Goal: Task Accomplishment & Management: Complete application form

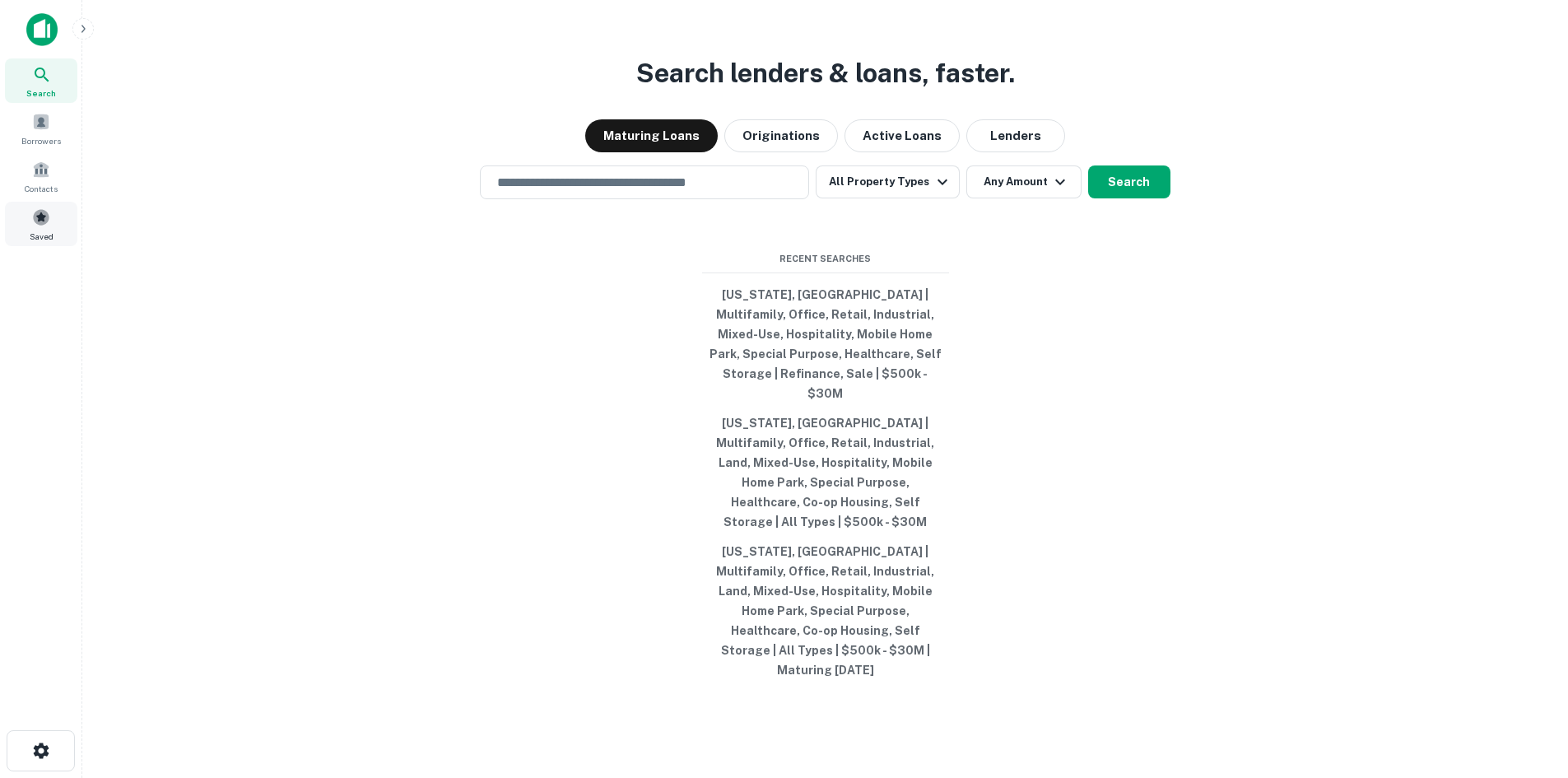
click at [50, 217] on div "Saved" at bounding box center [41, 224] width 72 height 44
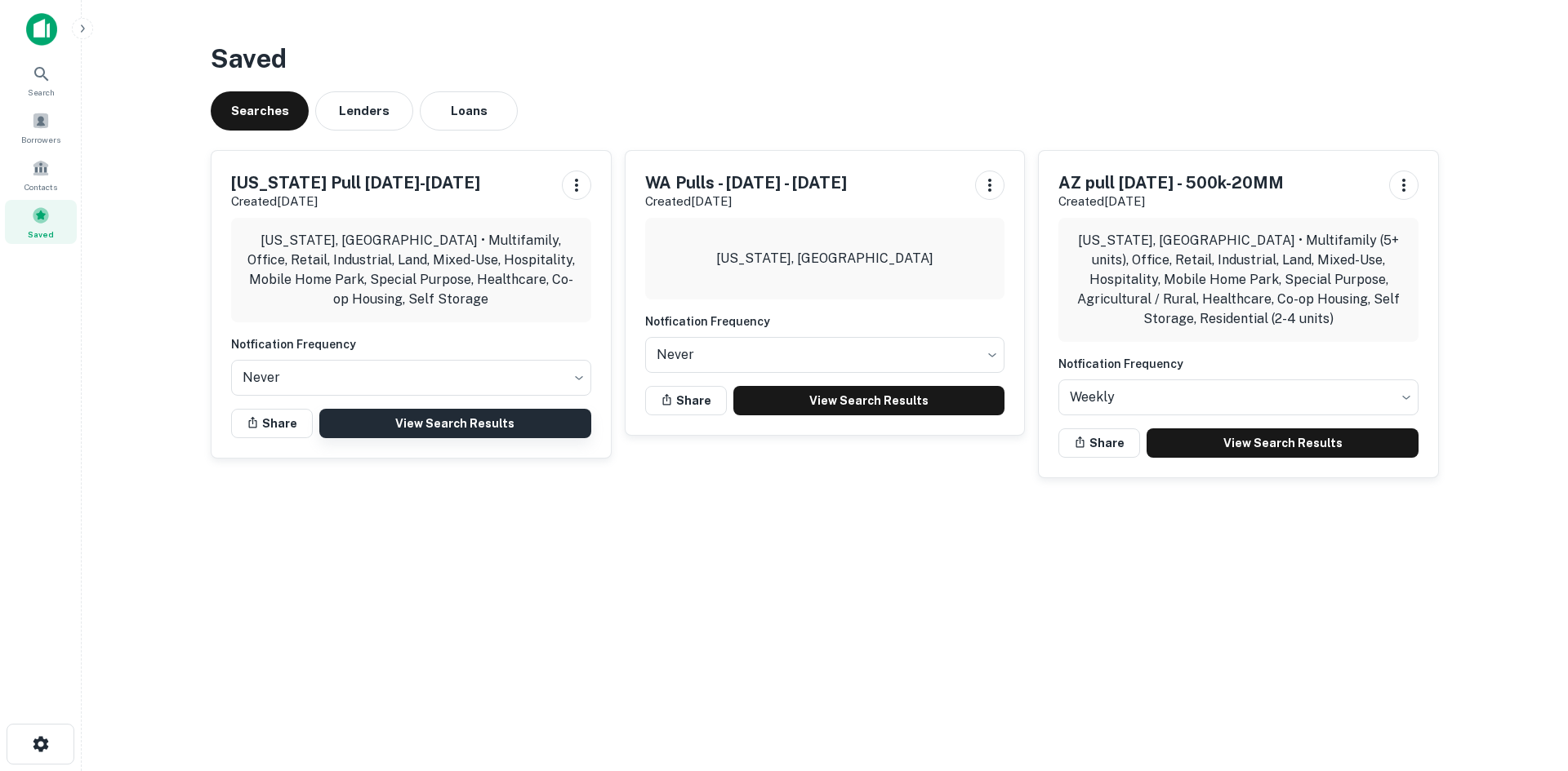
click at [518, 428] on link "View Search Results" at bounding box center [455, 423] width 272 height 29
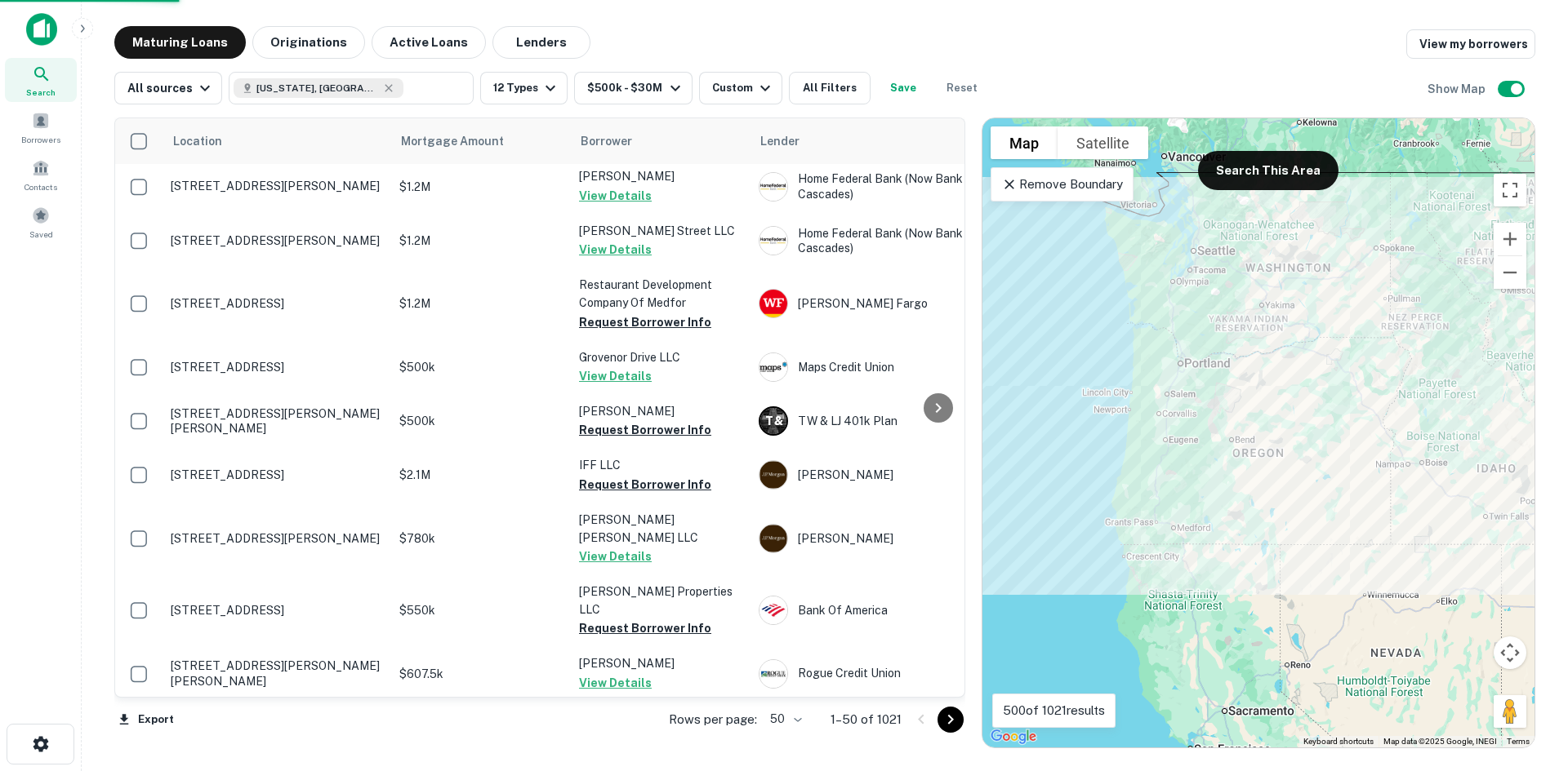
scroll to position [82, 0]
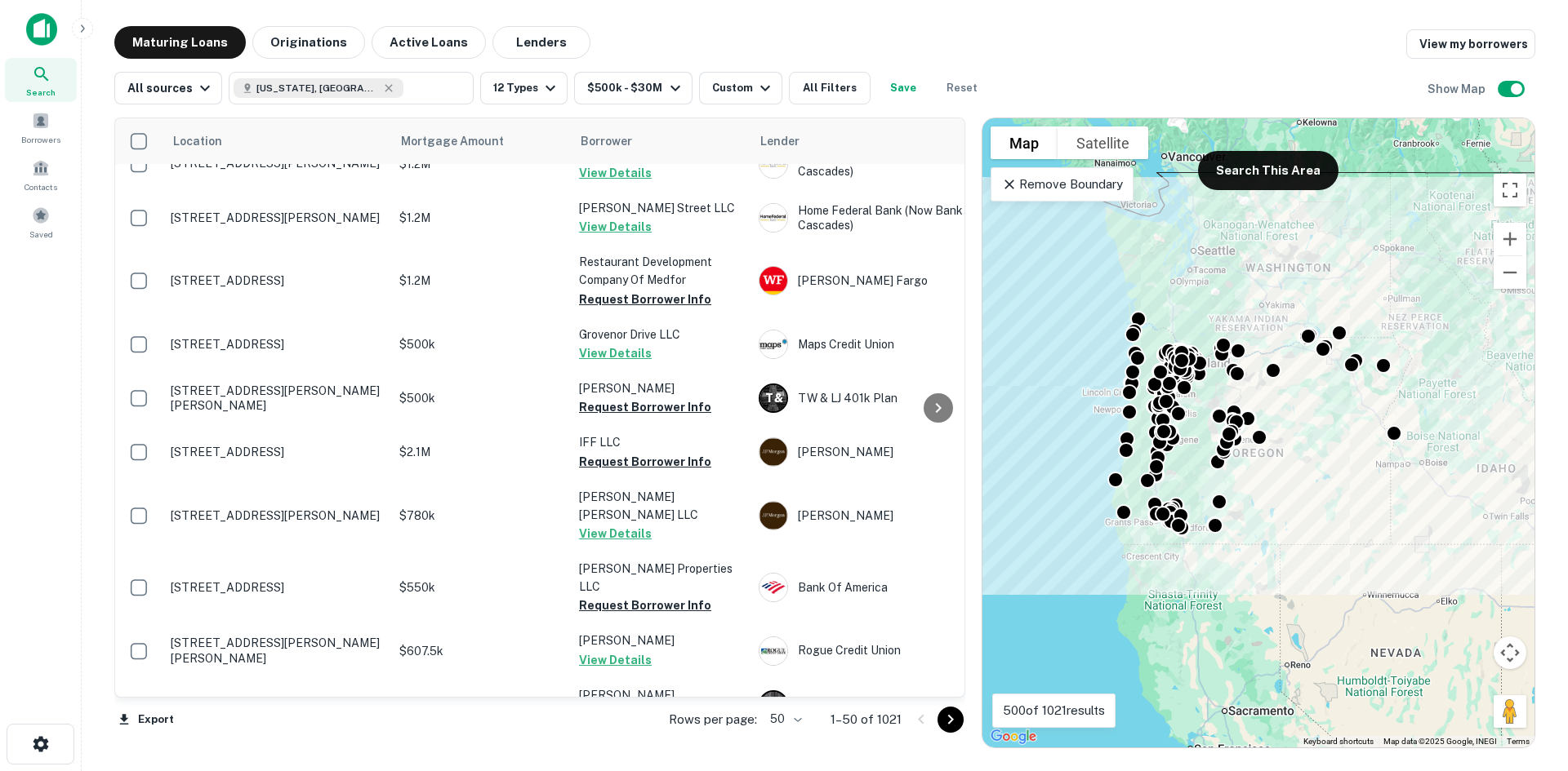
click at [803, 722] on body "Search Borrowers Contacts Saved Maturing Loans Originations Active Loans Lender…" at bounding box center [784, 386] width 1568 height 771
click at [790, 738] on li "100" at bounding box center [787, 736] width 47 height 29
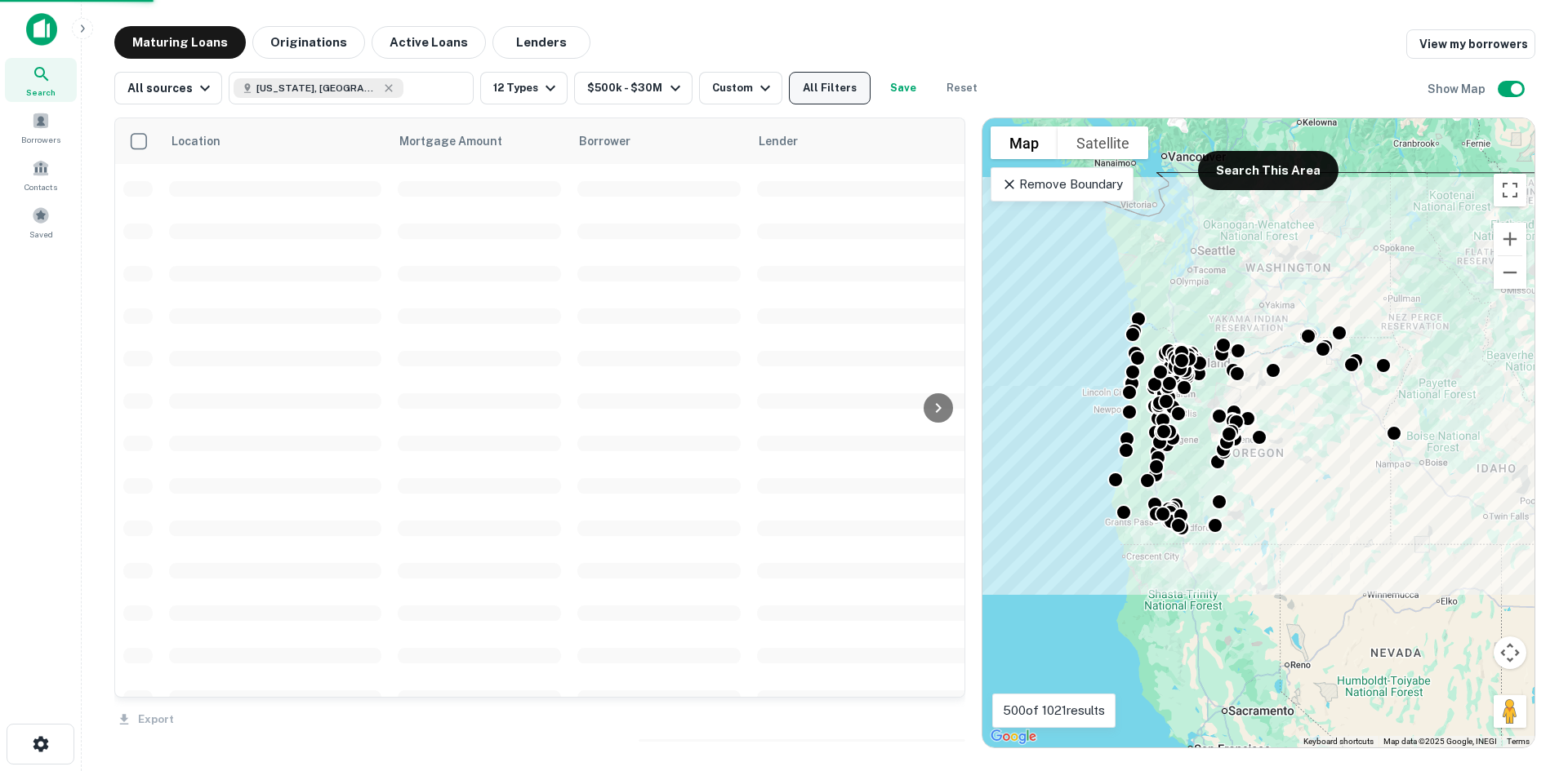
click at [827, 104] on button "All Filters" at bounding box center [829, 88] width 82 height 33
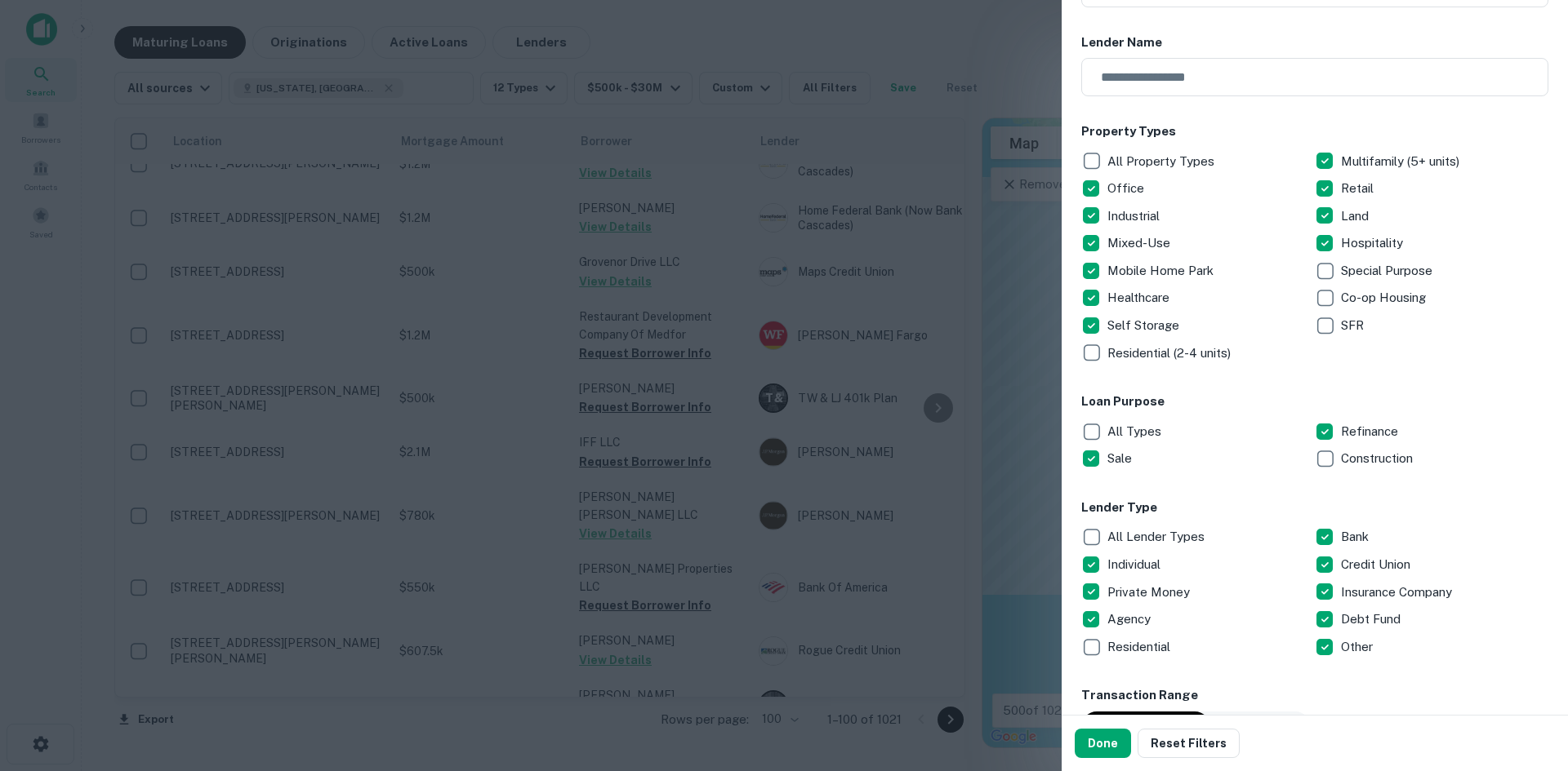
scroll to position [245, 0]
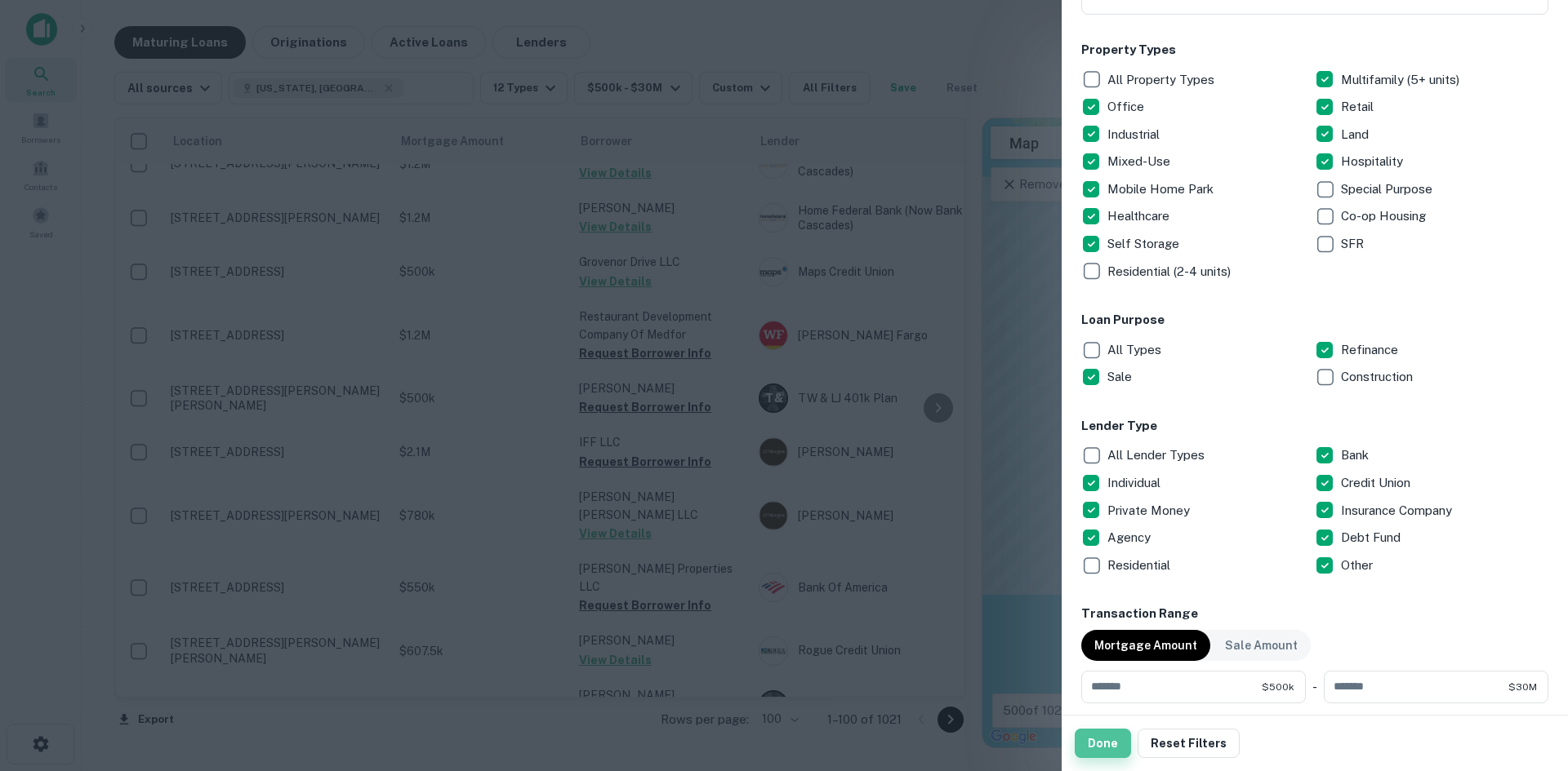
click at [1096, 746] on button "Done" at bounding box center [1102, 743] width 56 height 29
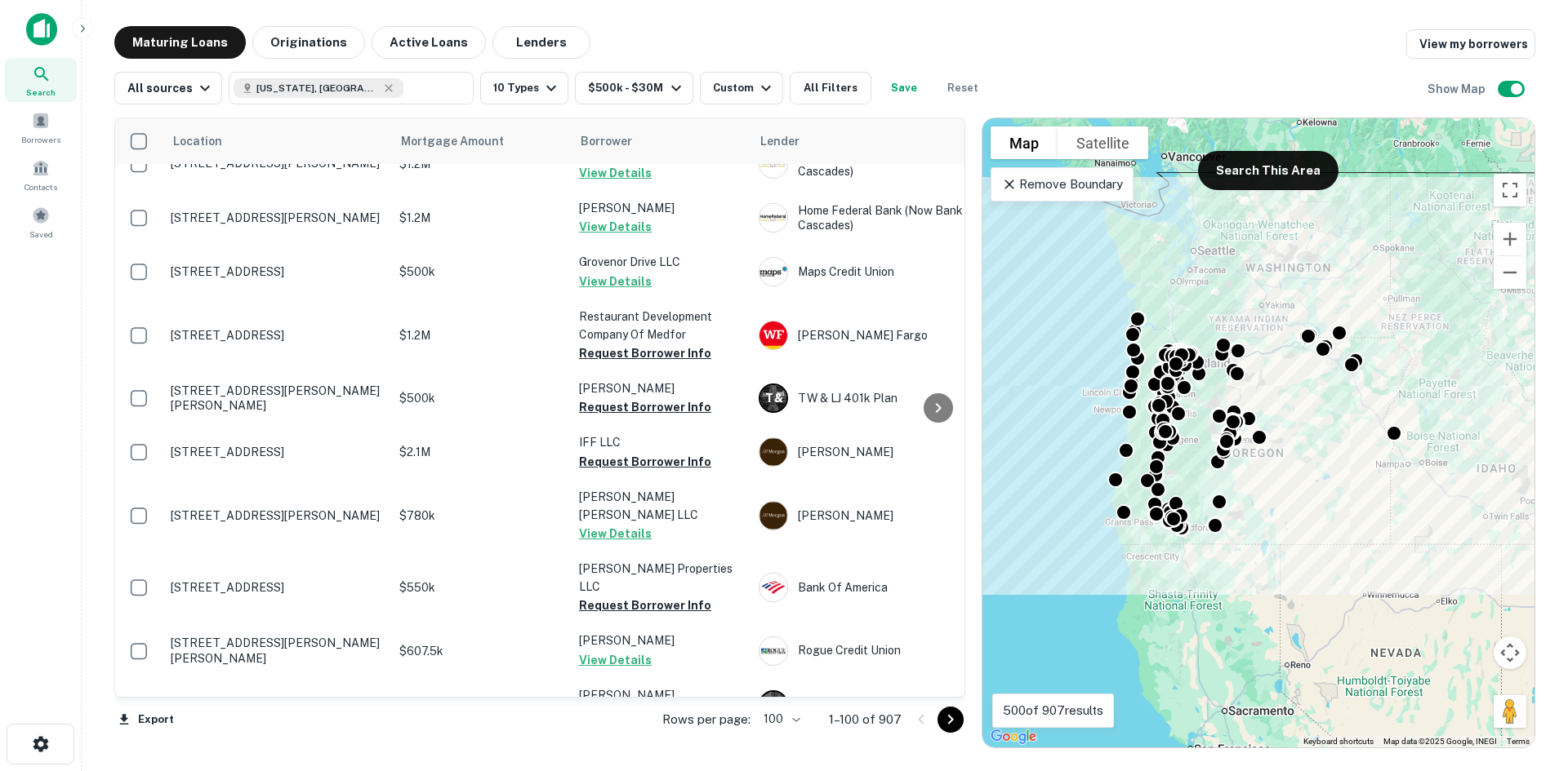
click at [802, 720] on body "Search Borrowers Contacts Saved Maturing Loans Originations Active Loans Lender…" at bounding box center [784, 386] width 1568 height 771
click at [942, 725] on div at bounding box center [784, 386] width 1568 height 771
click at [952, 722] on icon "Go to next page" at bounding box center [950, 720] width 19 height 19
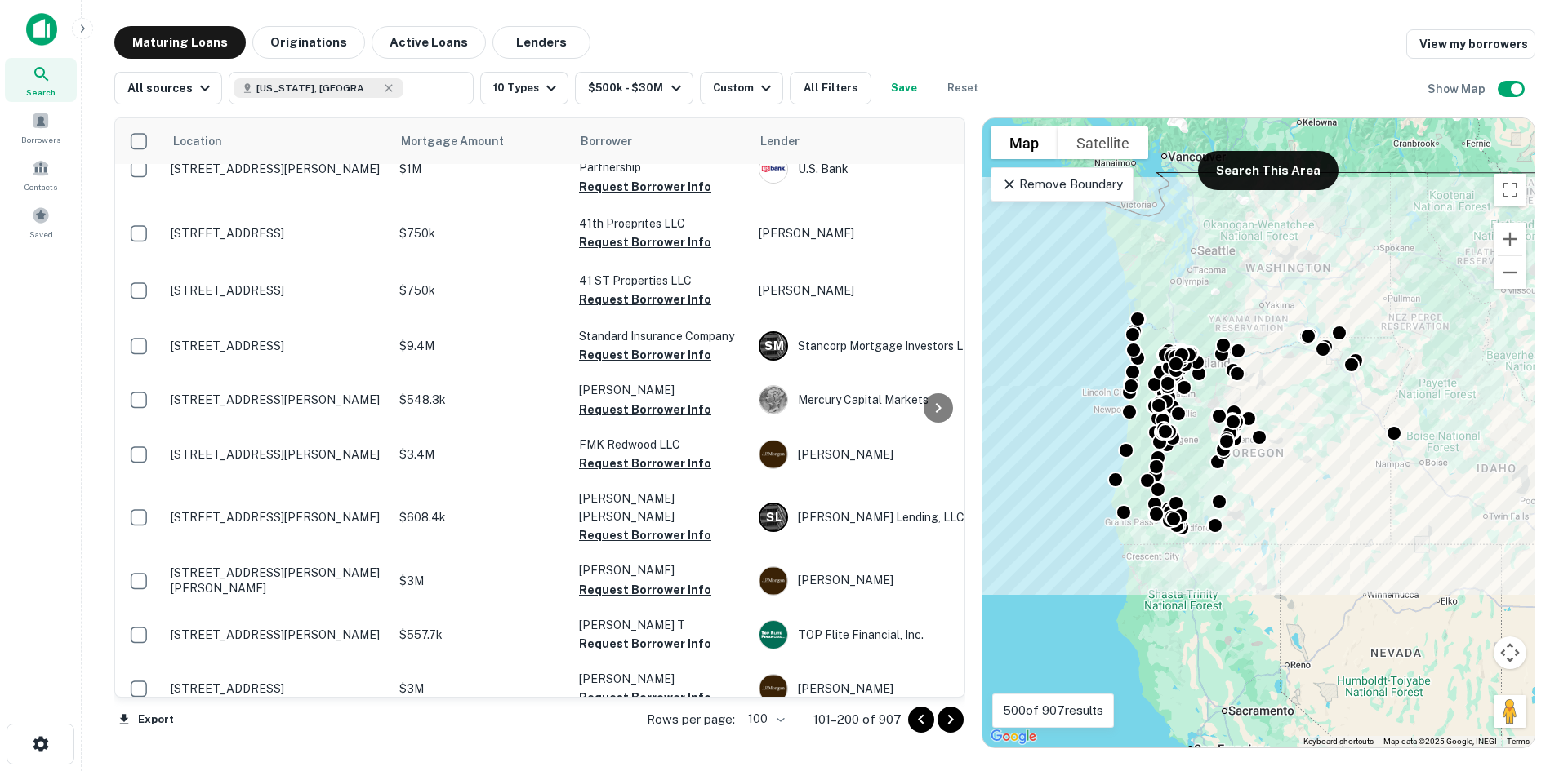
scroll to position [4816, 0]
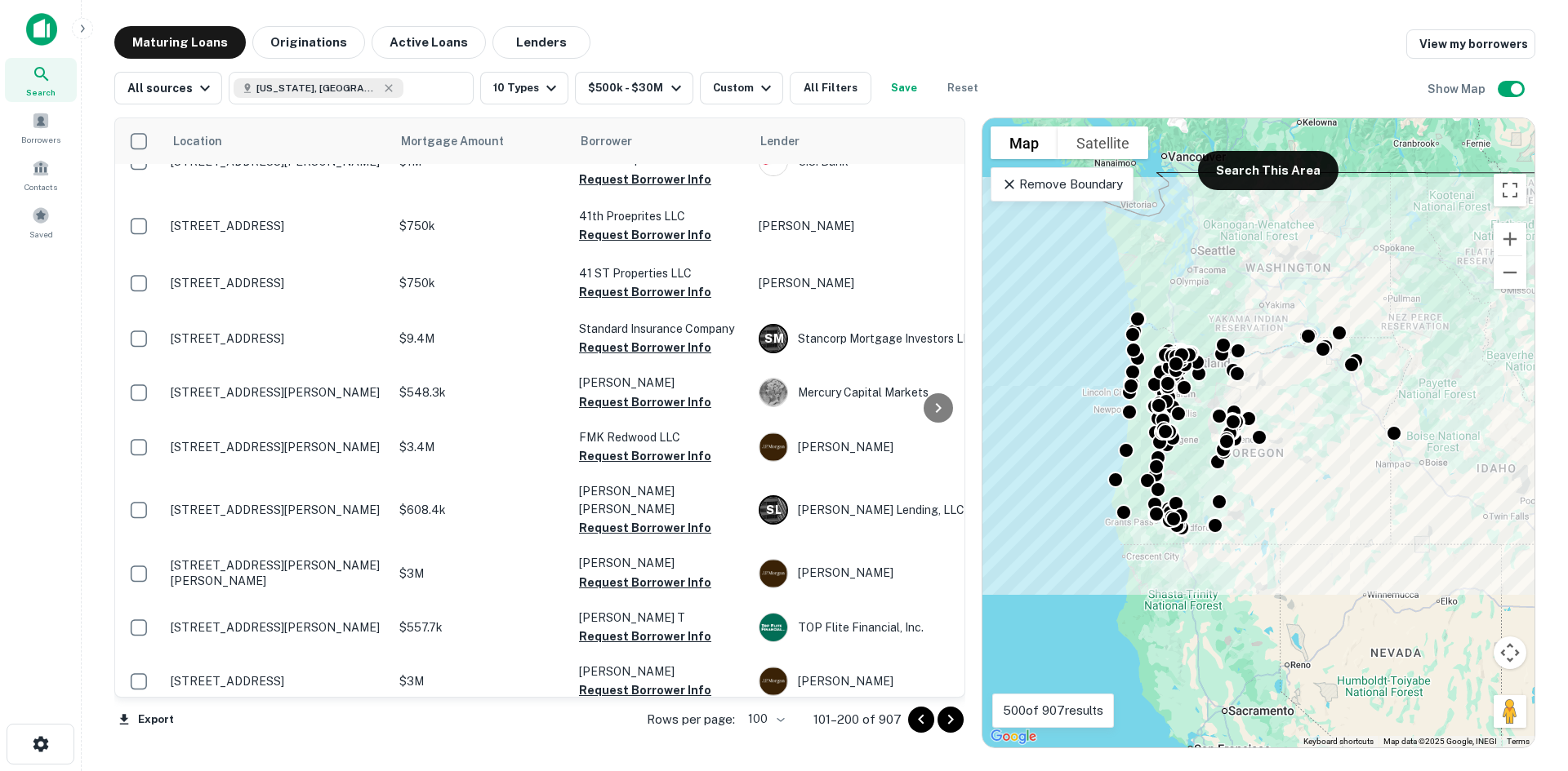
click at [605, 736] on button "Request Borrower Info" at bounding box center [645, 745] width 132 height 19
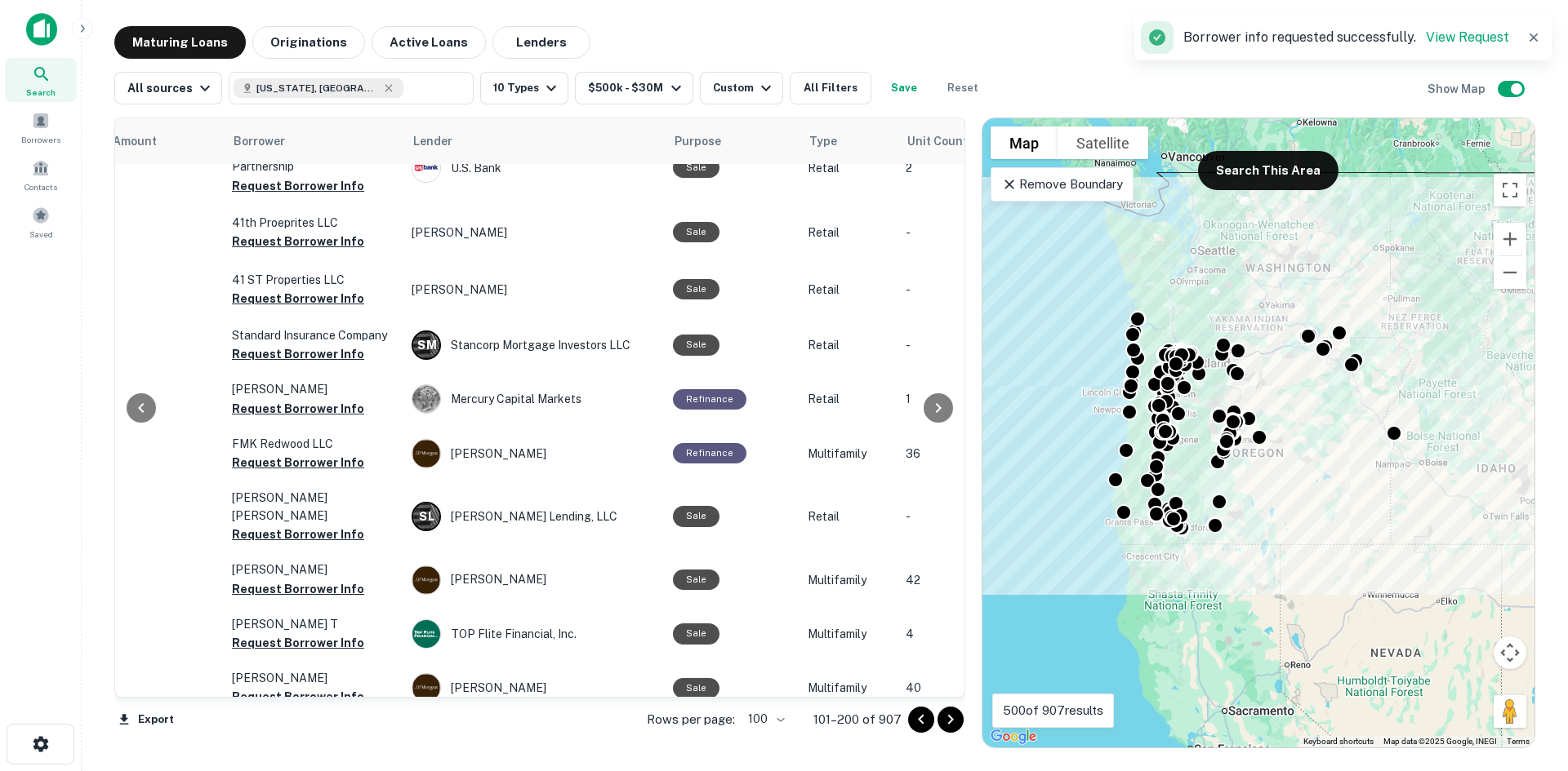
scroll to position [4792, 365]
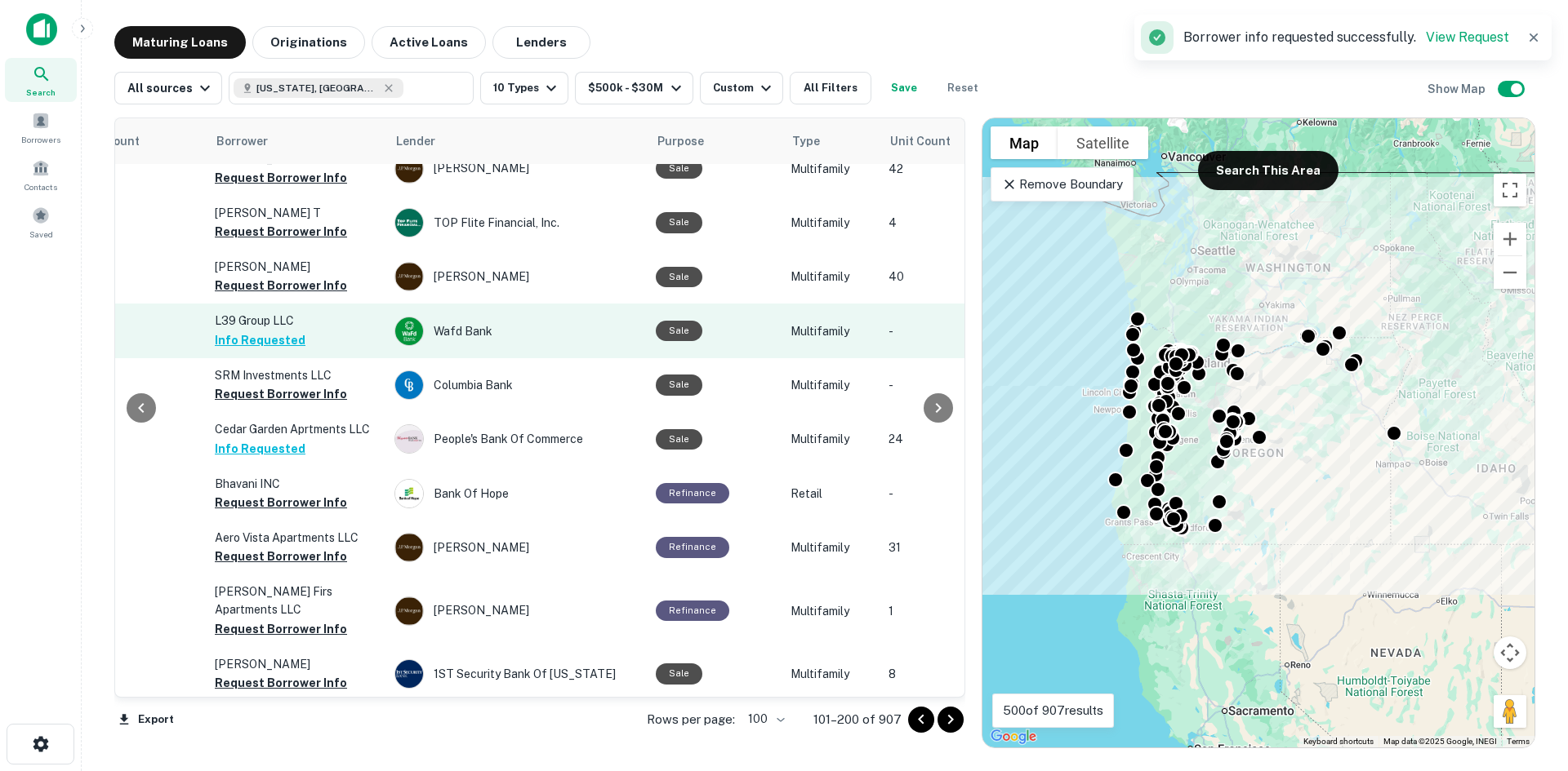
scroll to position [5224, 365]
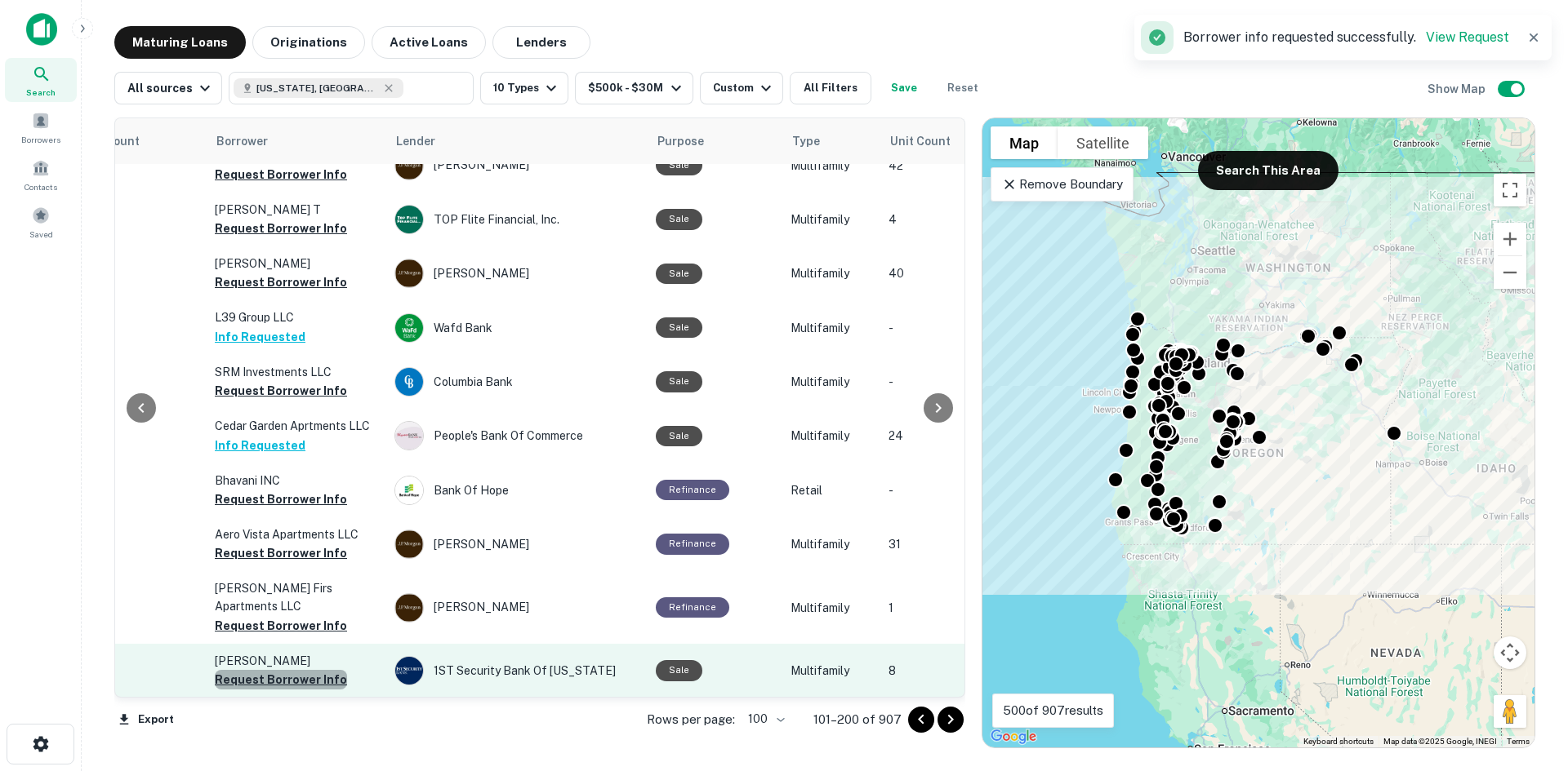
click at [307, 670] on button "Request Borrower Info" at bounding box center [280, 679] width 132 height 19
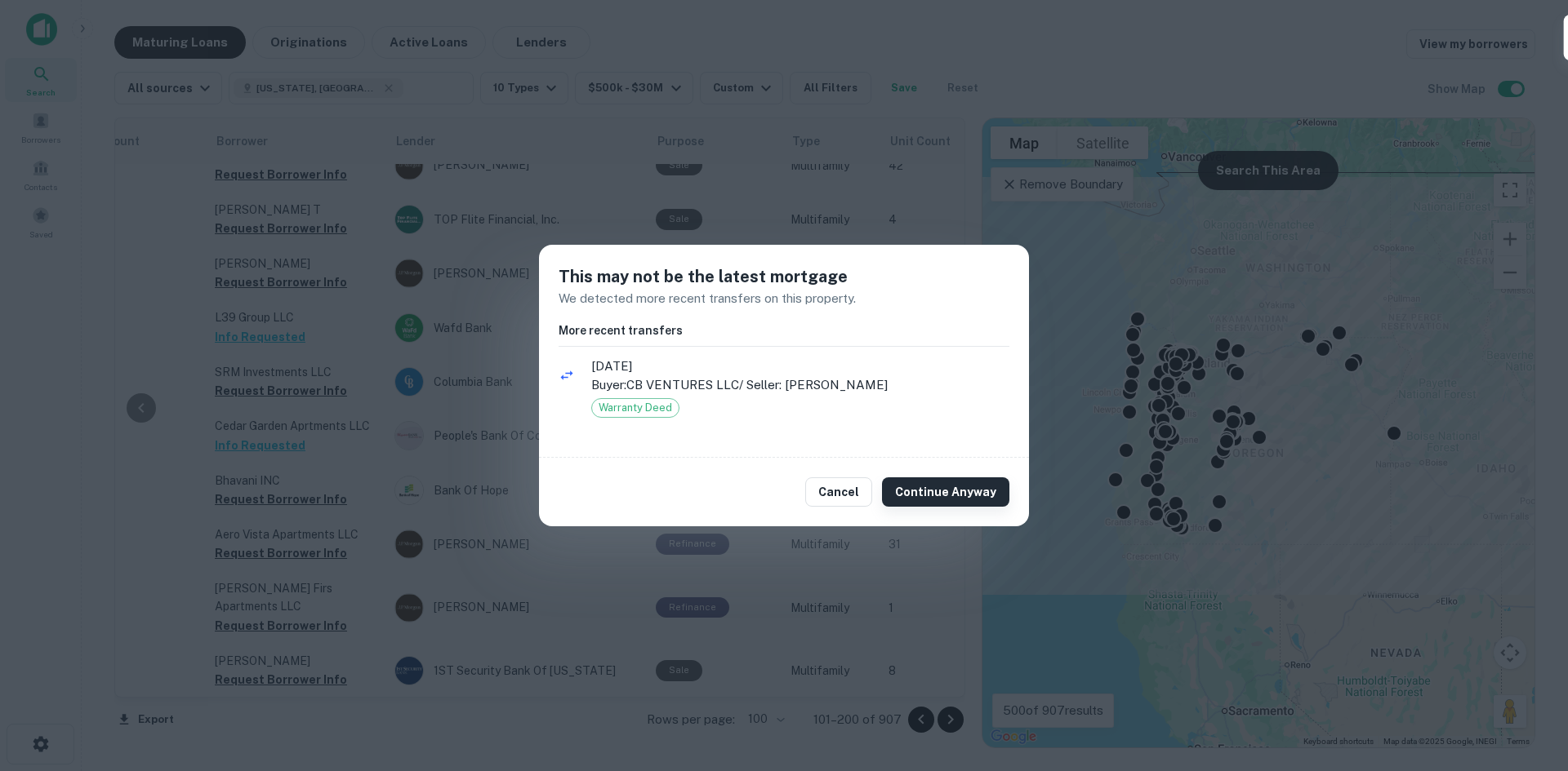
click at [952, 499] on button "Continue Anyway" at bounding box center [945, 492] width 127 height 29
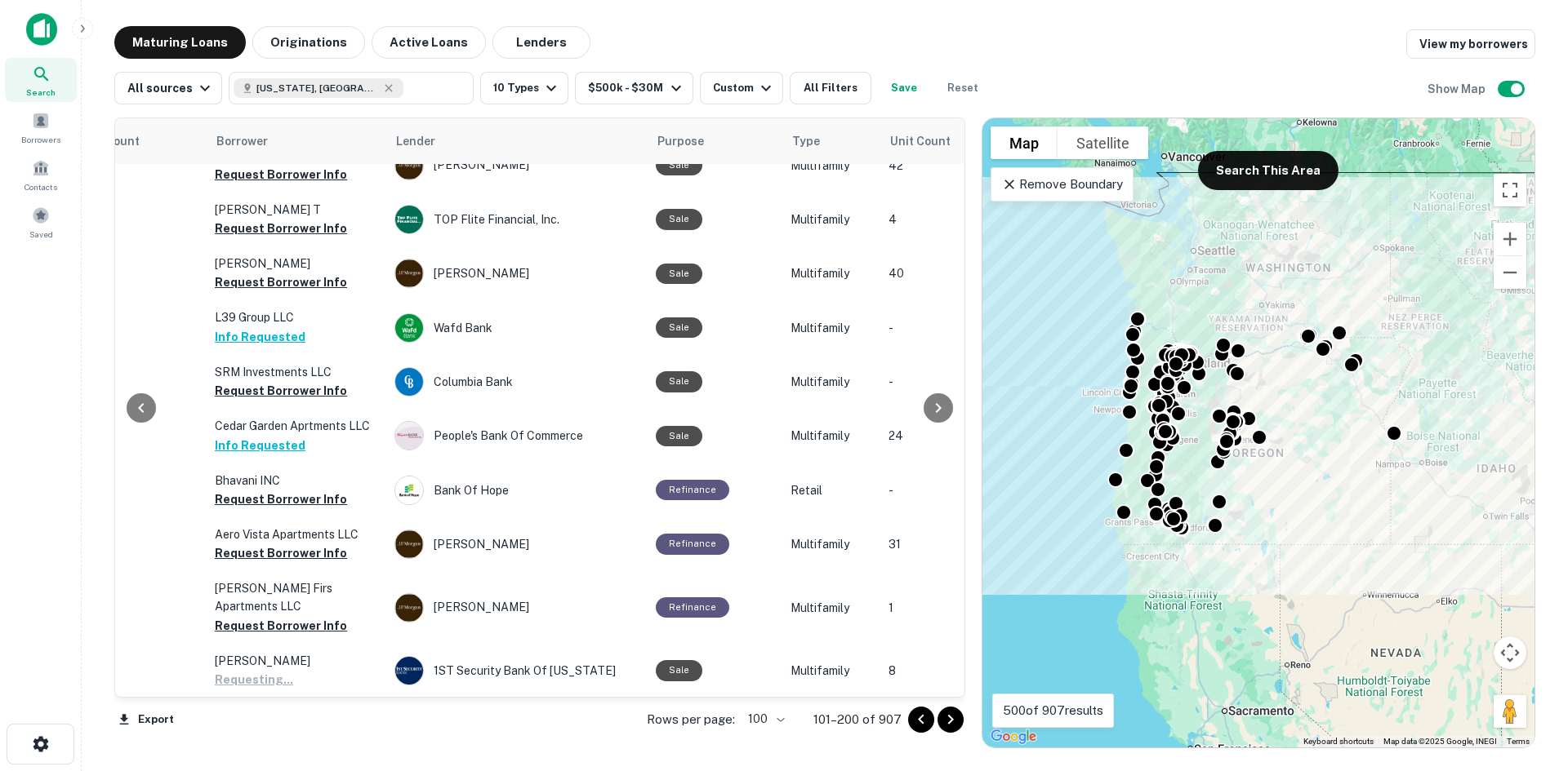
scroll to position [5256, 365]
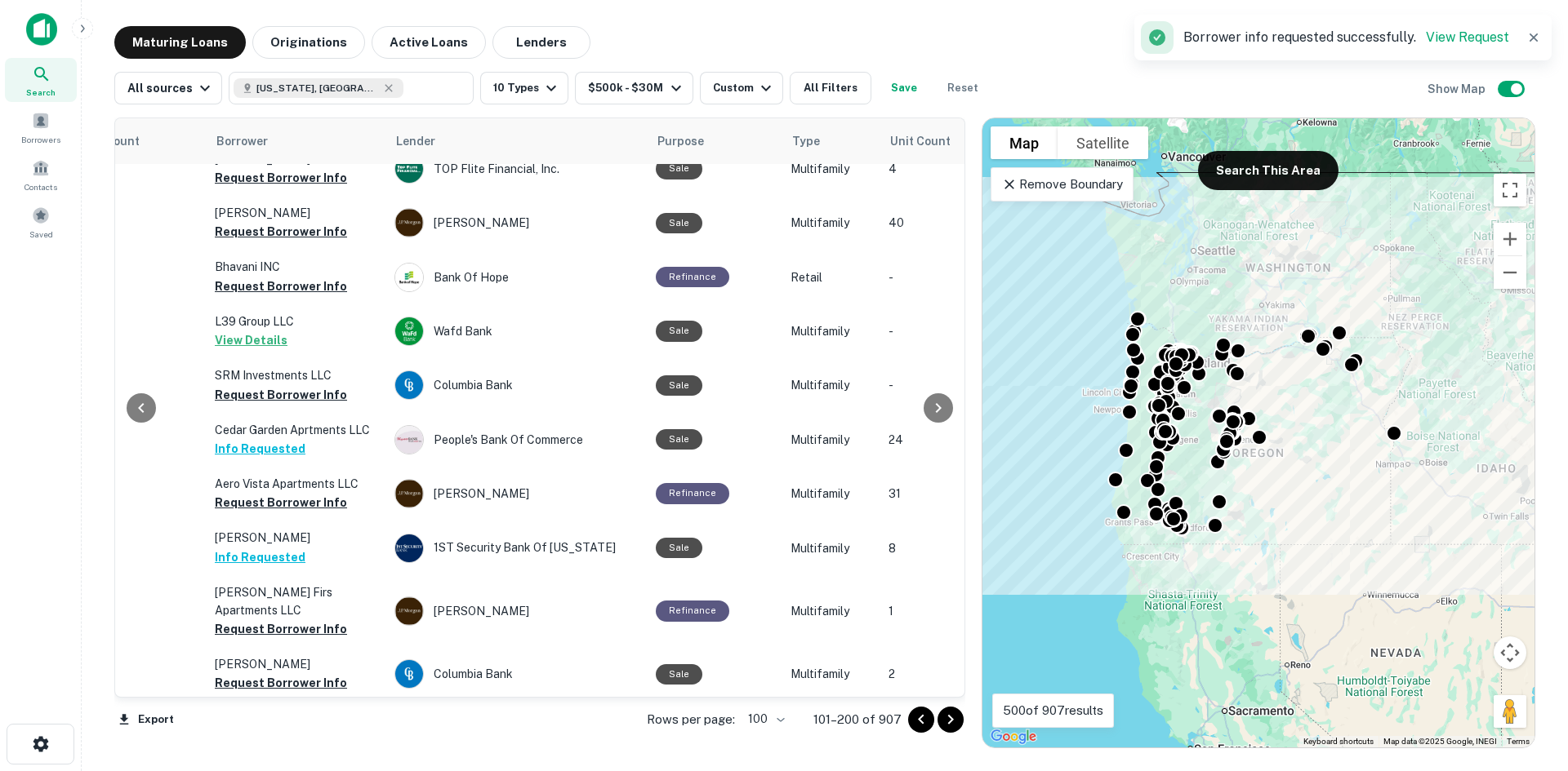
scroll to position [5239, 365]
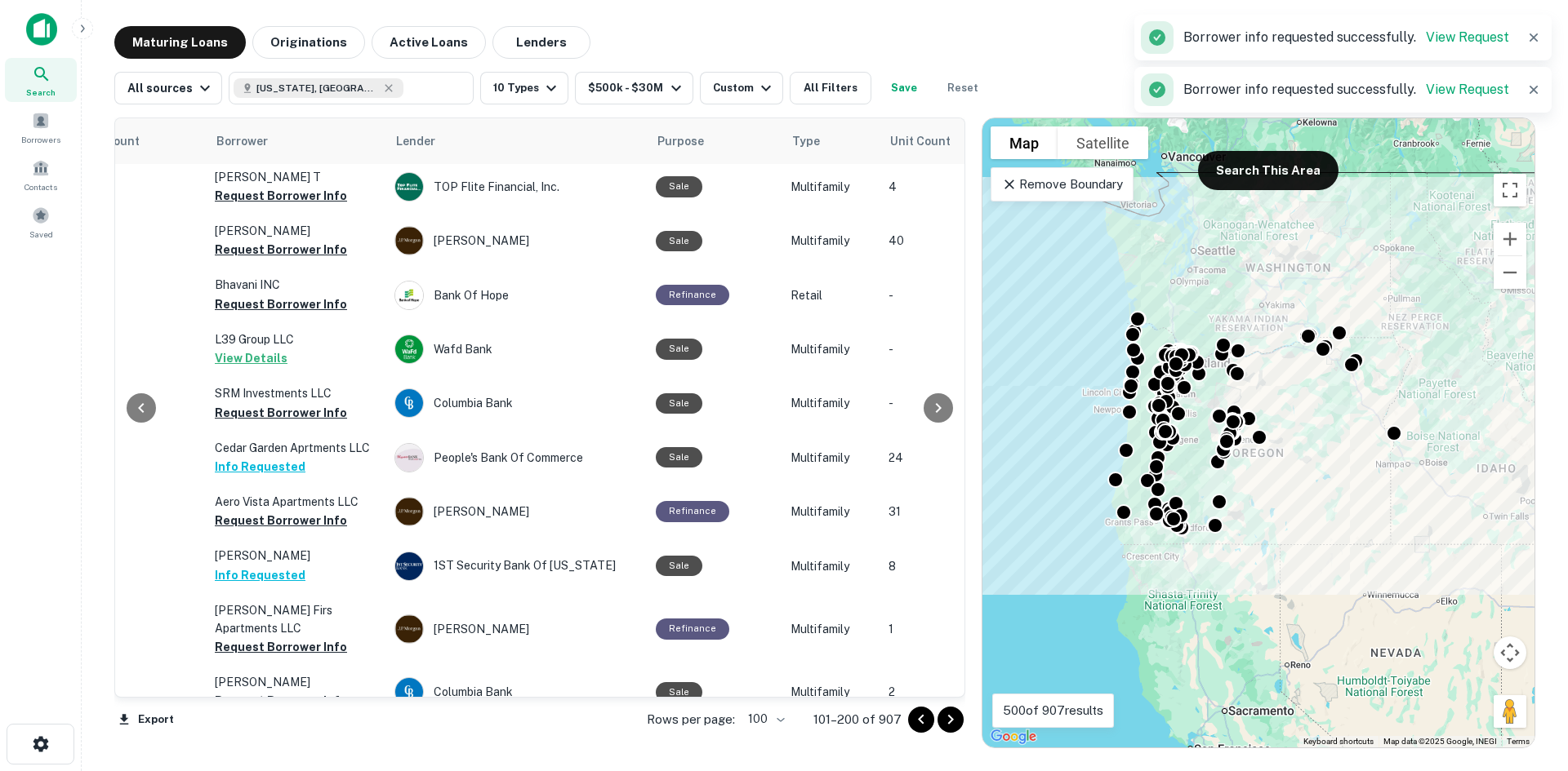
click at [293, 746] on button "Request Borrower Info" at bounding box center [280, 755] width 132 height 19
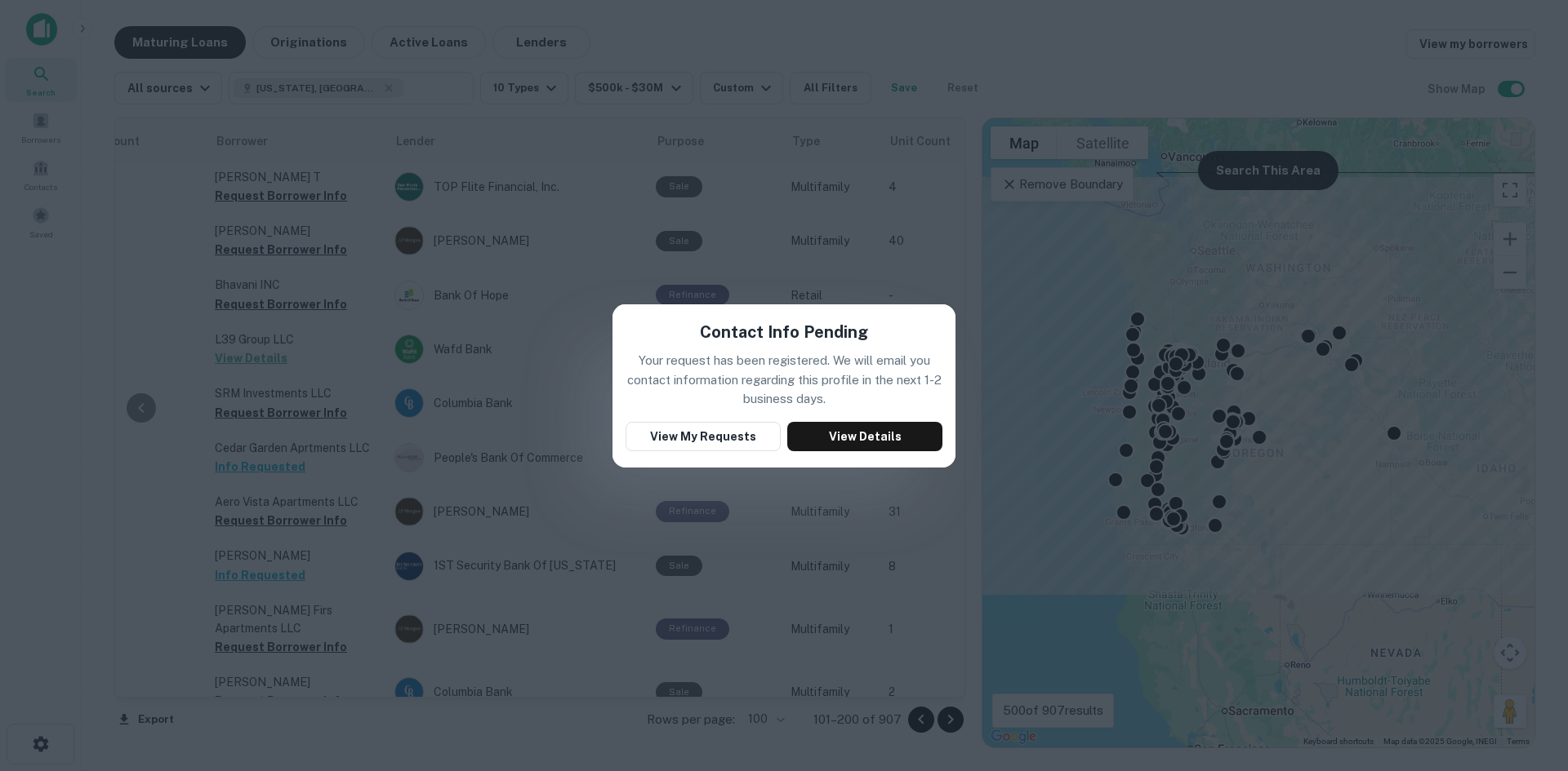
click at [551, 385] on div "Contact Info Pending Your request has been registered. We will email you contac…" at bounding box center [784, 386] width 1568 height 771
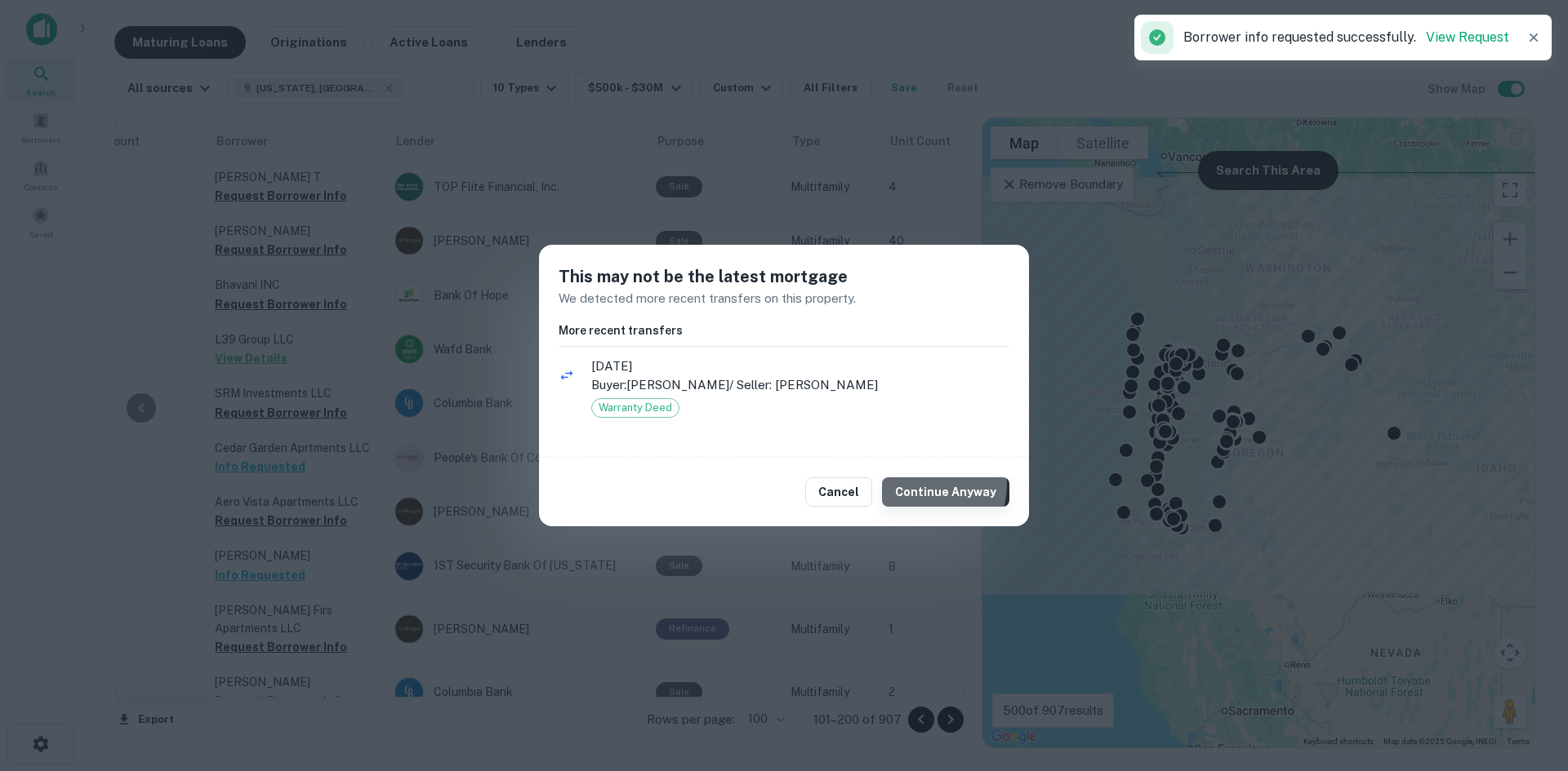
click at [923, 484] on button "Continue Anyway" at bounding box center [945, 492] width 127 height 29
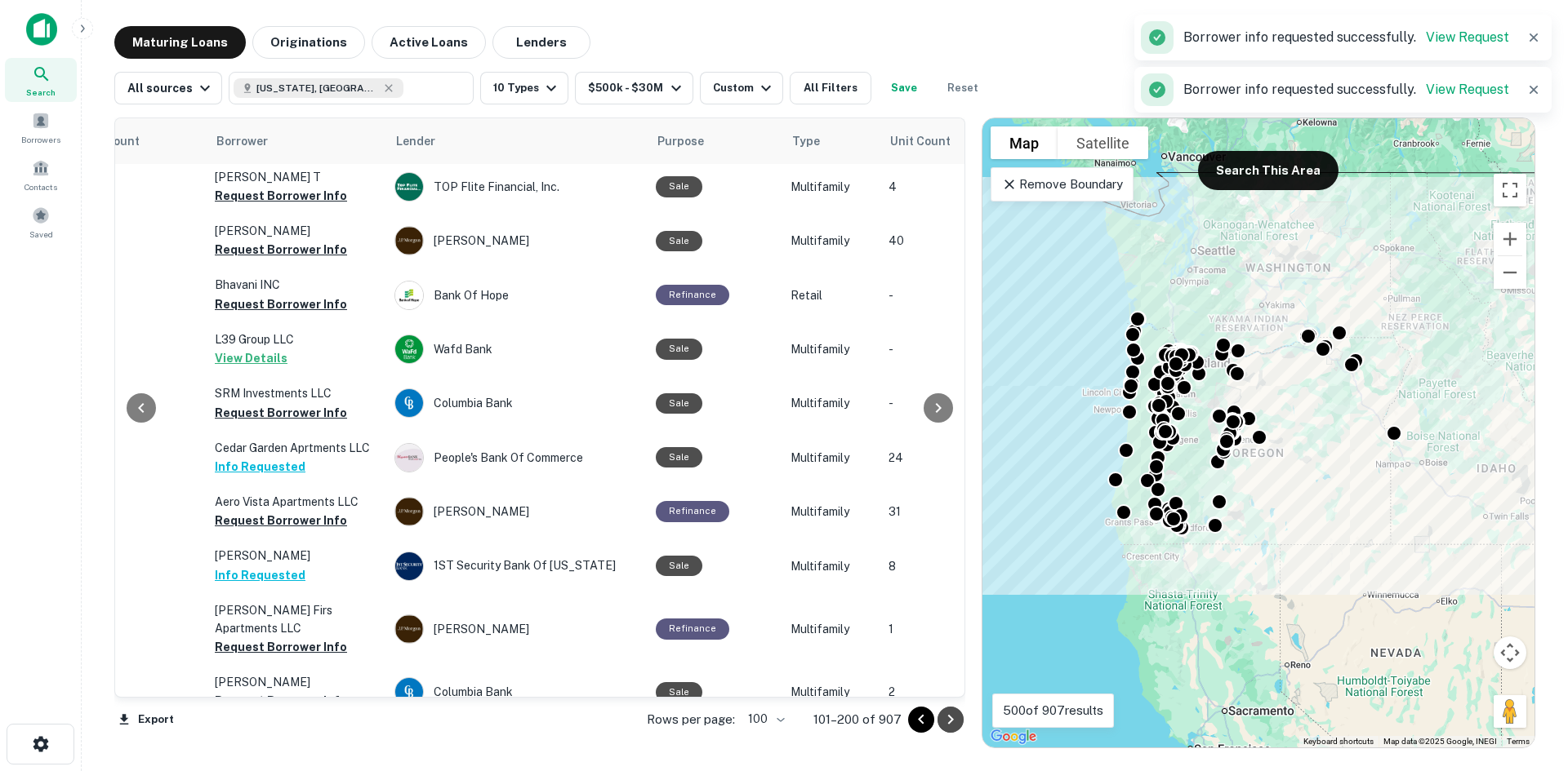
click at [947, 720] on icon "Go to next page" at bounding box center [950, 720] width 19 height 19
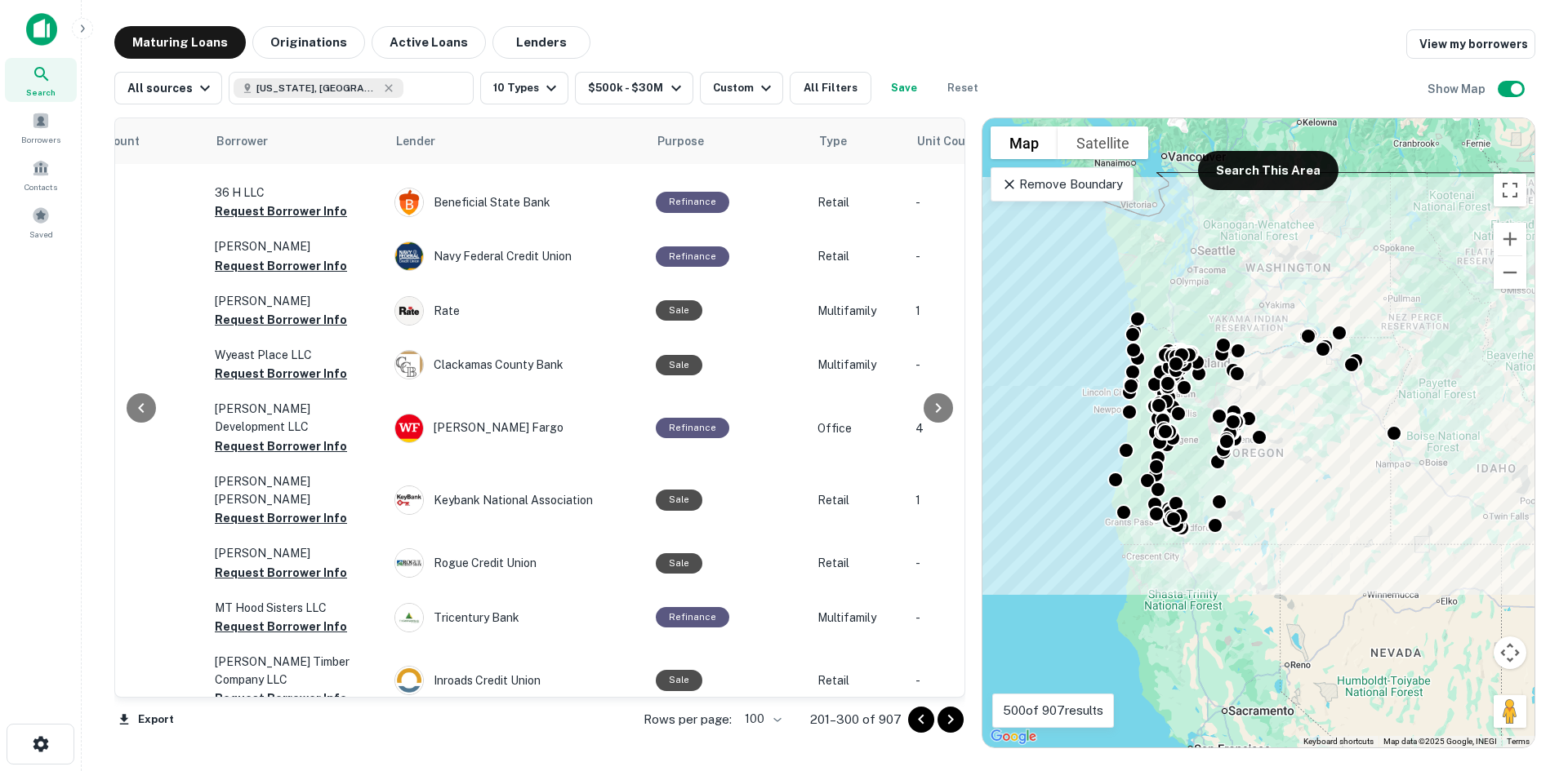
scroll to position [715, 365]
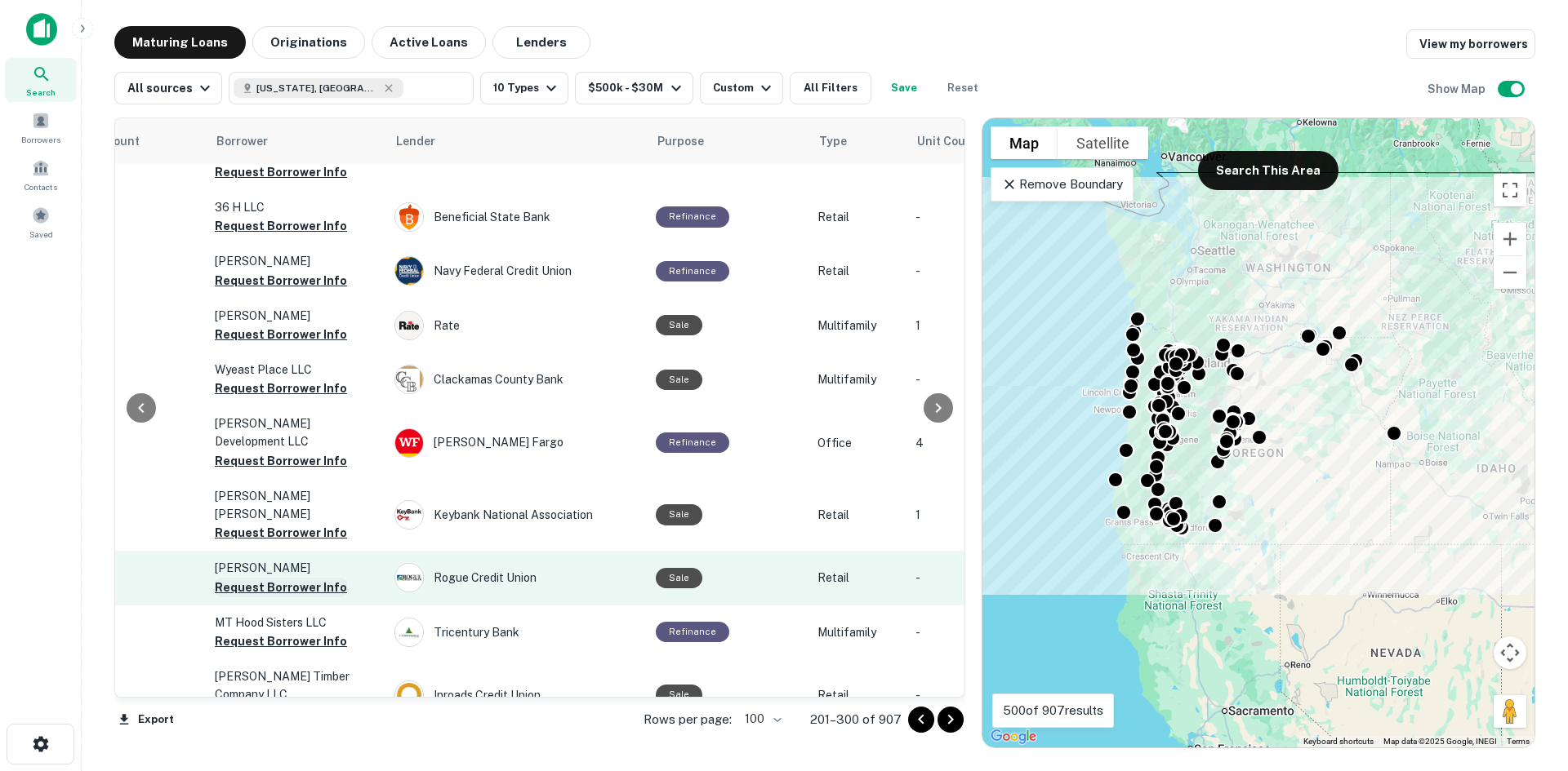
click at [283, 578] on button "Request Borrower Info" at bounding box center [280, 588] width 132 height 19
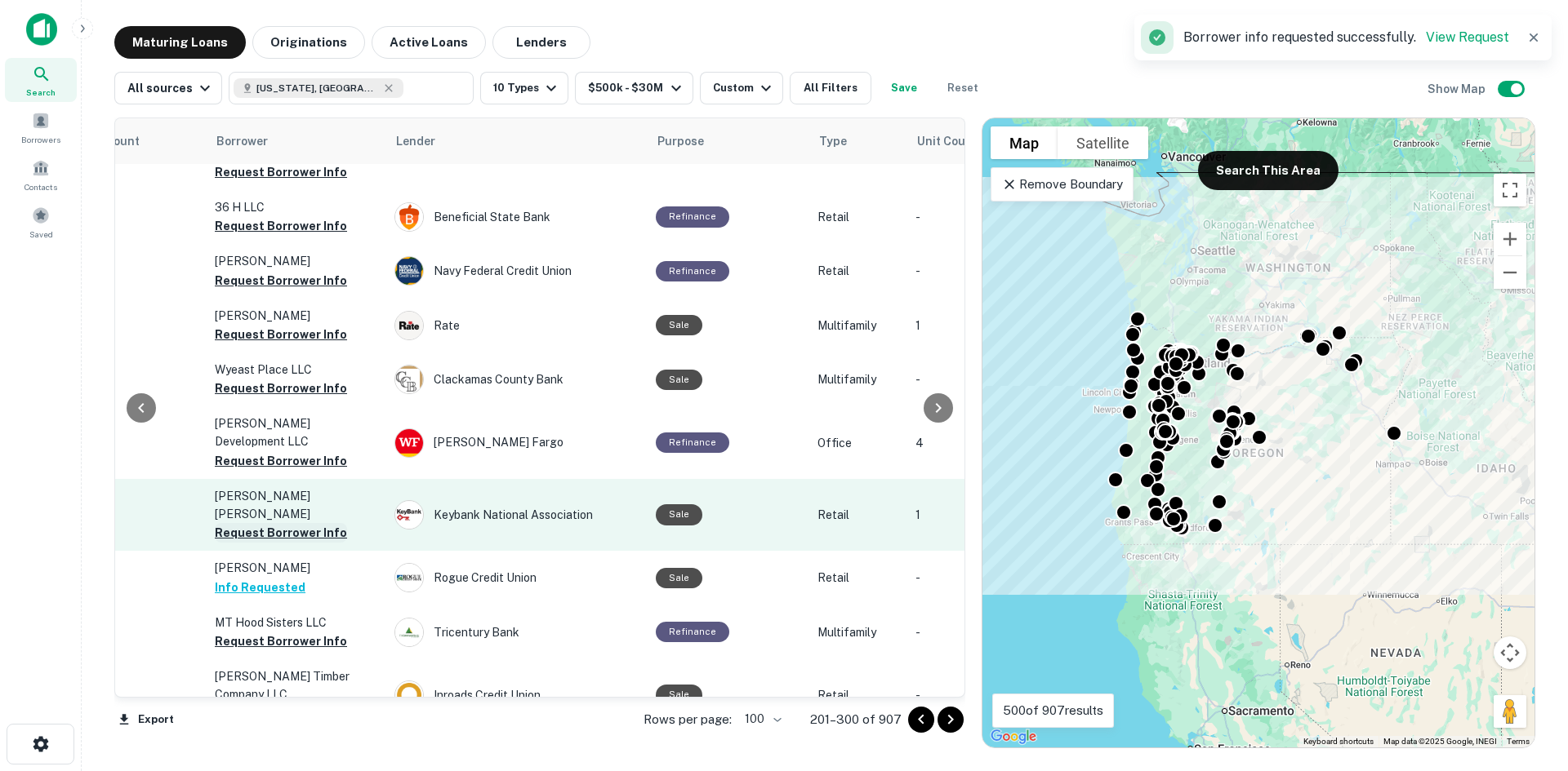
click at [284, 524] on button "Request Borrower Info" at bounding box center [280, 533] width 132 height 19
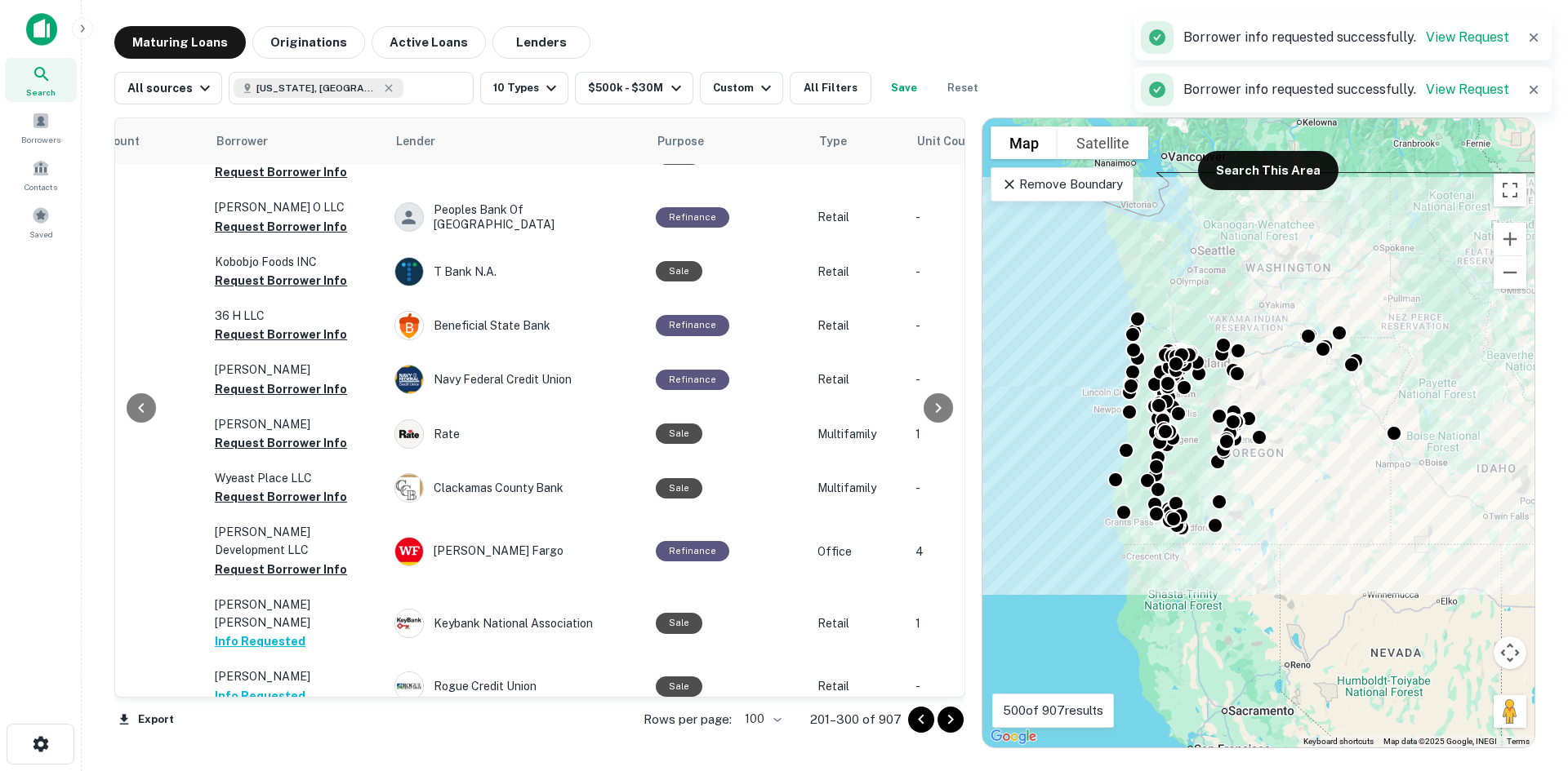
scroll to position [388, 365]
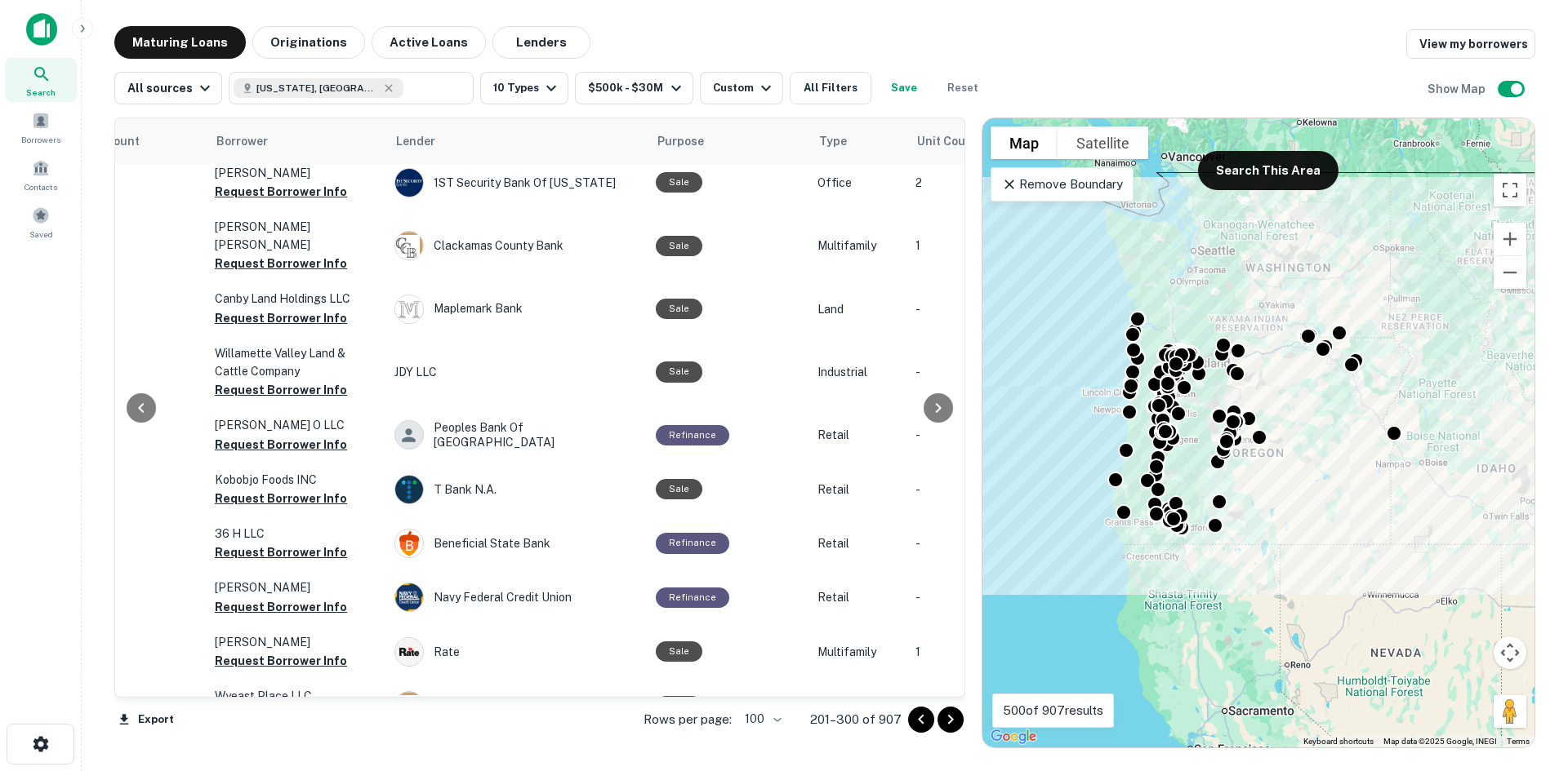
click at [949, 720] on icon "Go to next page" at bounding box center [950, 720] width 19 height 19
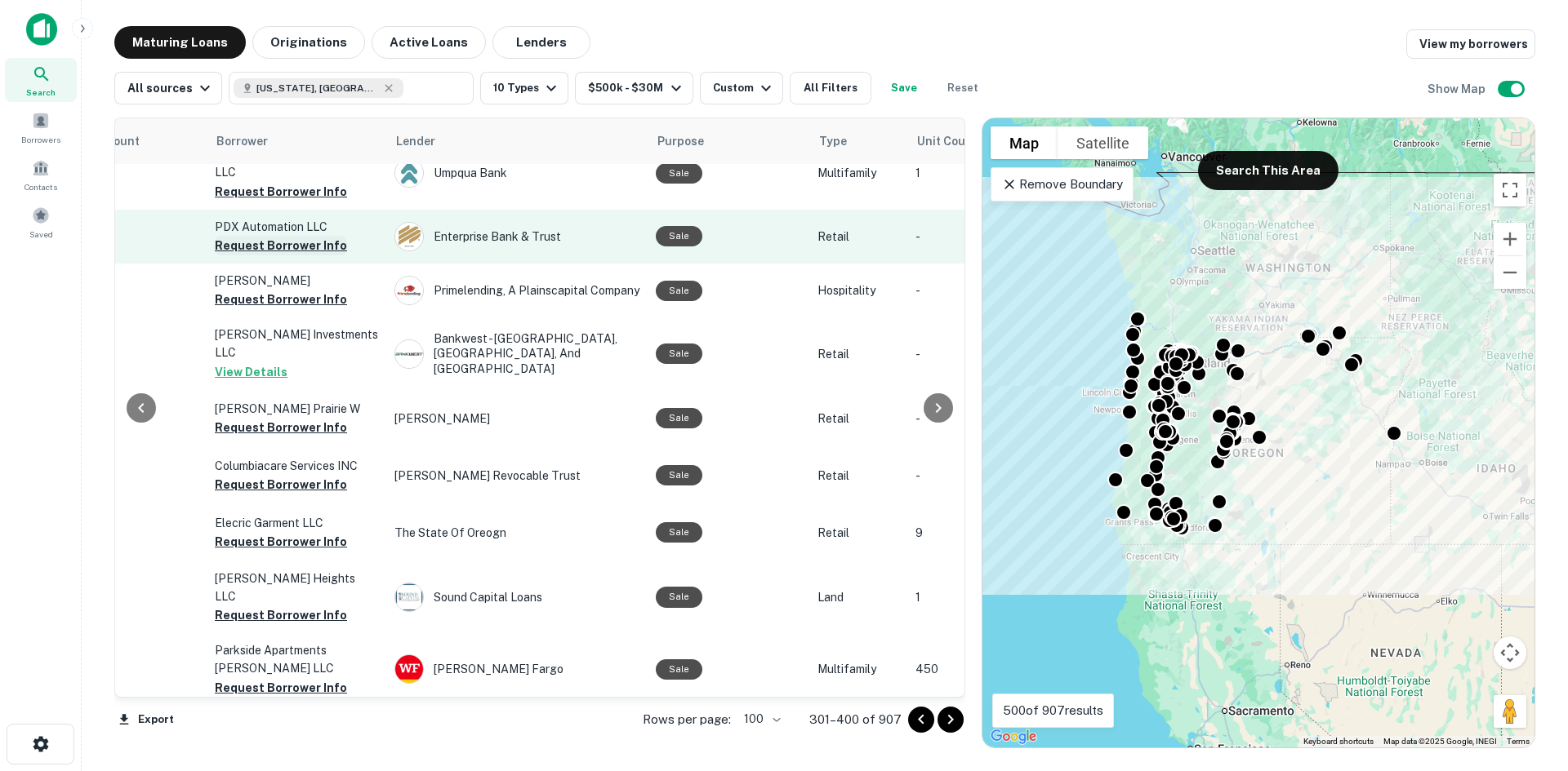
click at [290, 236] on button "Request Borrower Info" at bounding box center [280, 245] width 132 height 19
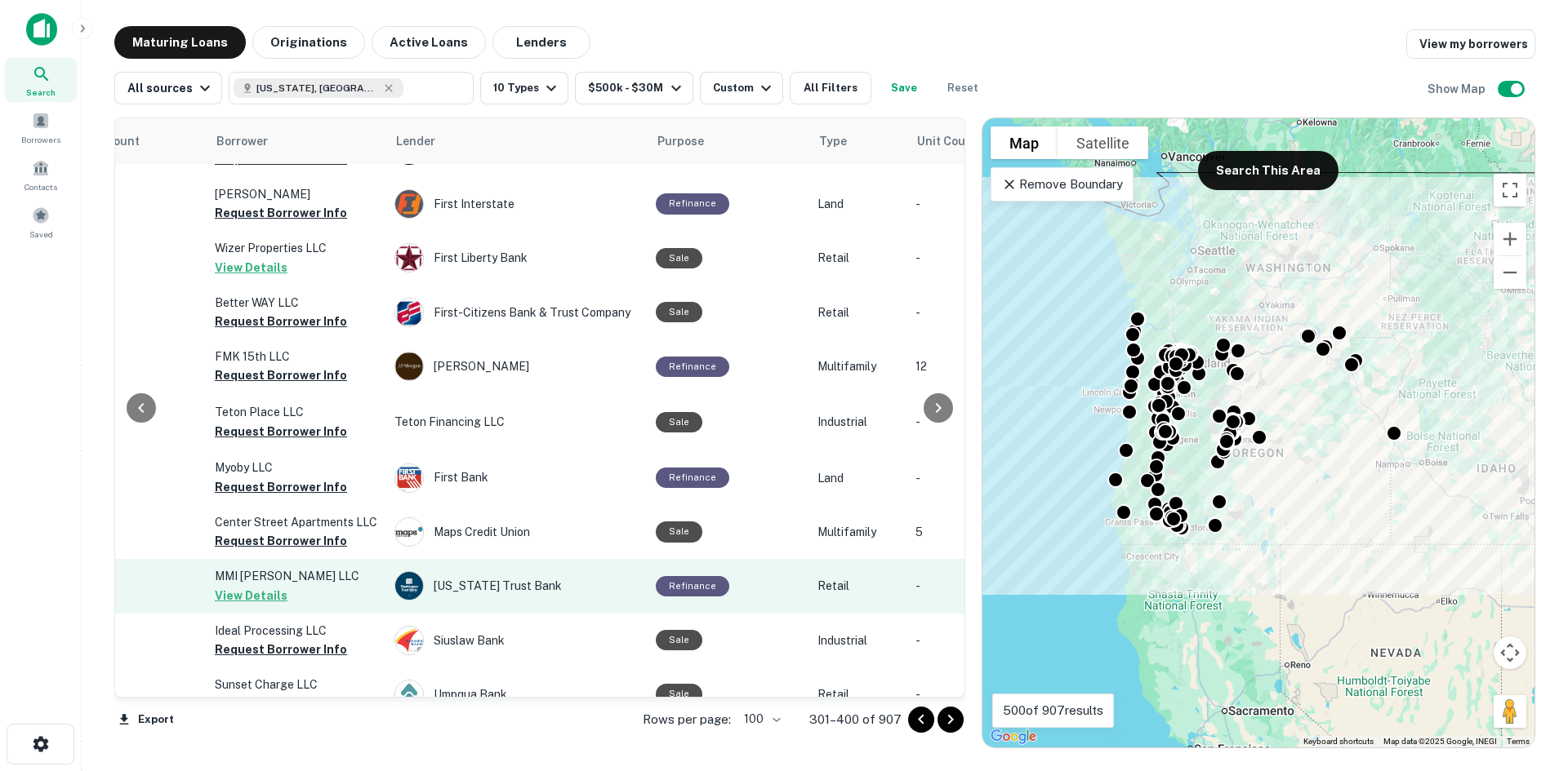
scroll to position [2166, 365]
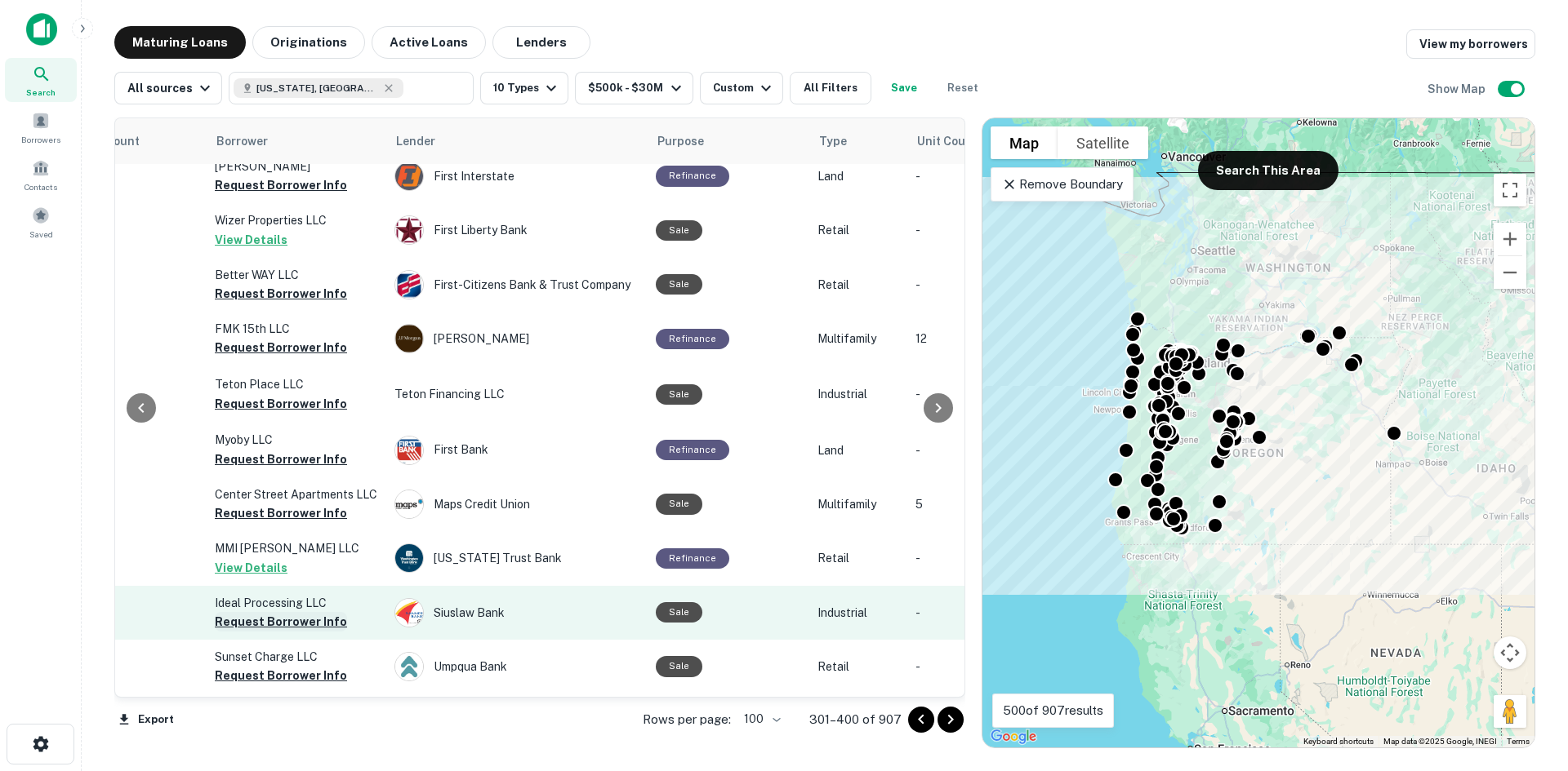
click at [304, 612] on button "Request Borrower Info" at bounding box center [280, 621] width 132 height 19
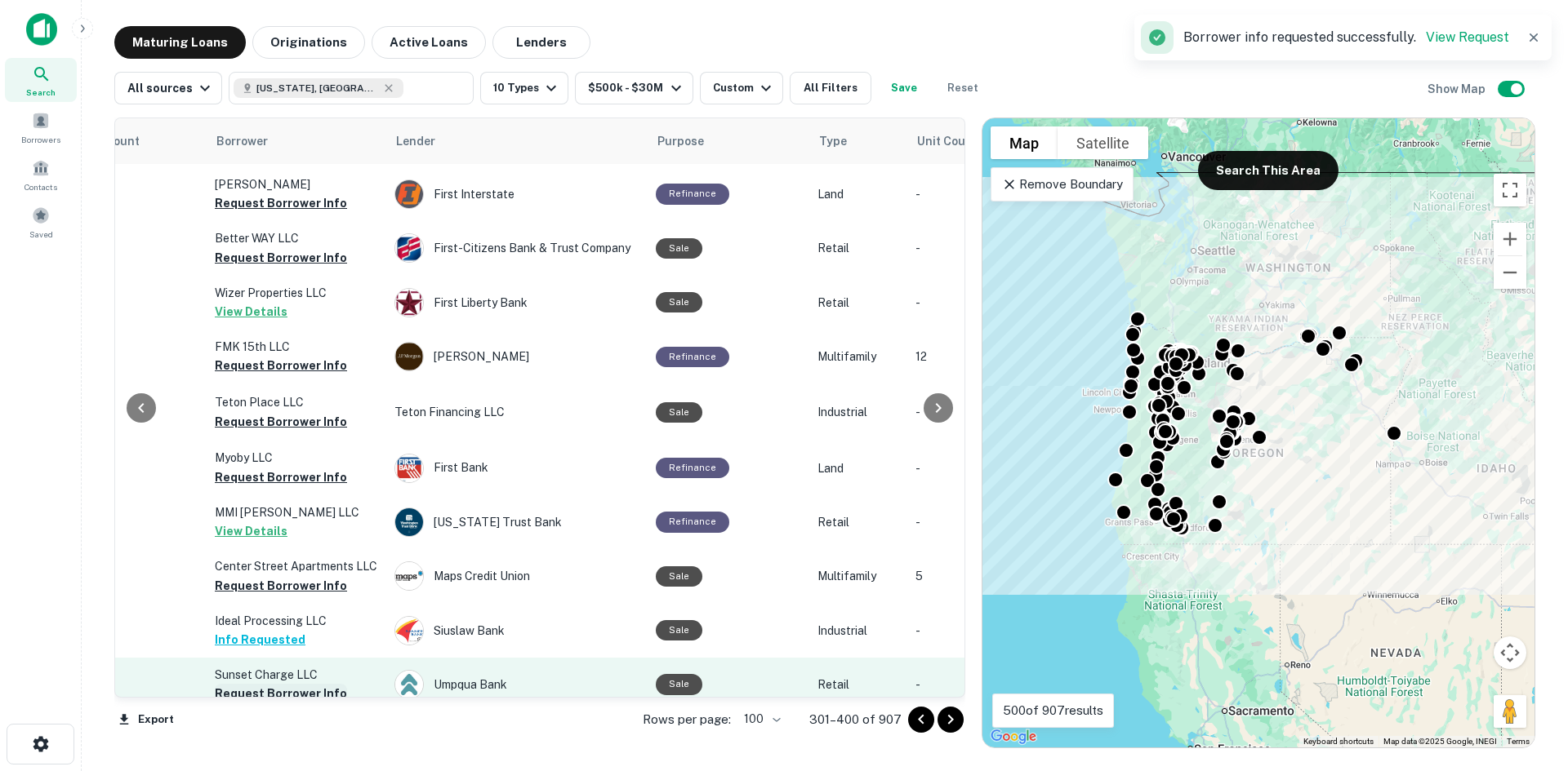
scroll to position [2183, 365]
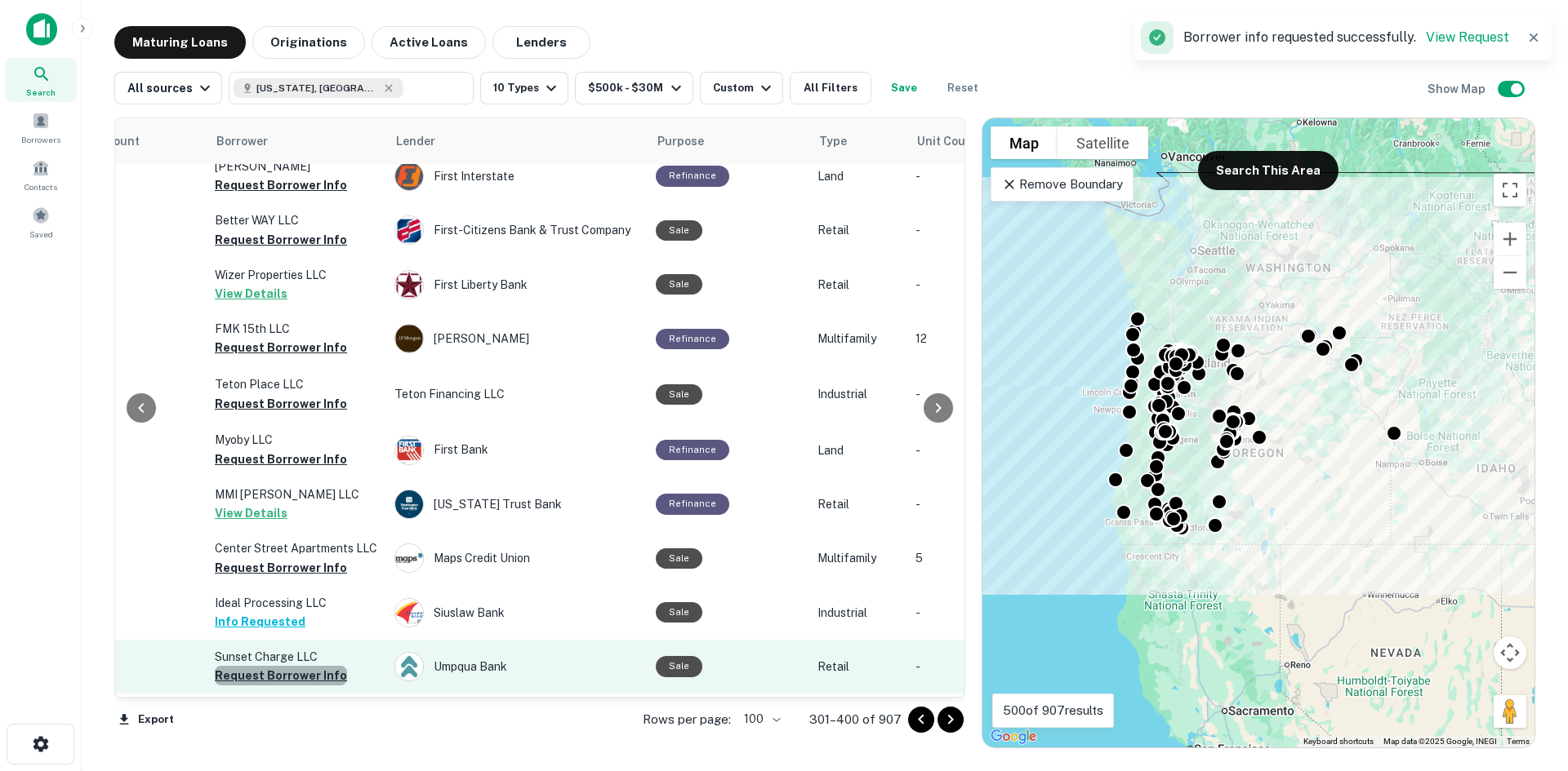
click at [308, 666] on button "Request Borrower Info" at bounding box center [280, 675] width 132 height 19
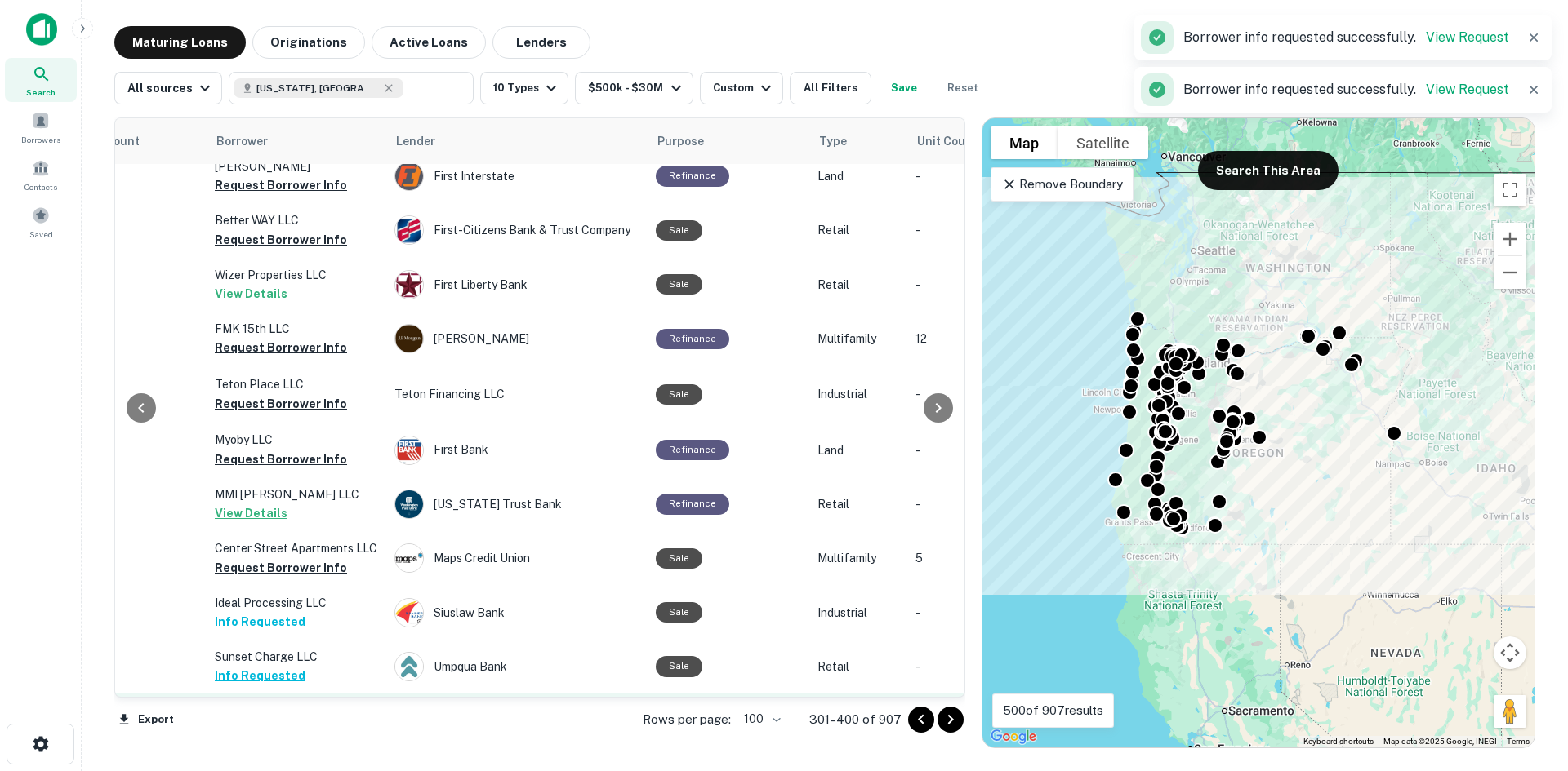
click at [299, 720] on button "Request Borrower Info" at bounding box center [280, 730] width 132 height 19
click at [291, 770] on button "Request Borrower Info" at bounding box center [280, 784] width 132 height 19
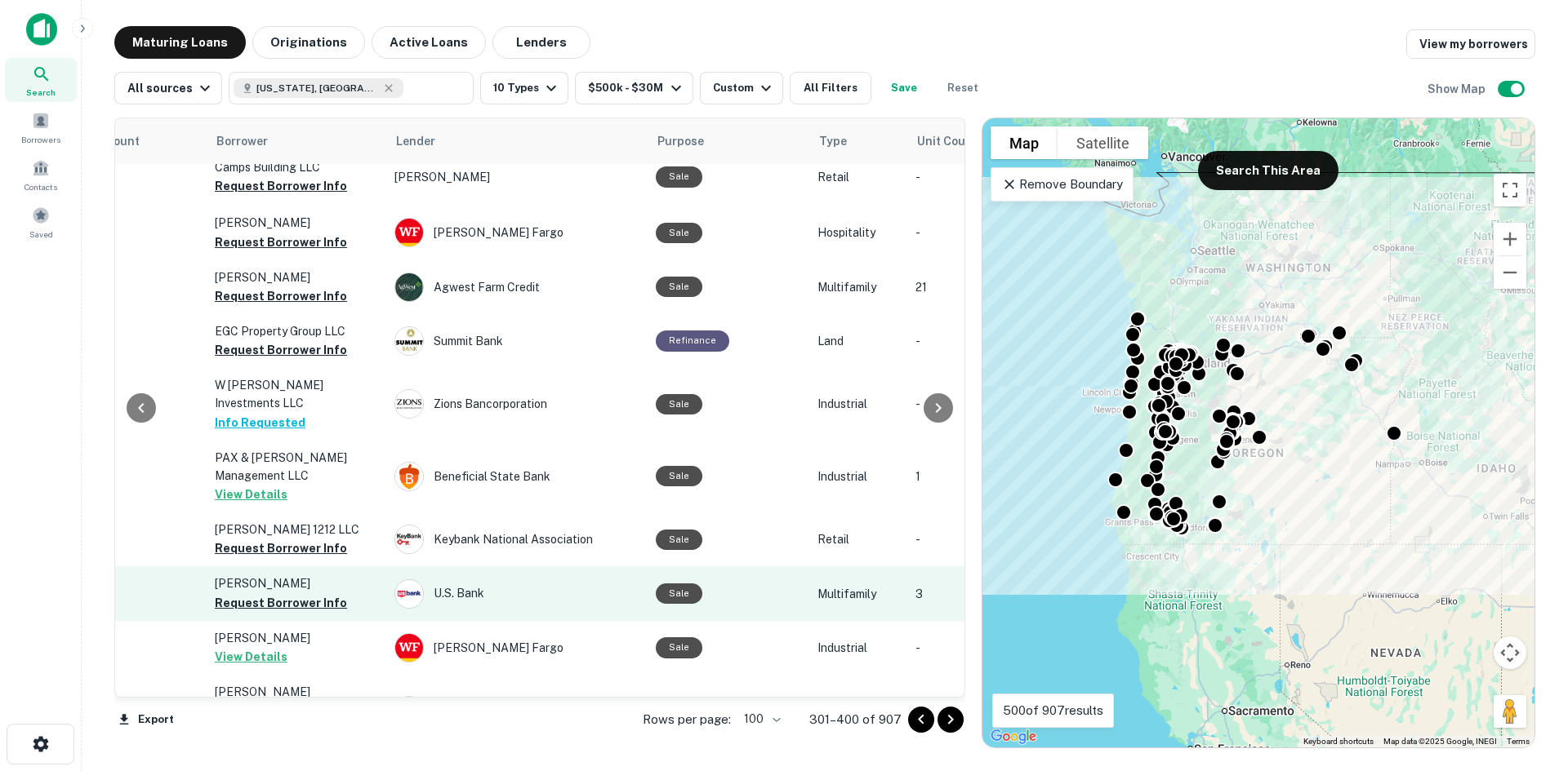
scroll to position [3064, 365]
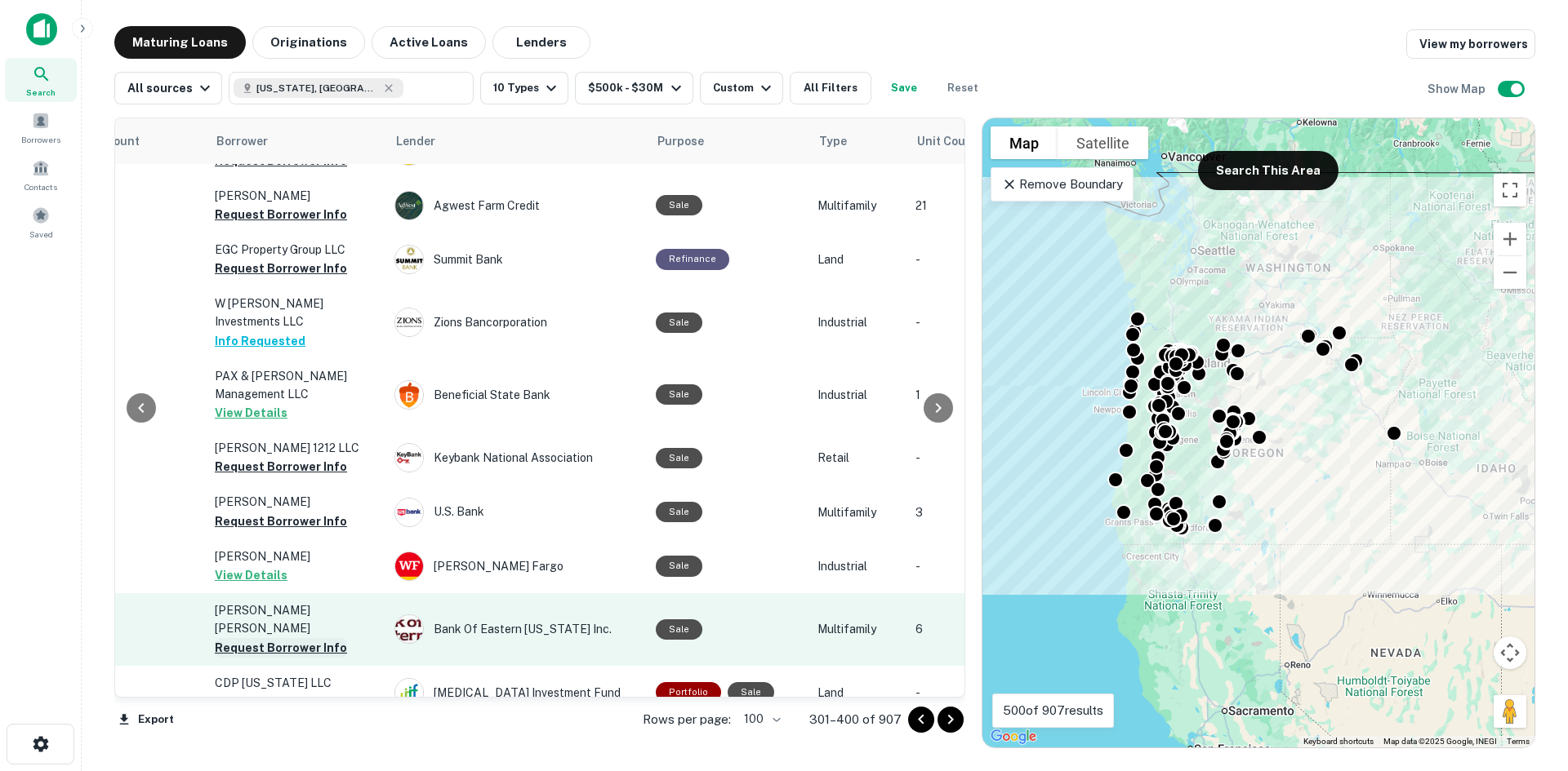
click at [288, 638] on button "Request Borrower Info" at bounding box center [280, 647] width 132 height 19
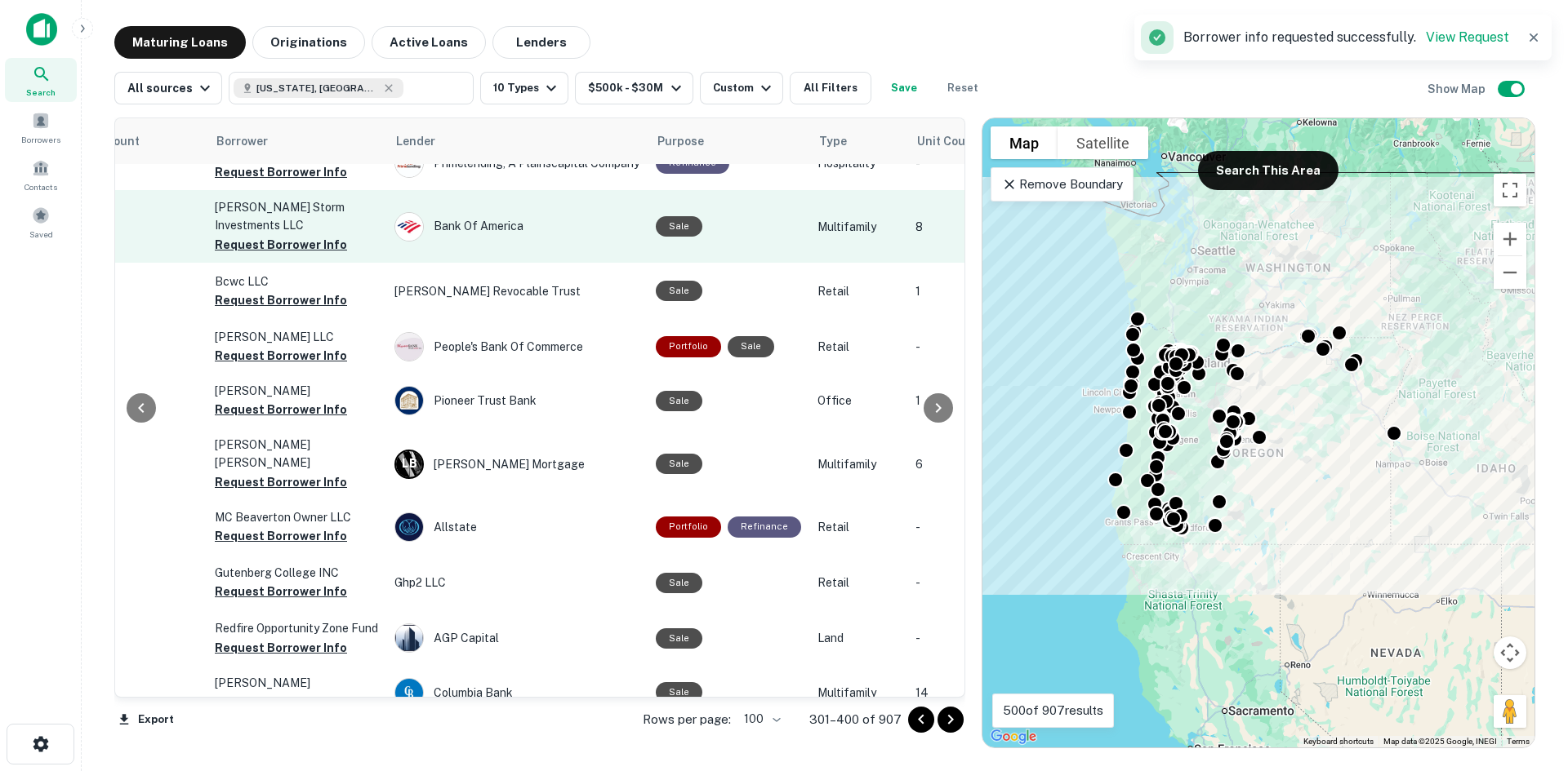
scroll to position [3980, 365]
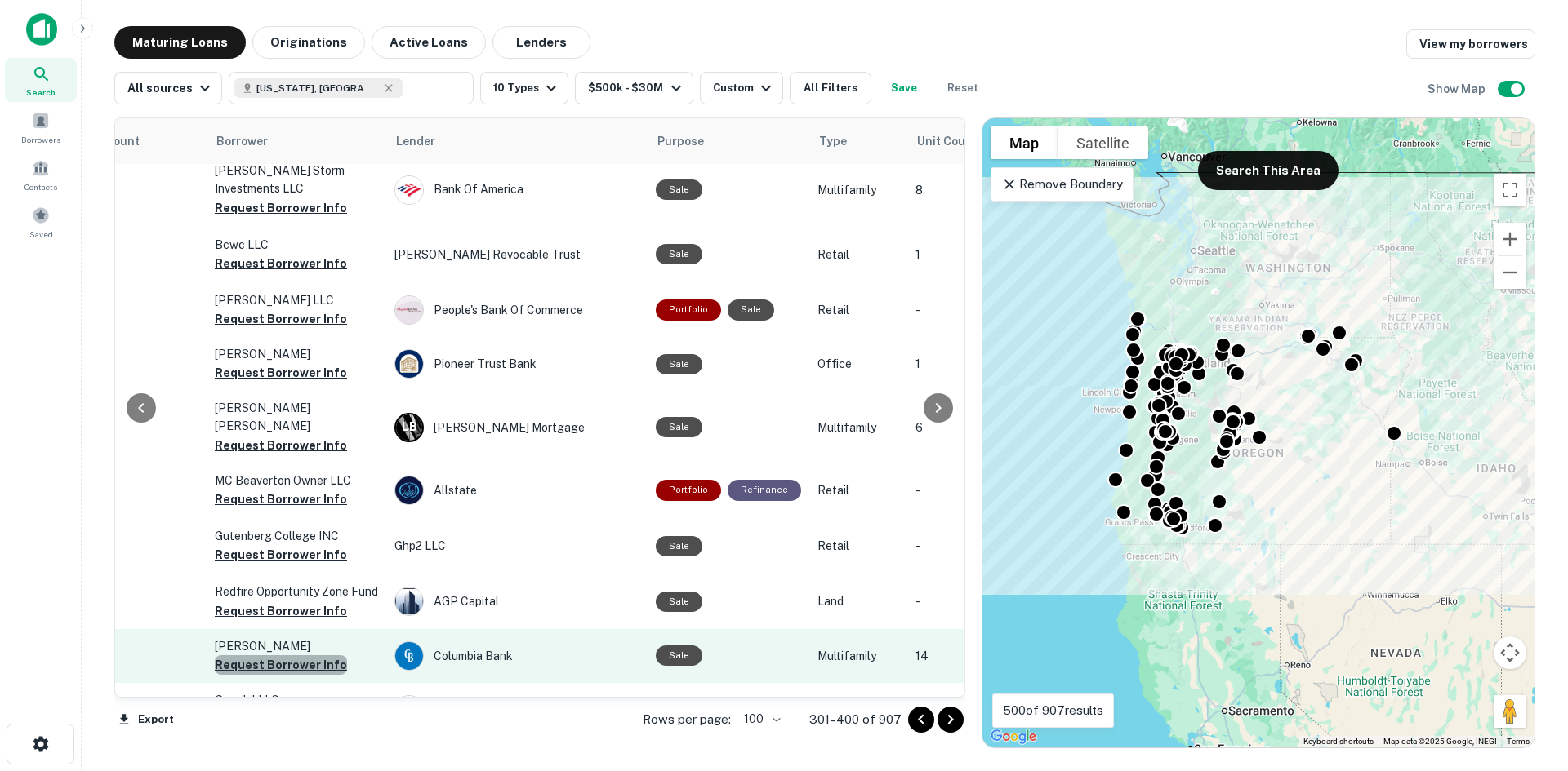
click at [284, 656] on button "Request Borrower Info" at bounding box center [280, 665] width 132 height 19
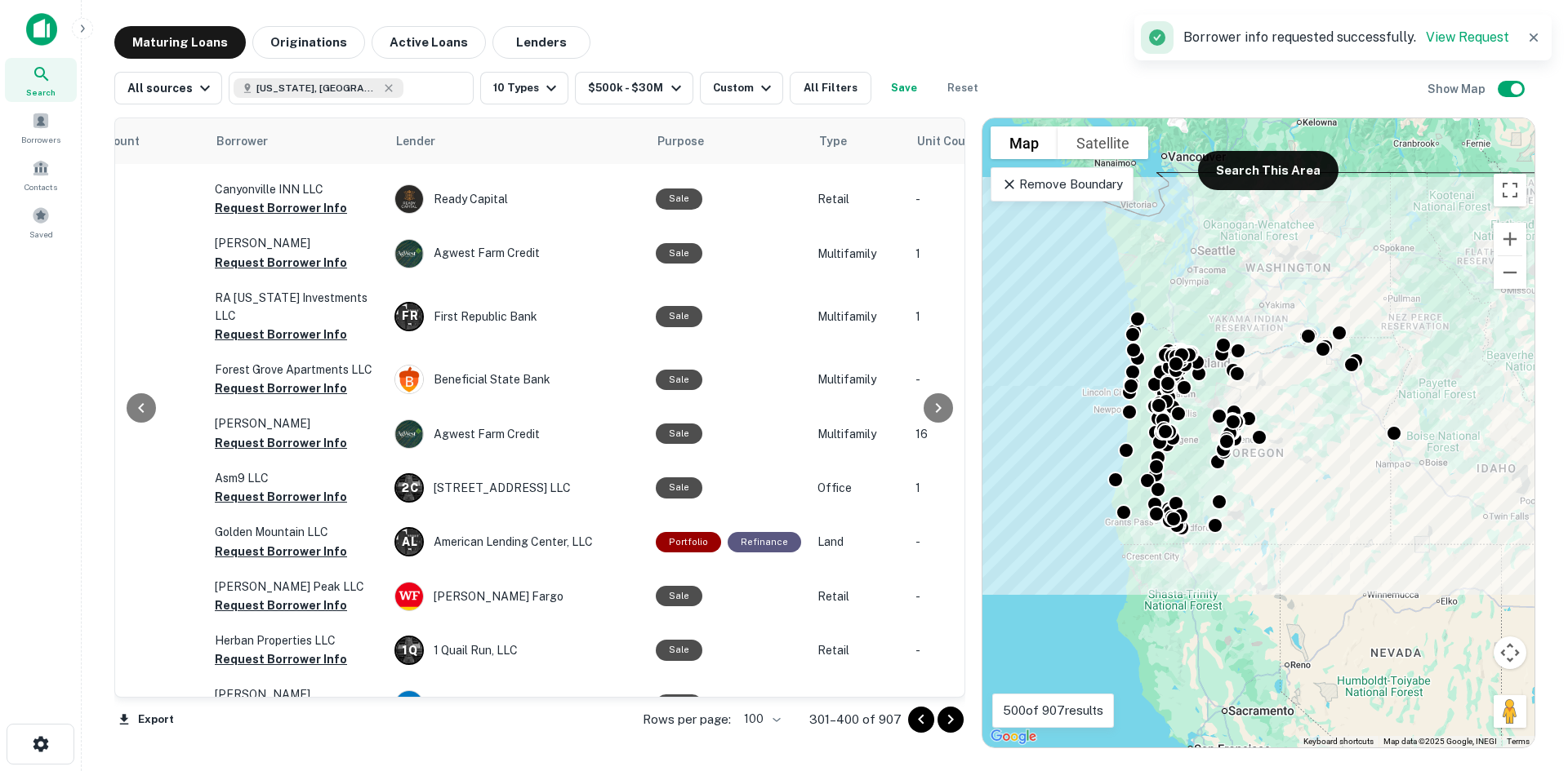
scroll to position [5066, 365]
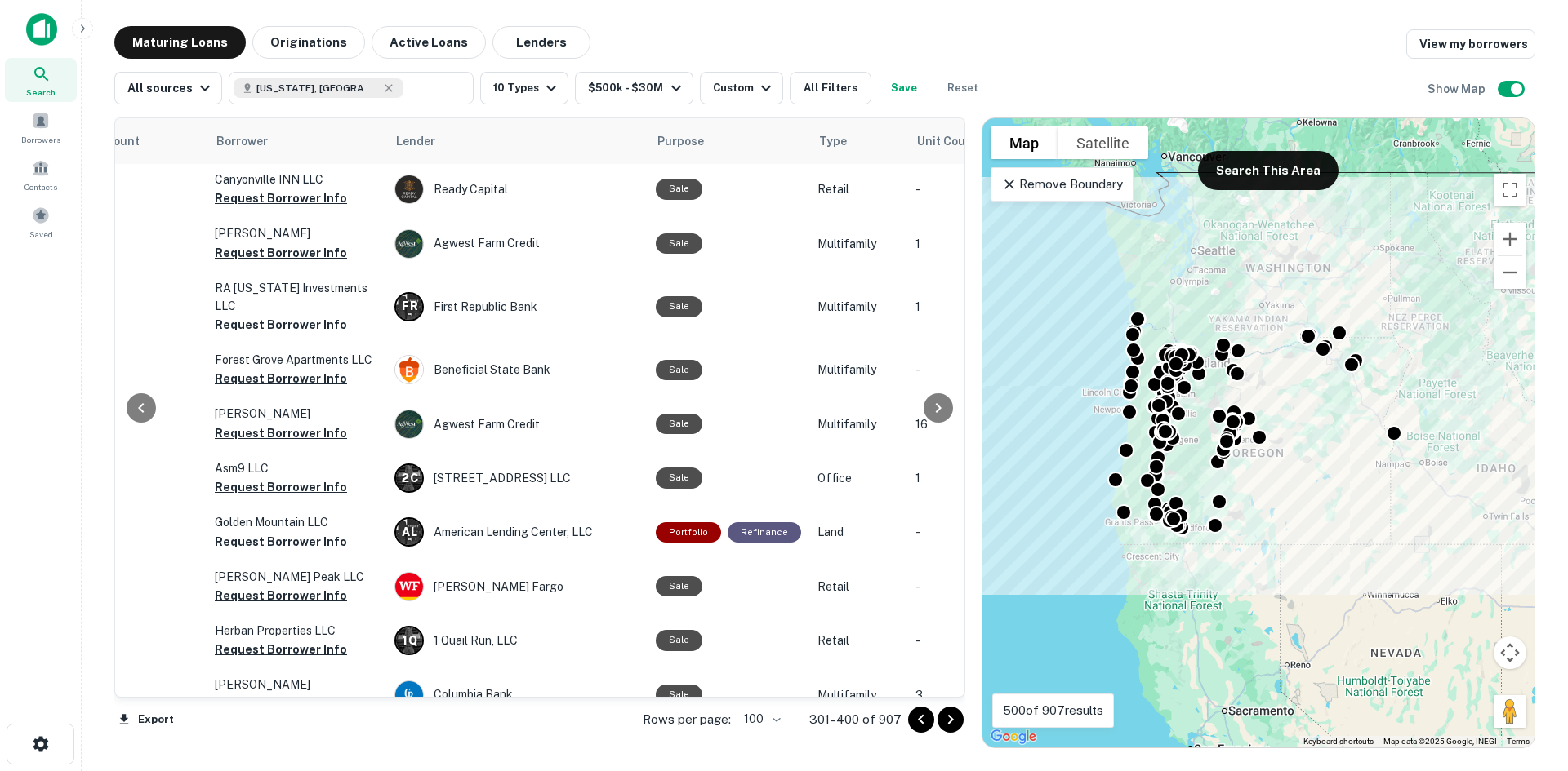
click at [946, 719] on icon "Go to next page" at bounding box center [950, 720] width 19 height 19
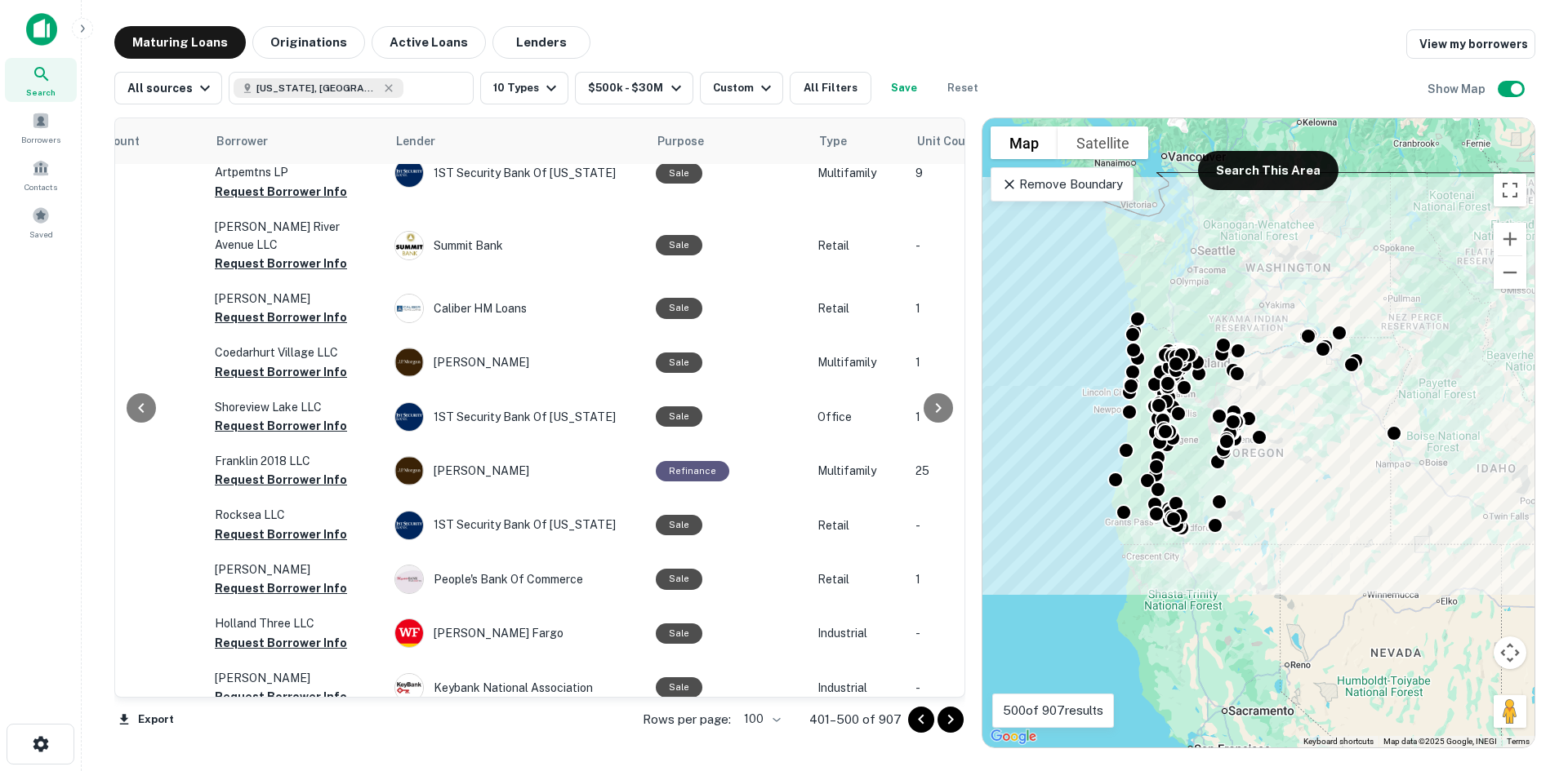
scroll to position [658, 365]
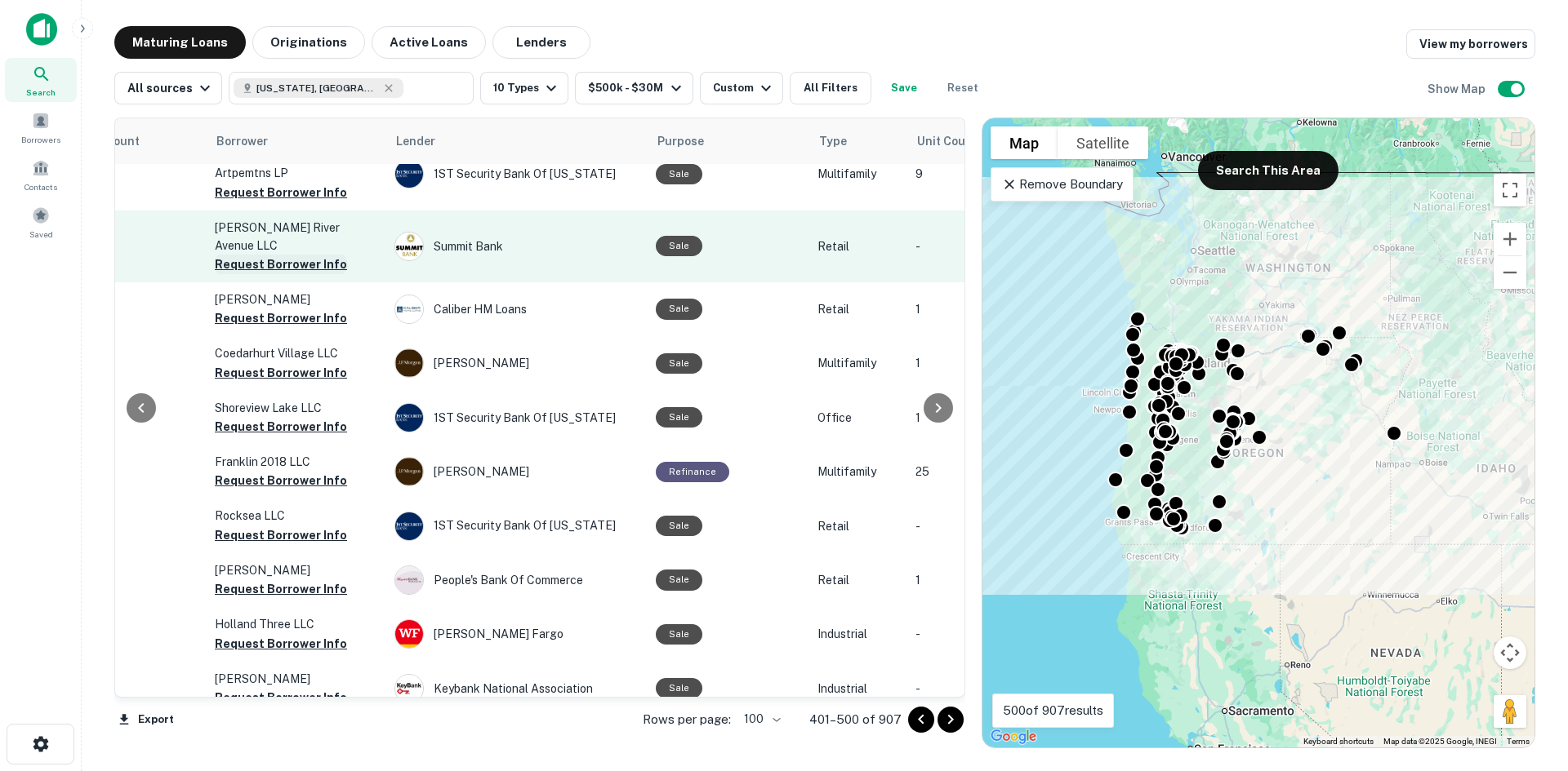
click at [300, 255] on button "Request Borrower Info" at bounding box center [280, 264] width 132 height 19
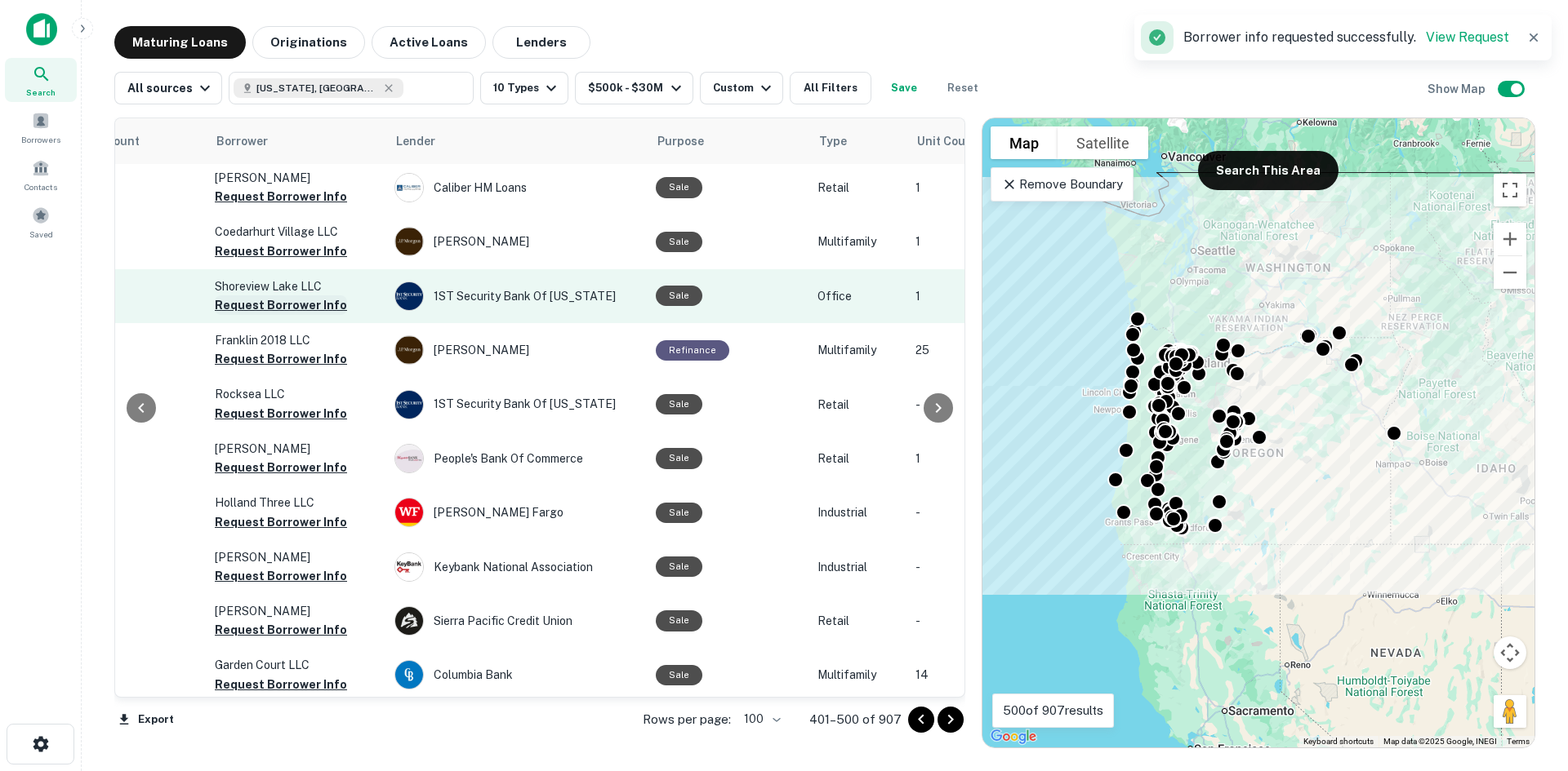
scroll to position [822, 365]
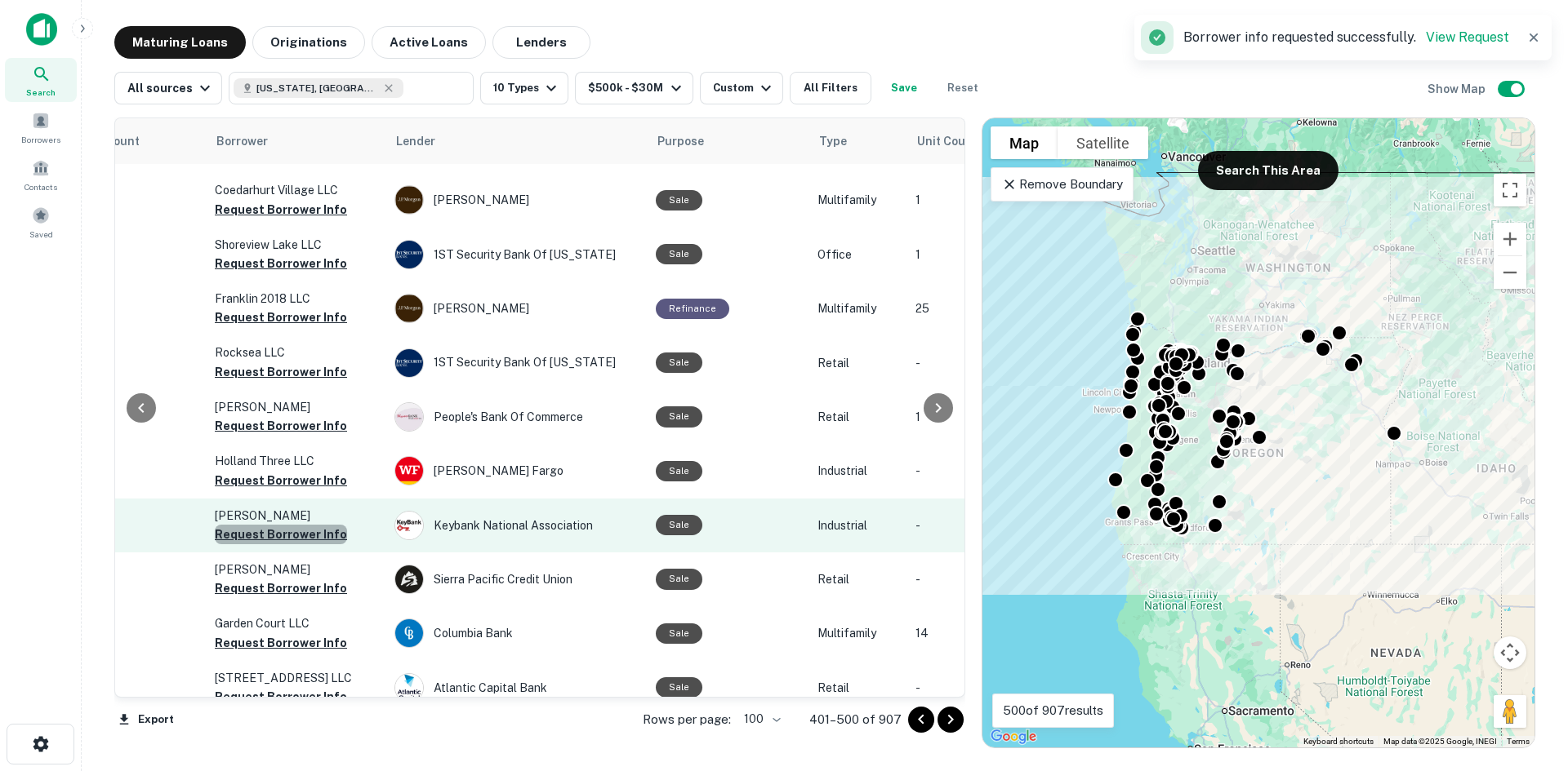
click at [308, 525] on button "Request Borrower Info" at bounding box center [280, 534] width 132 height 19
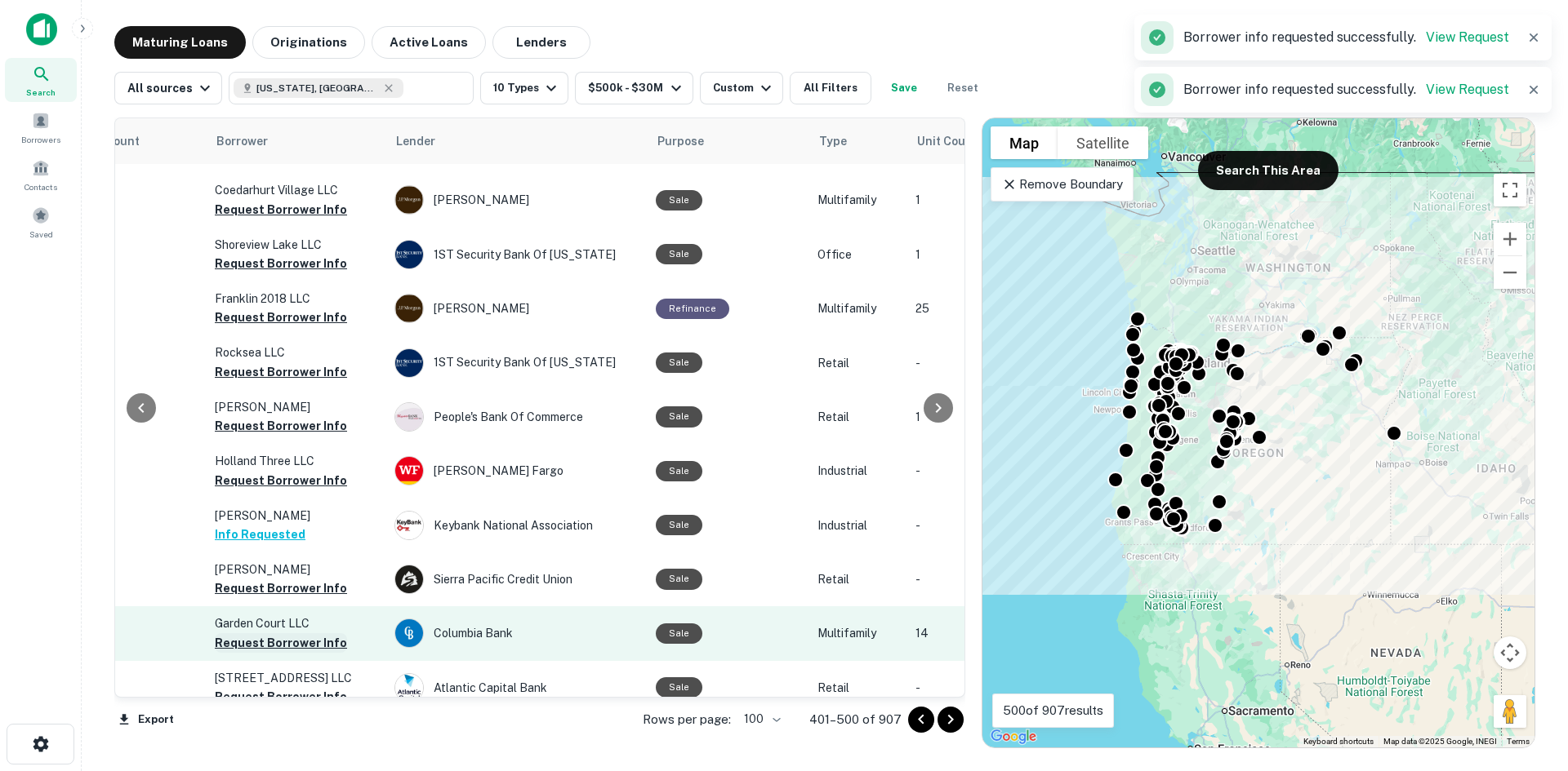
click at [306, 634] on button "Request Borrower Info" at bounding box center [280, 643] width 132 height 19
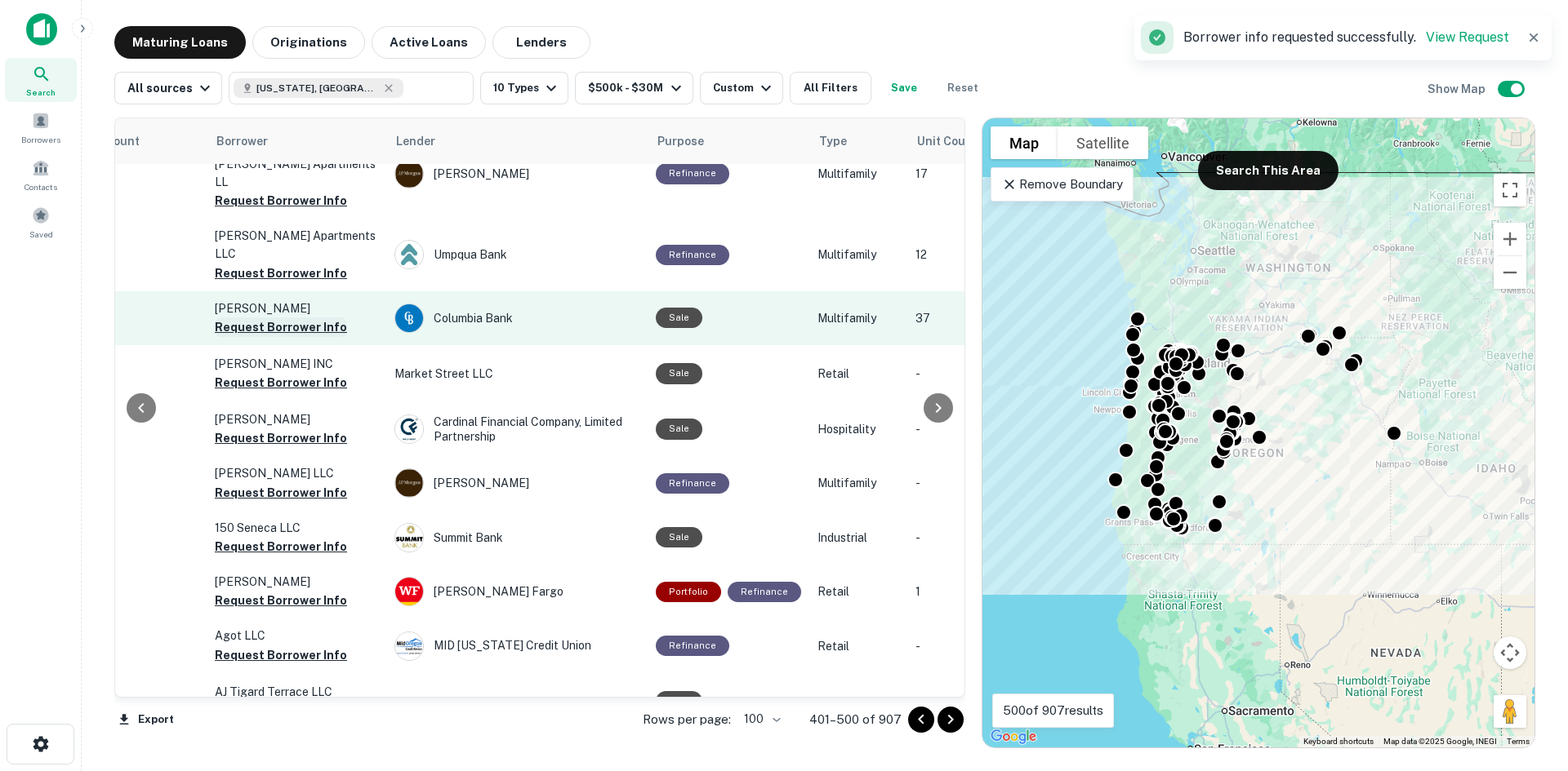
scroll to position [1538, 365]
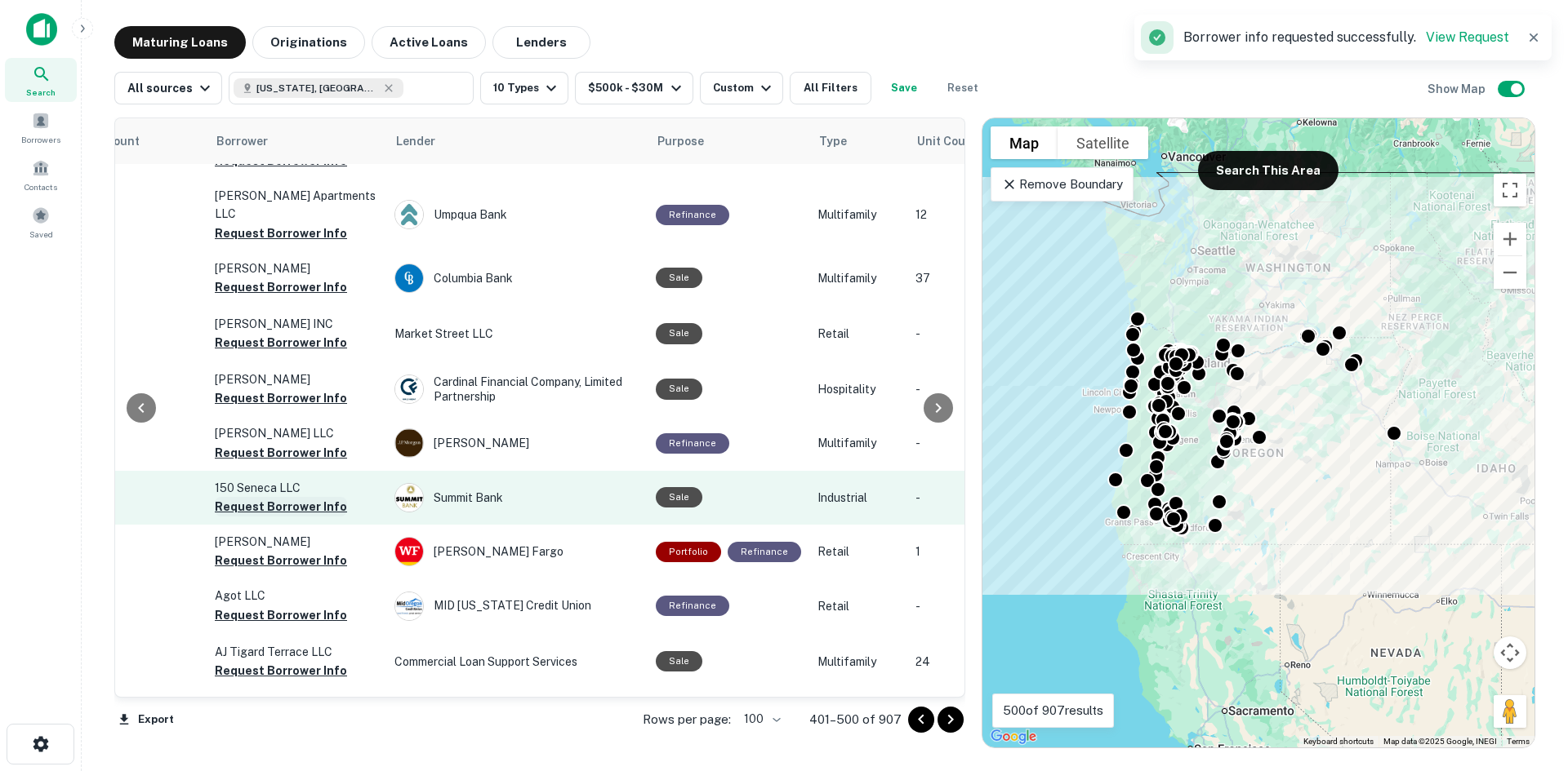
click at [317, 497] on button "Request Borrower Info" at bounding box center [280, 507] width 132 height 19
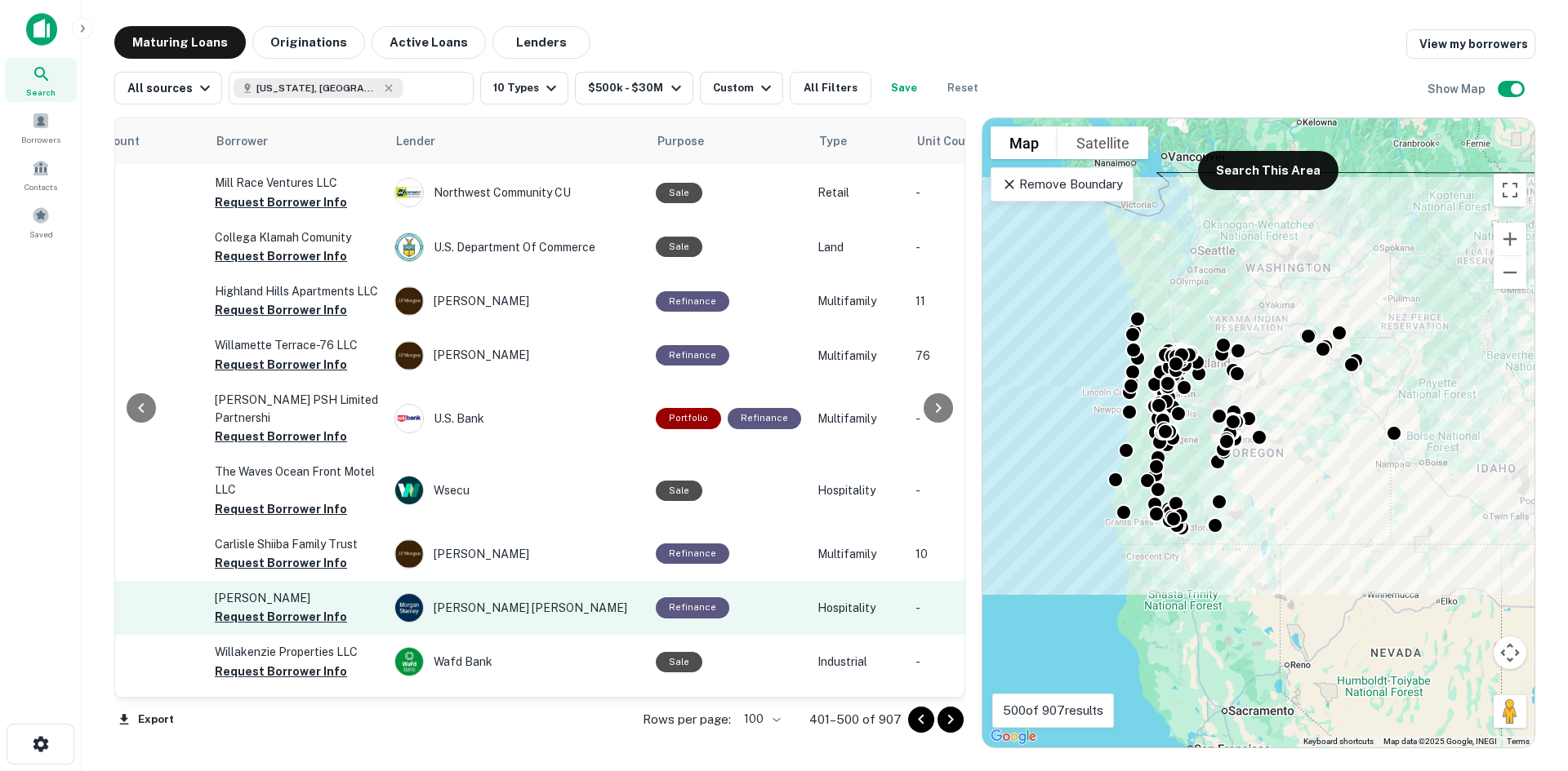
scroll to position [2436, 365]
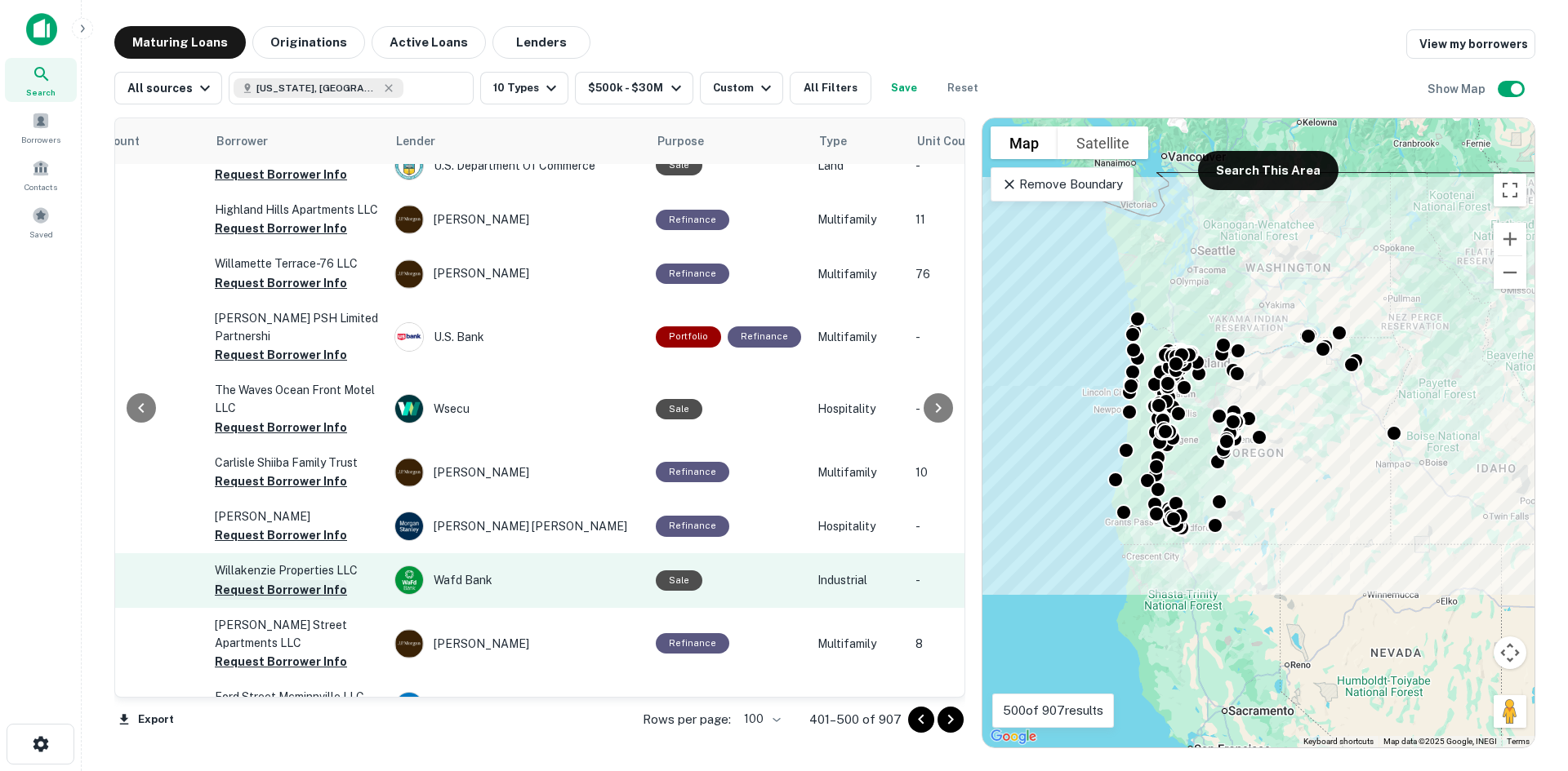
click at [307, 581] on button "Request Borrower Info" at bounding box center [280, 590] width 132 height 19
click at [319, 706] on button "Request Borrower Info" at bounding box center [280, 715] width 132 height 19
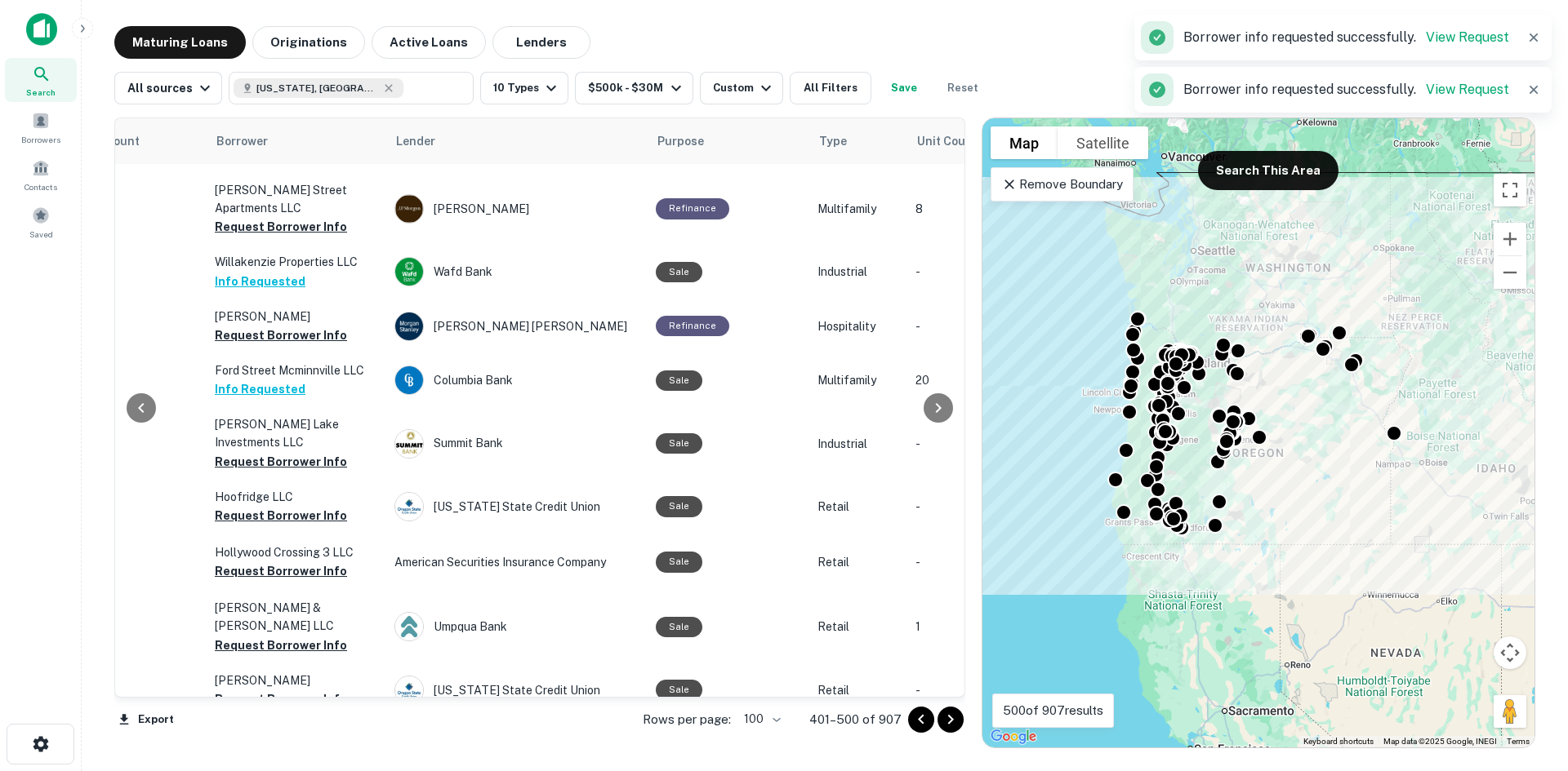
scroll to position [2844, 365]
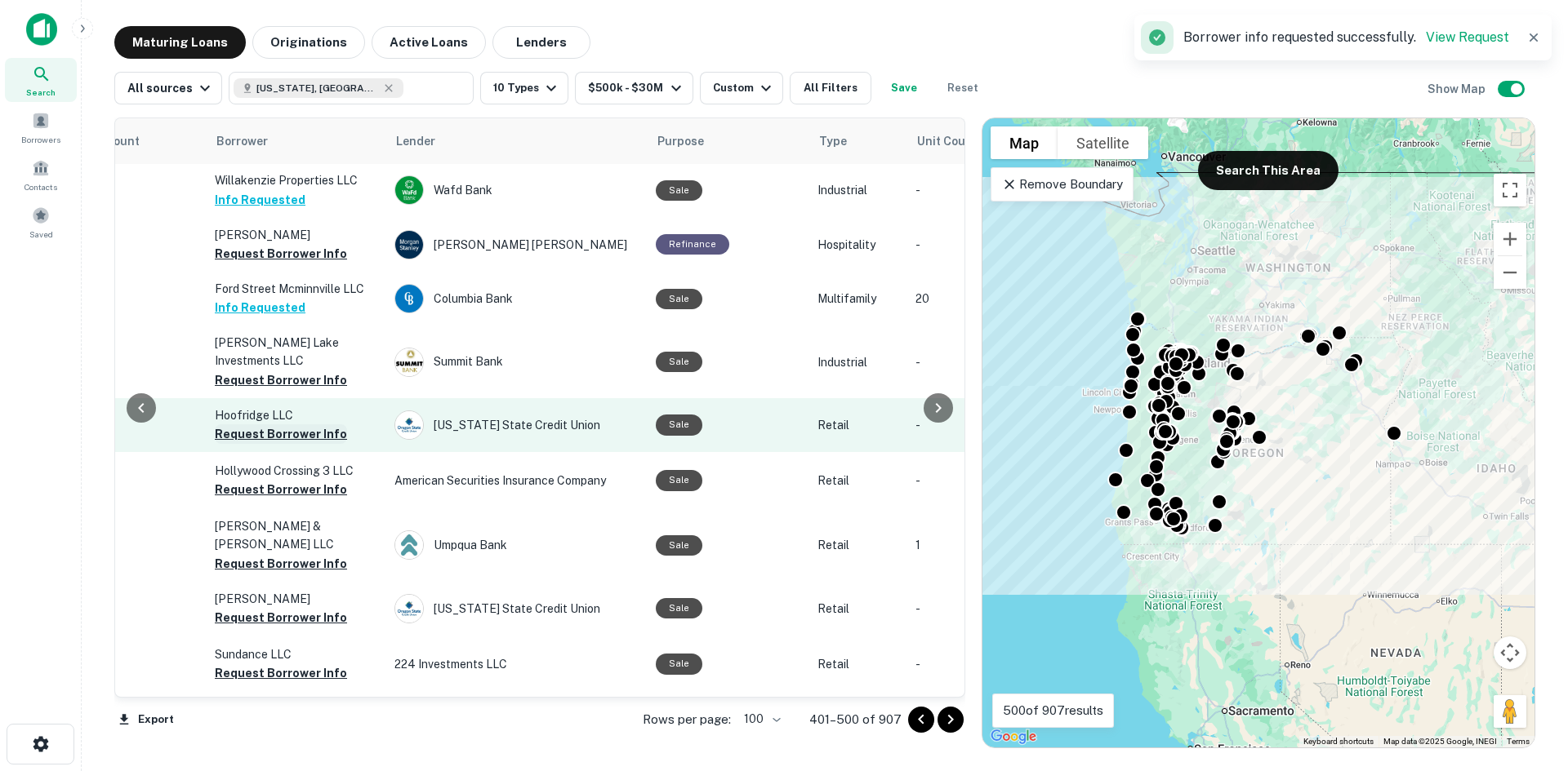
click at [315, 424] on button "Request Borrower Info" at bounding box center [280, 433] width 132 height 19
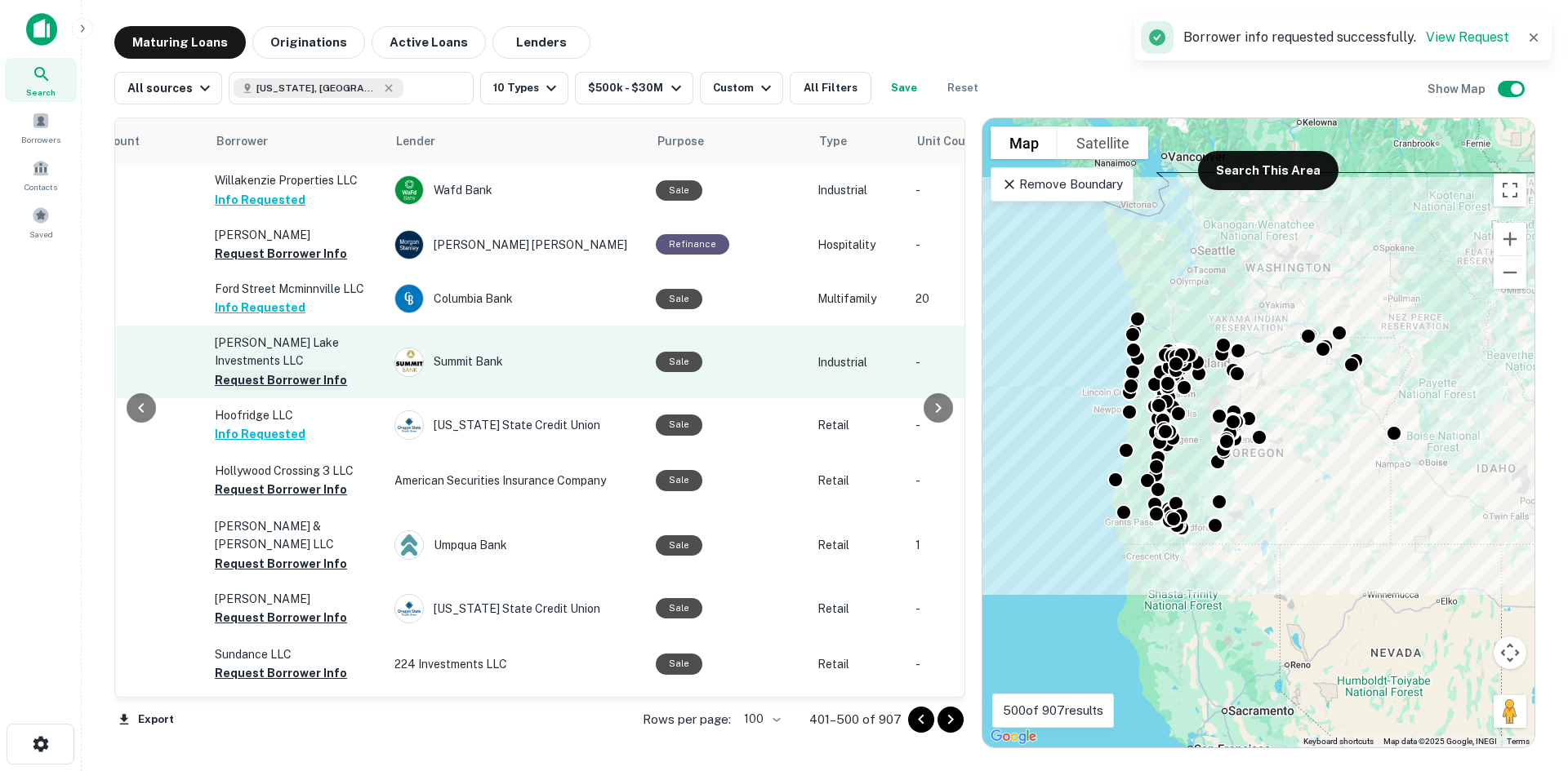
click at [298, 370] on button "Request Borrower Info" at bounding box center [280, 380] width 132 height 19
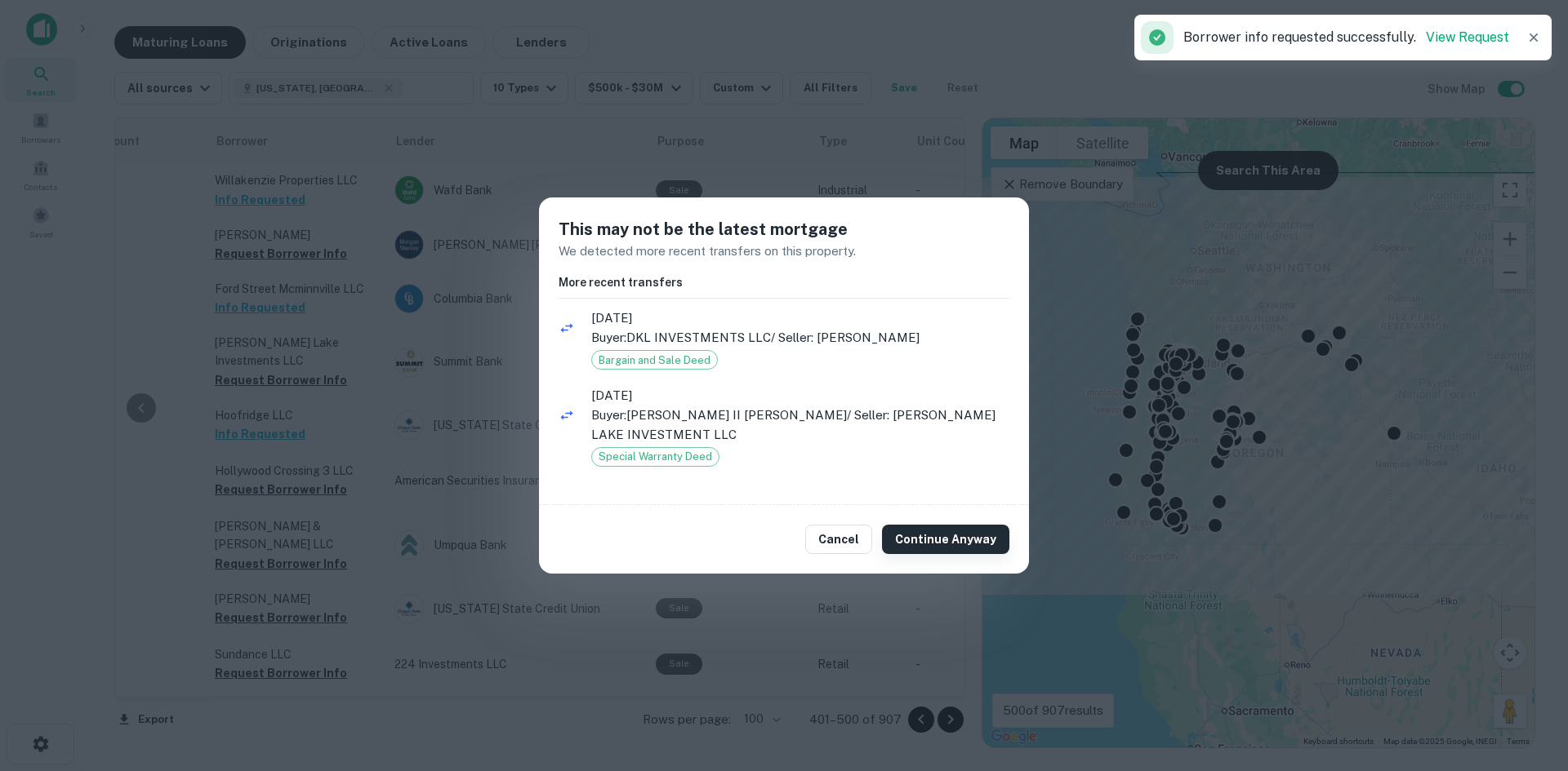
click at [929, 527] on button "Continue Anyway" at bounding box center [945, 540] width 127 height 29
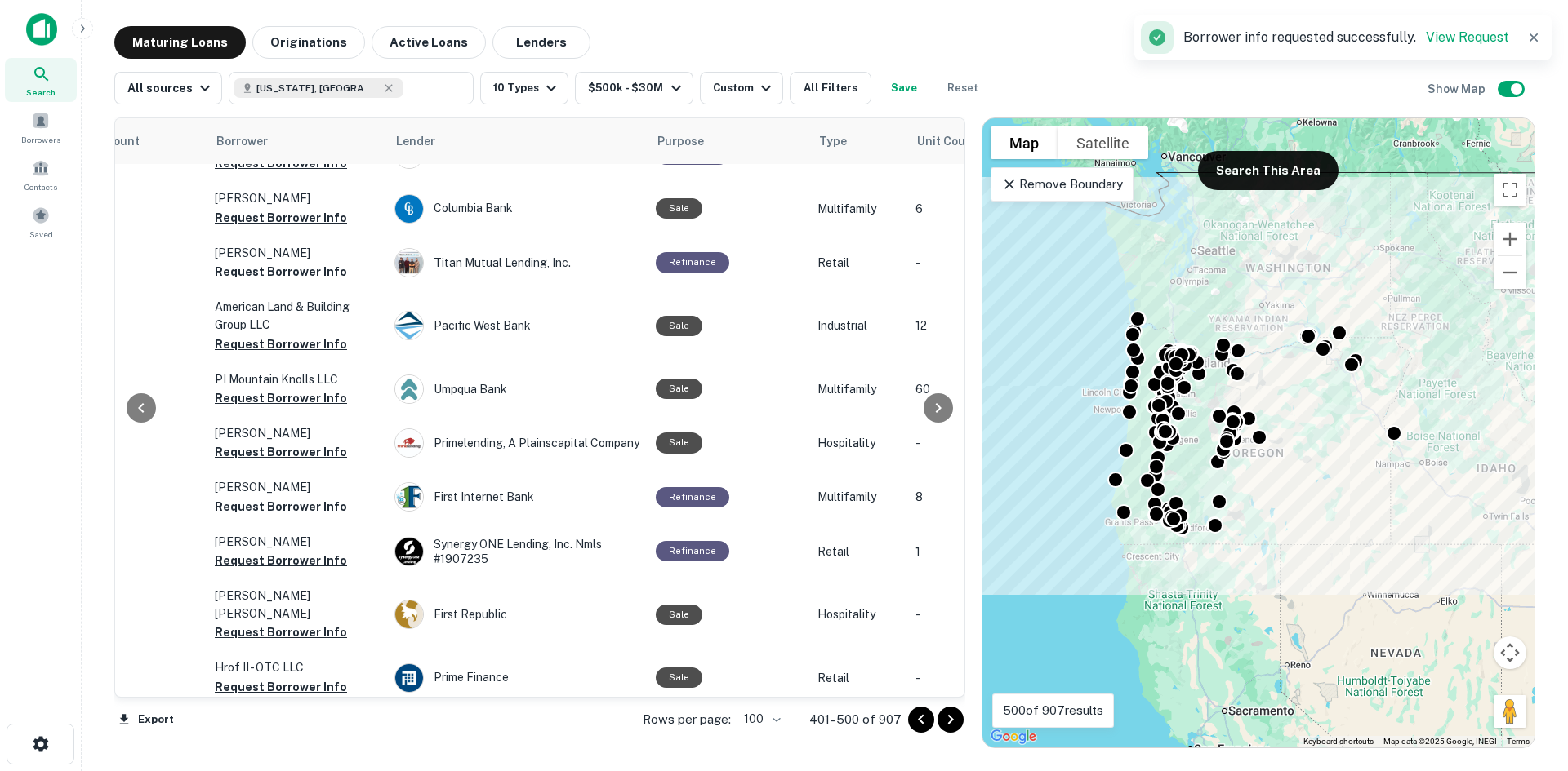
scroll to position [4719, 365]
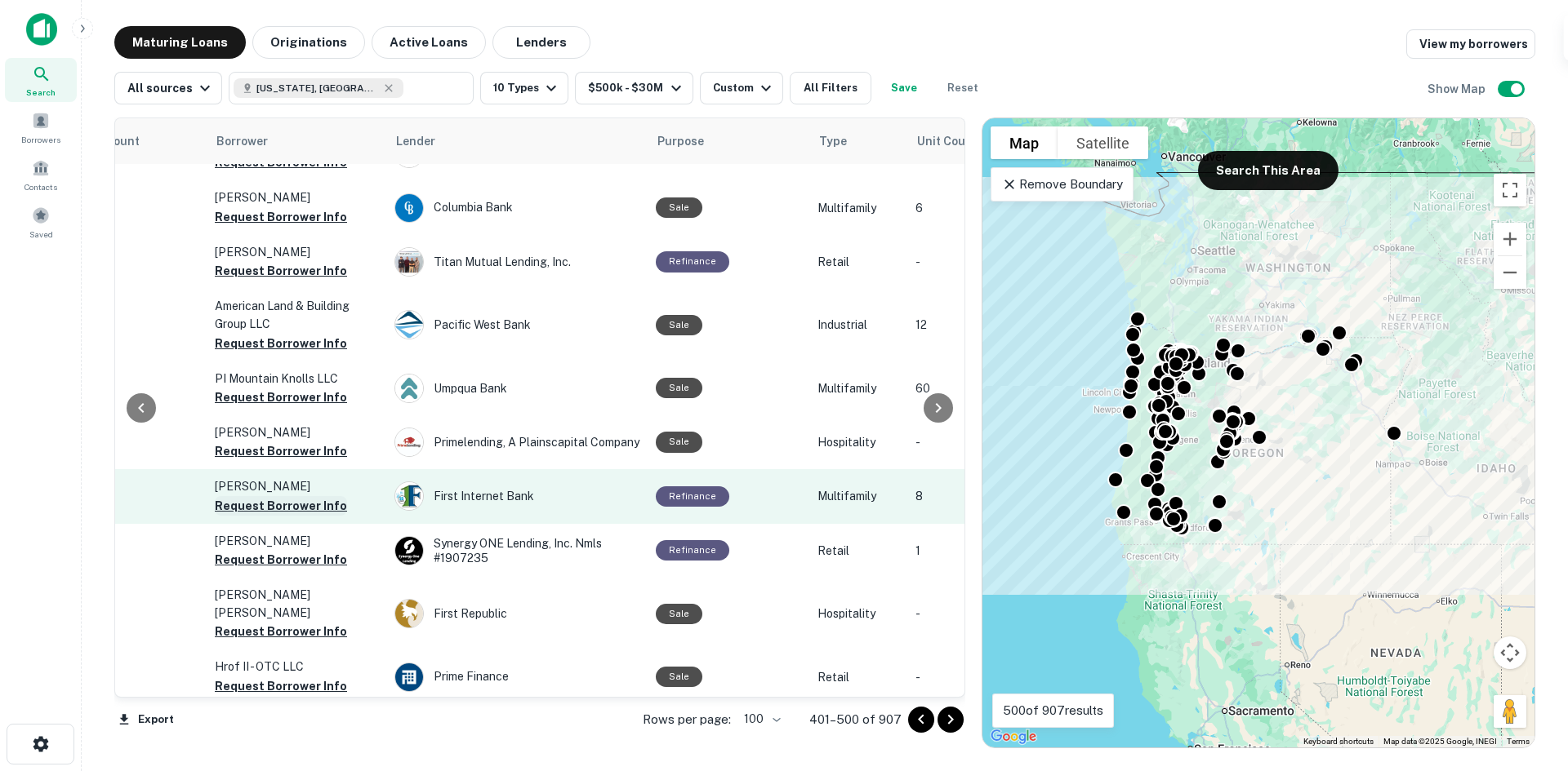
click at [333, 497] on button "Request Borrower Info" at bounding box center [280, 506] width 132 height 19
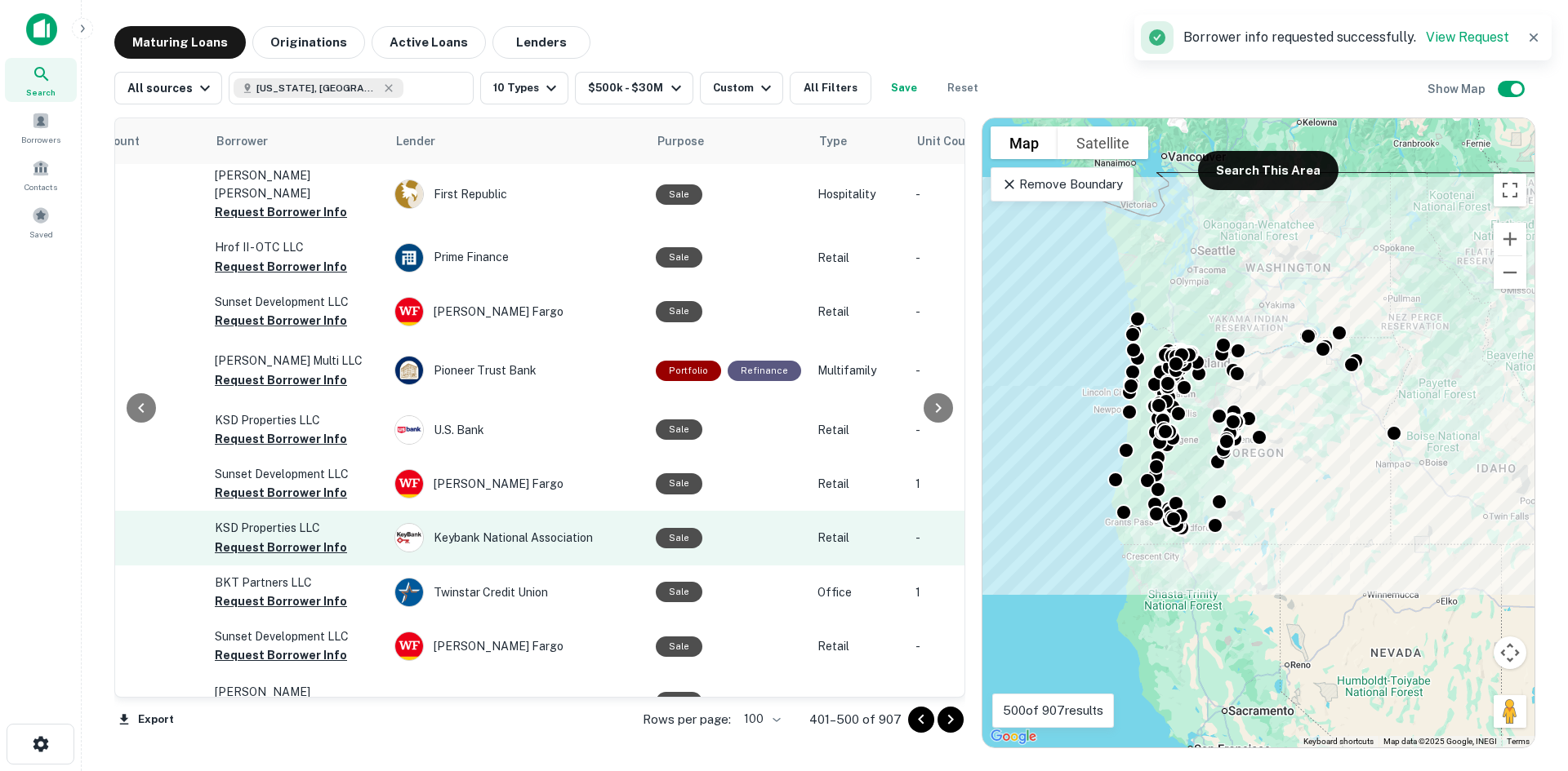
scroll to position [5139, 365]
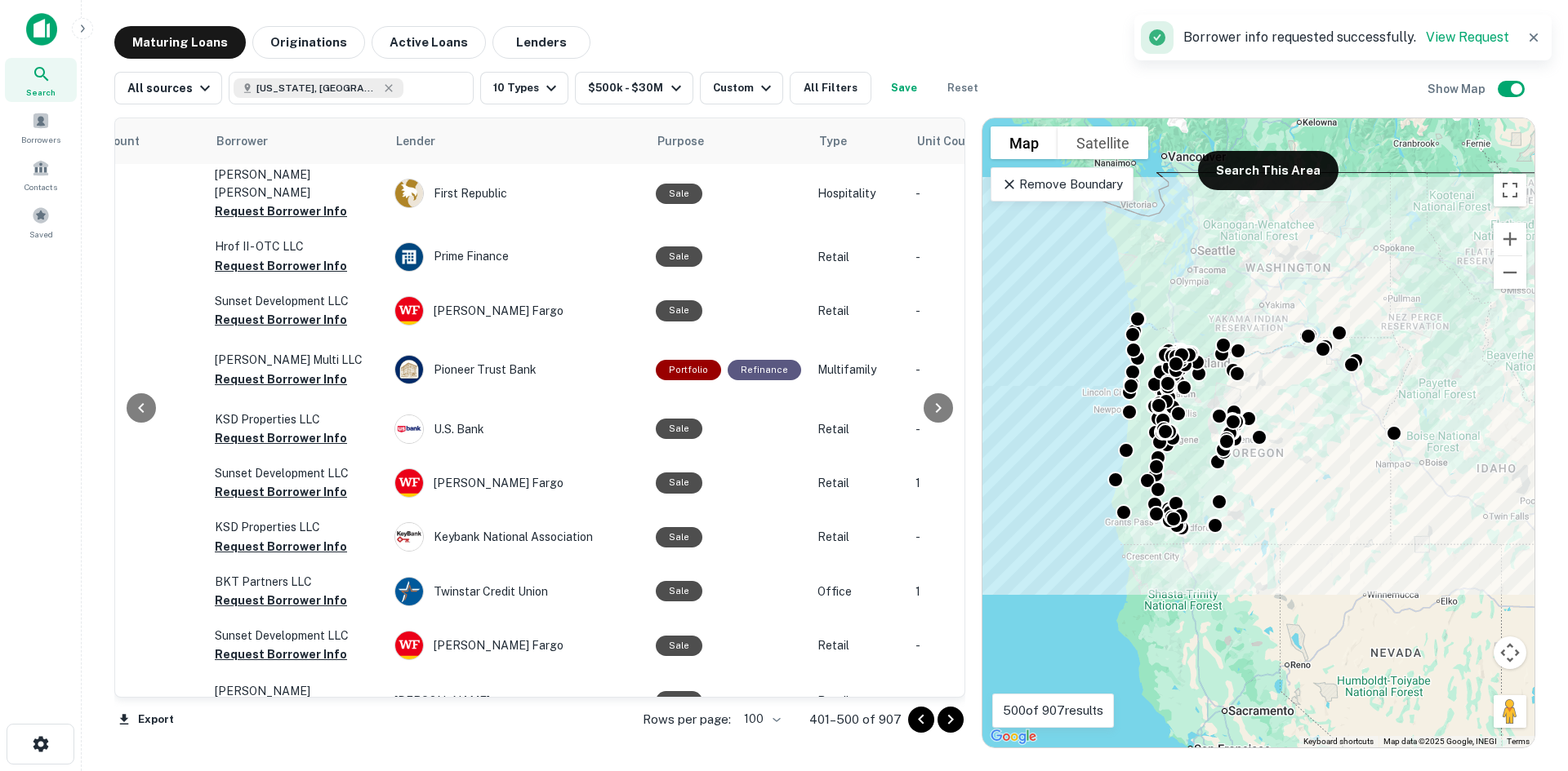
click at [951, 716] on icon "Go to next page" at bounding box center [951, 720] width 6 height 10
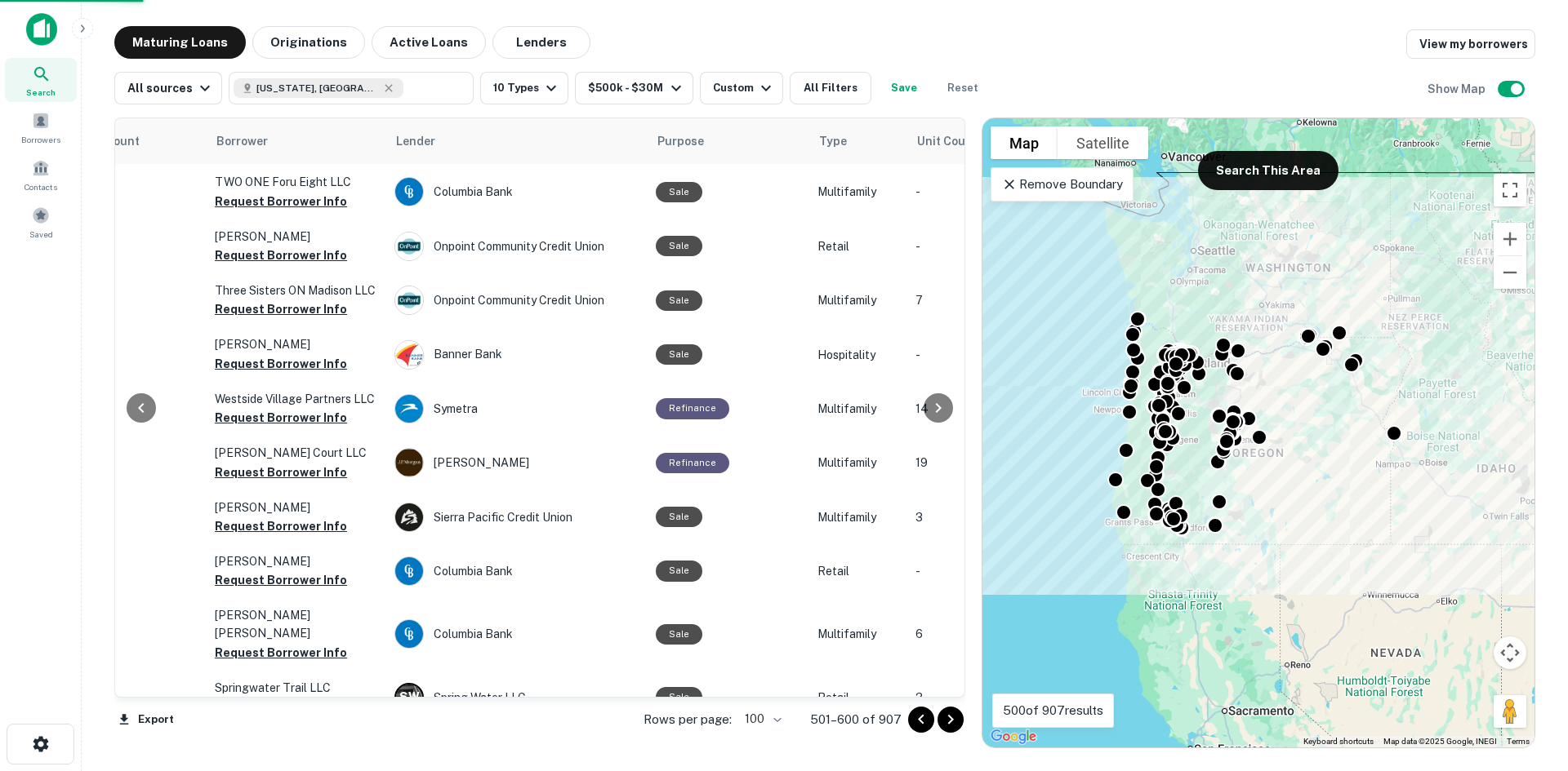
scroll to position [5063, 365]
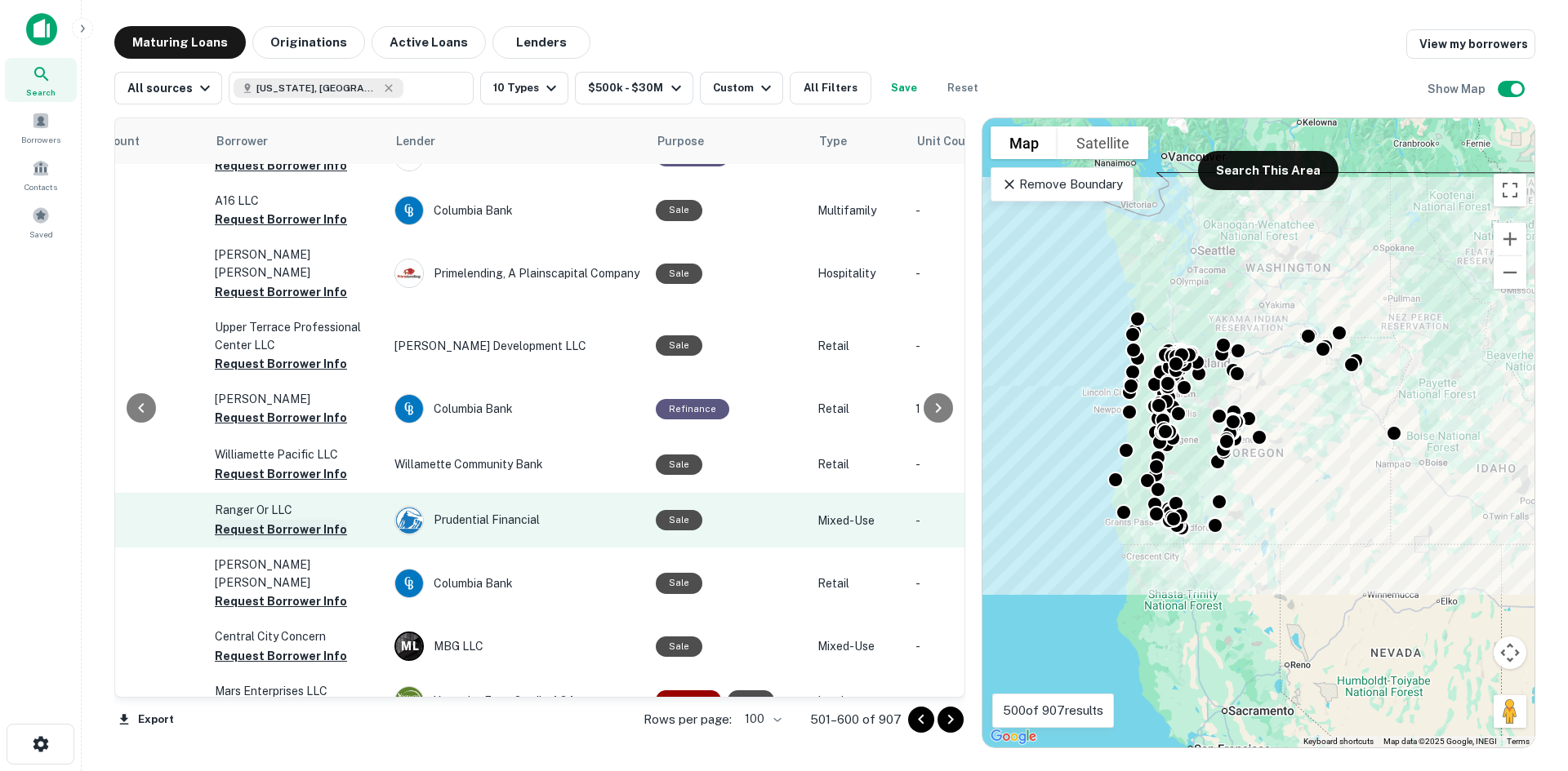
click at [330, 520] on button "Request Borrower Info" at bounding box center [280, 529] width 132 height 19
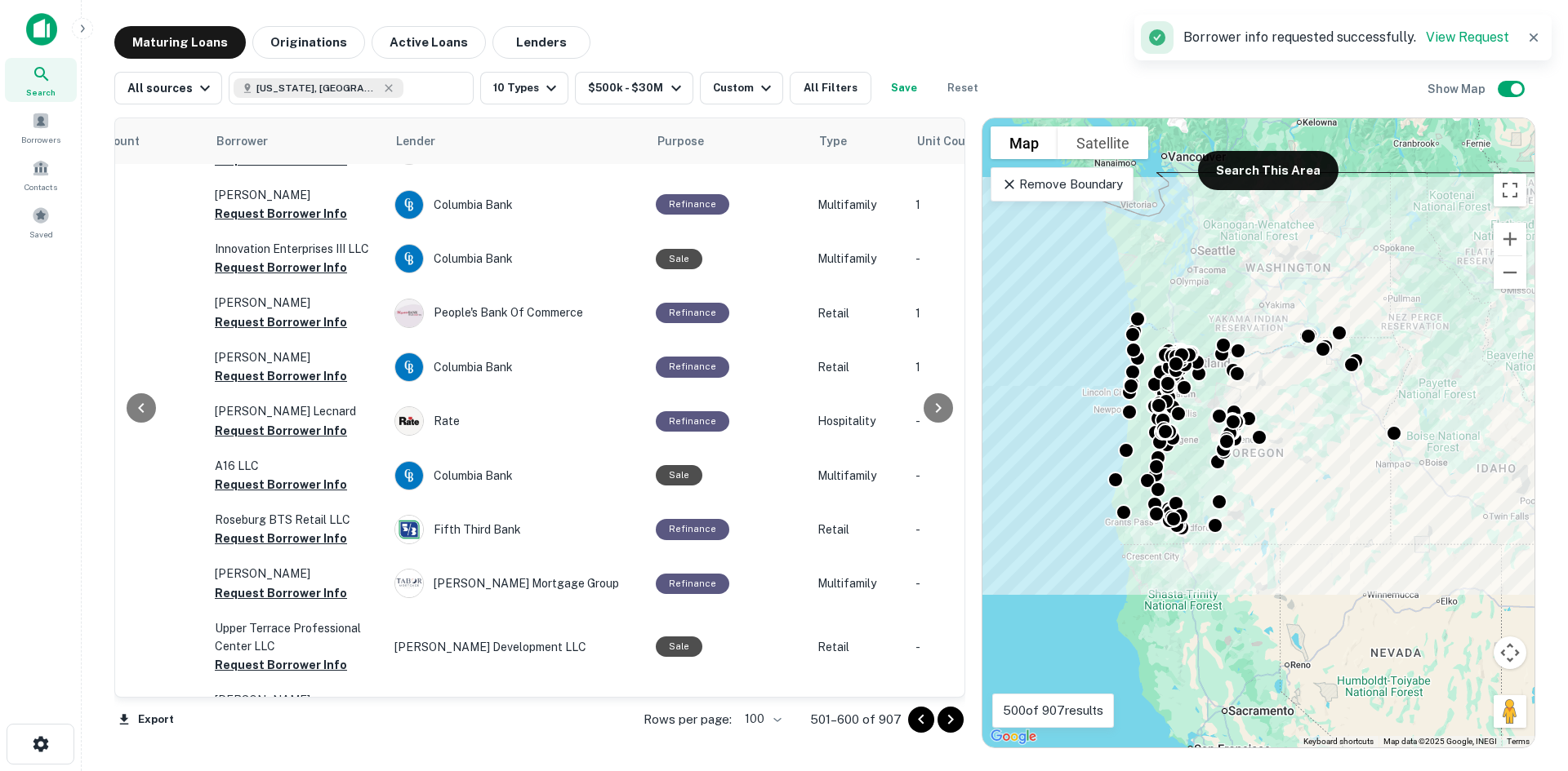
scroll to position [4655, 365]
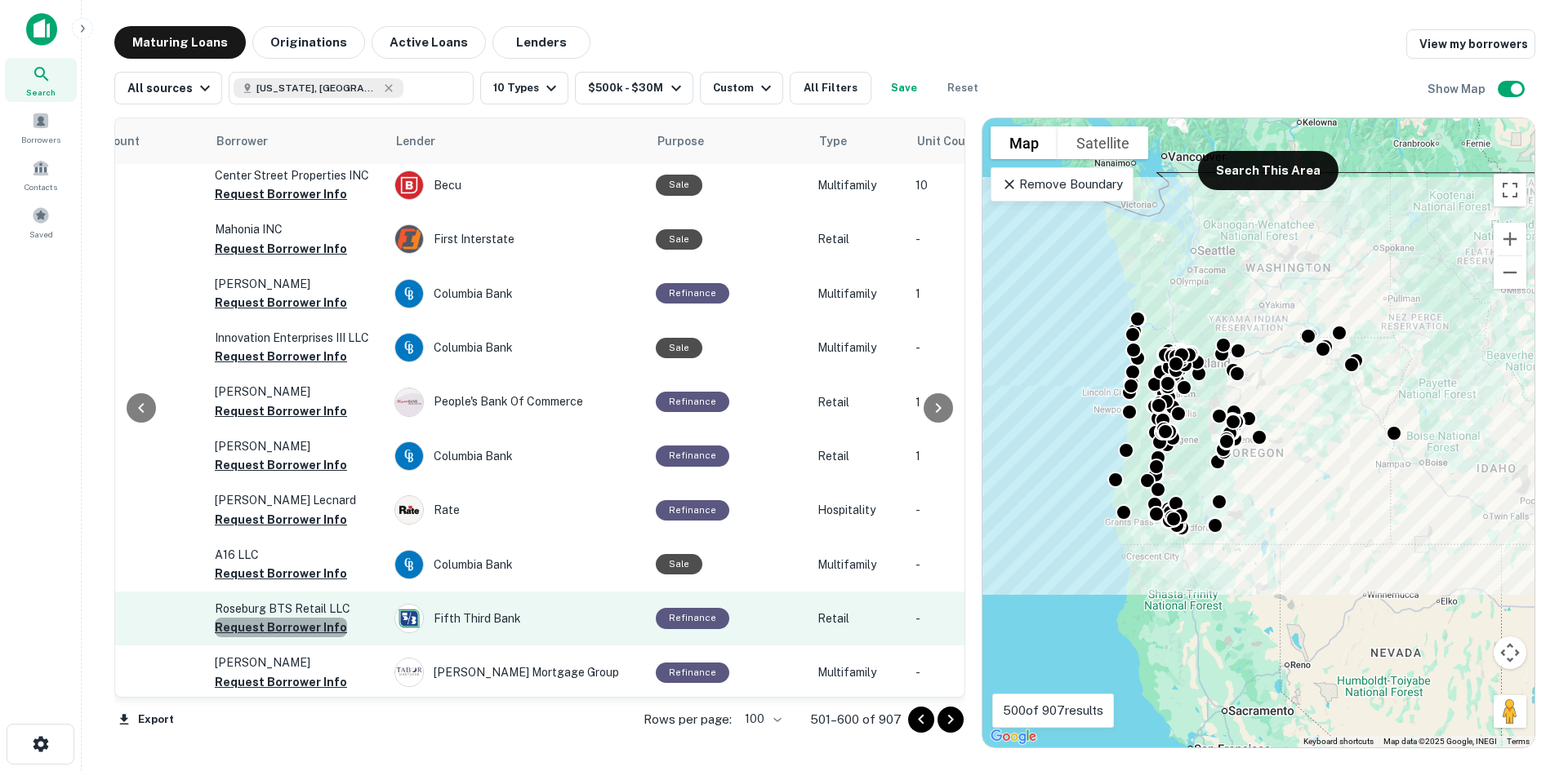
click at [321, 618] on button "Request Borrower Info" at bounding box center [280, 627] width 132 height 19
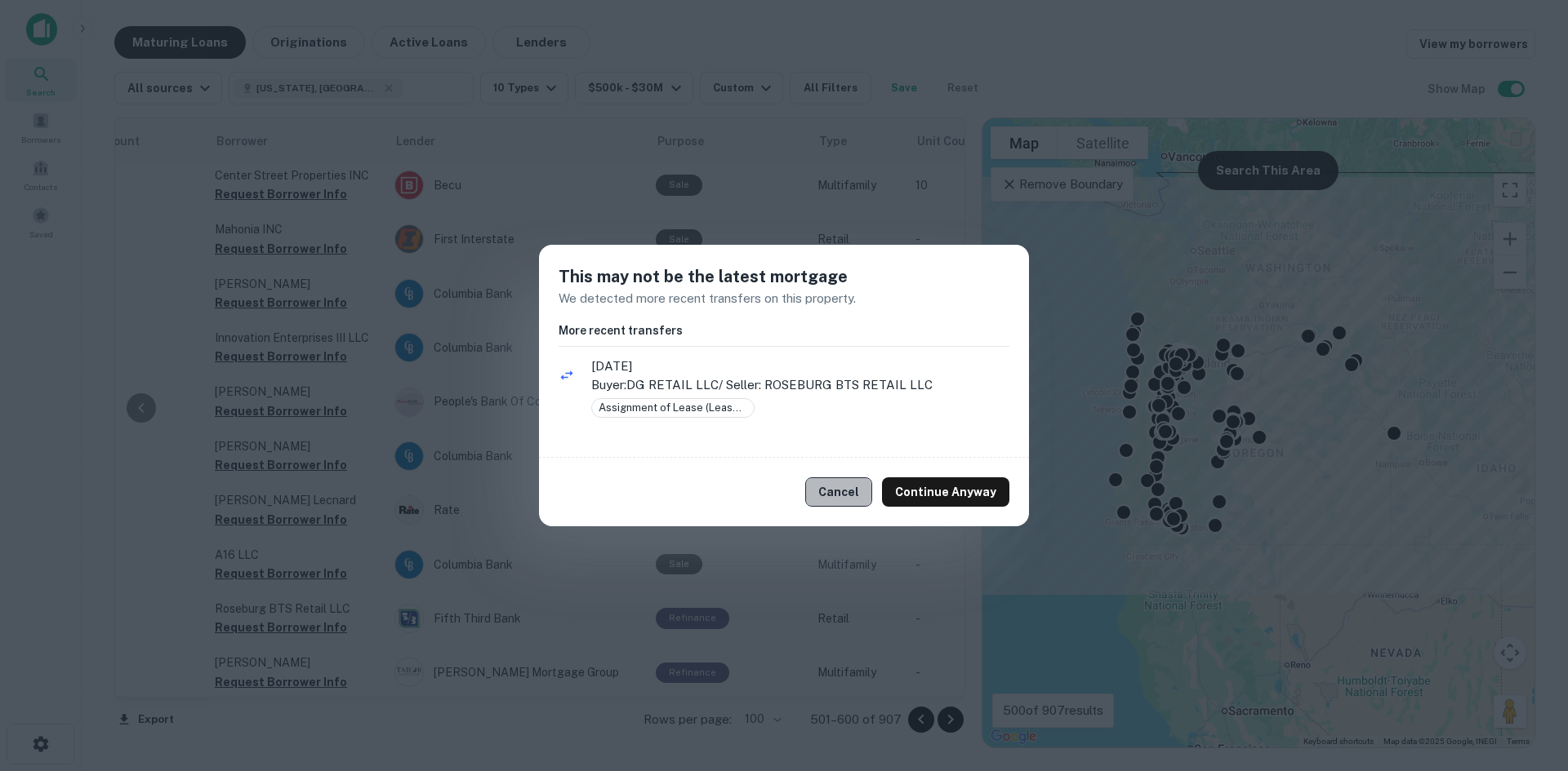
click at [829, 495] on button "Cancel" at bounding box center [839, 492] width 67 height 29
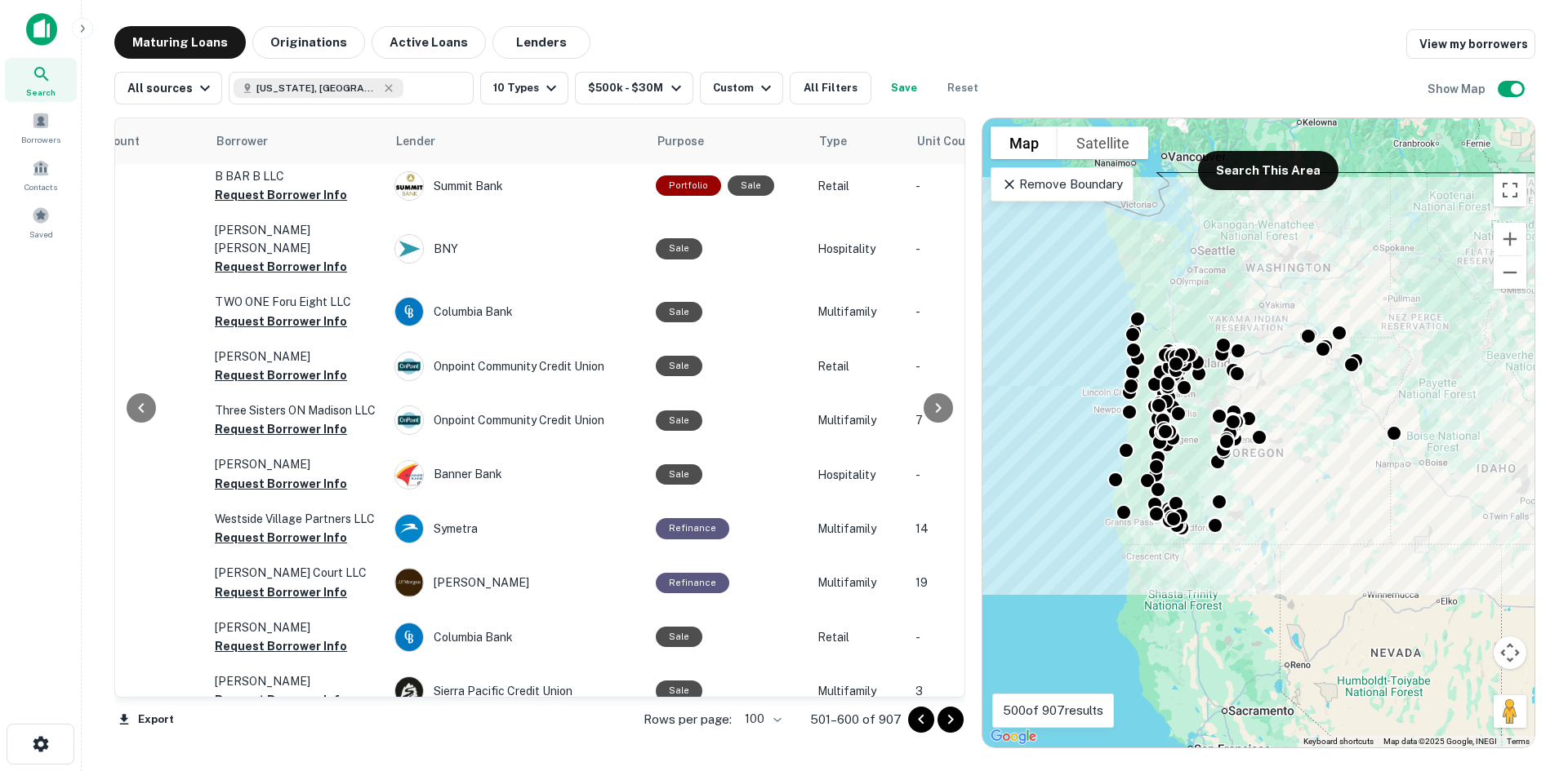
scroll to position [3593, 365]
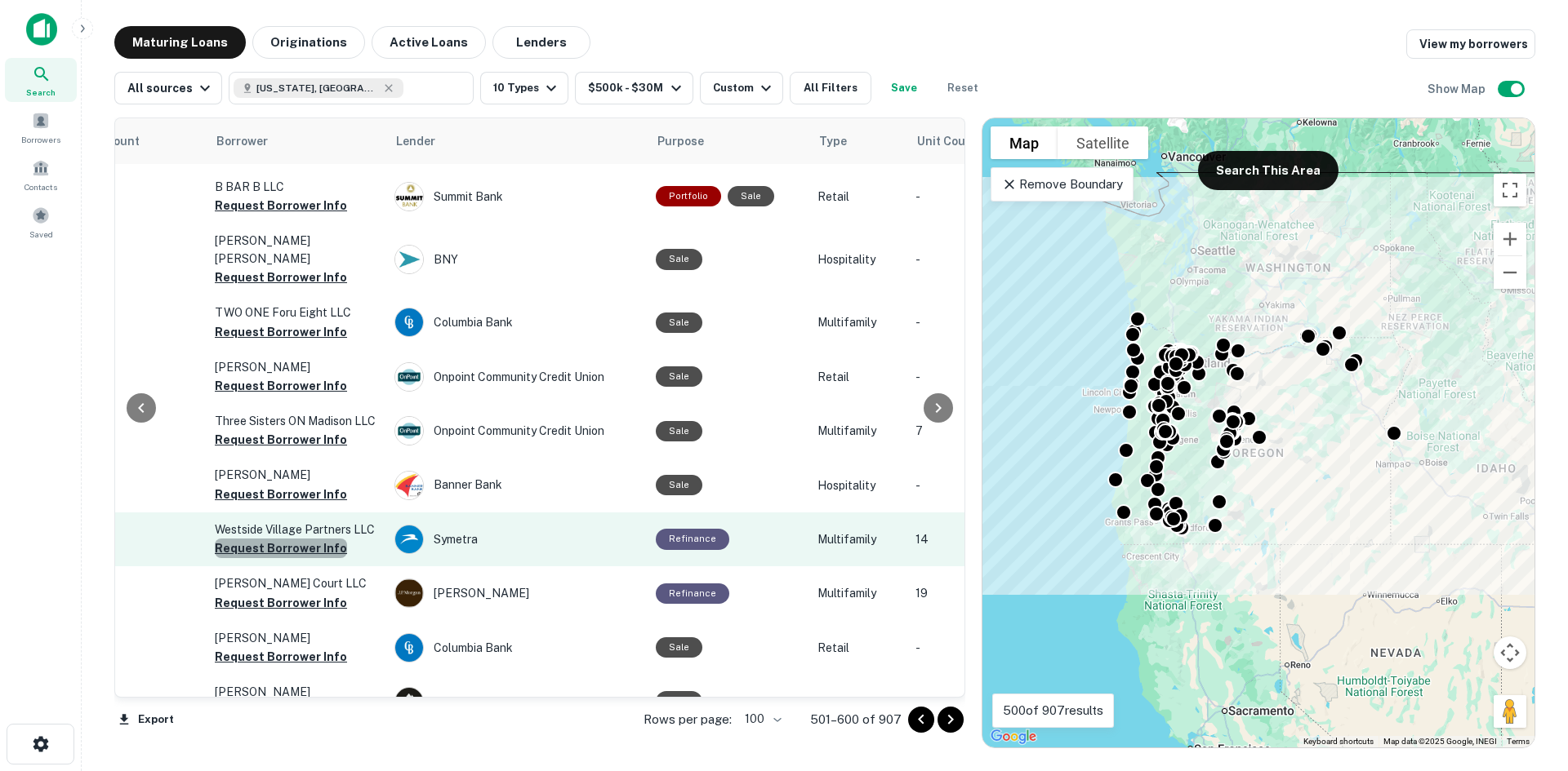
click at [302, 539] on button "Request Borrower Info" at bounding box center [280, 548] width 132 height 19
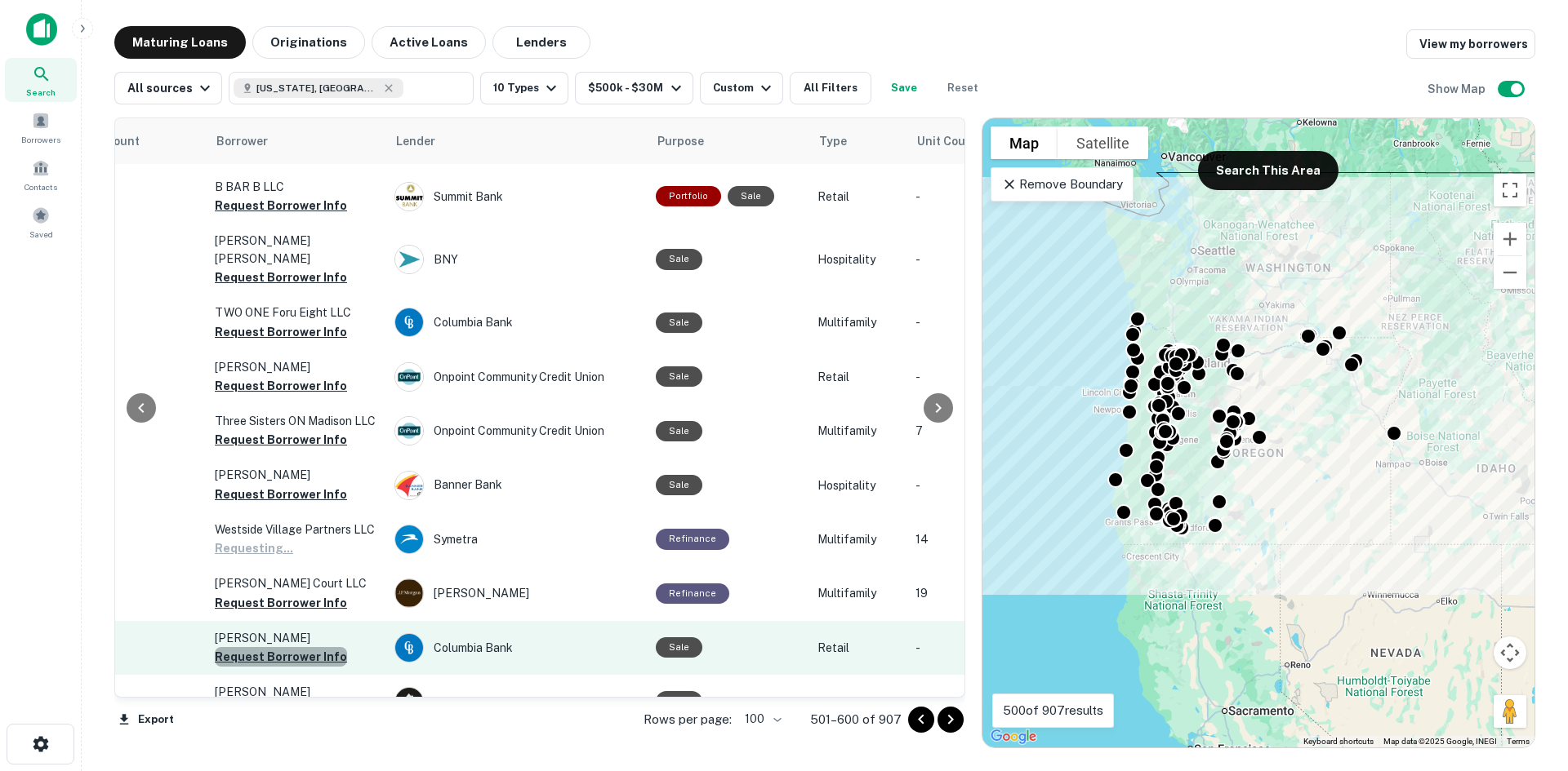
click at [317, 647] on button "Request Borrower Info" at bounding box center [280, 657] width 132 height 19
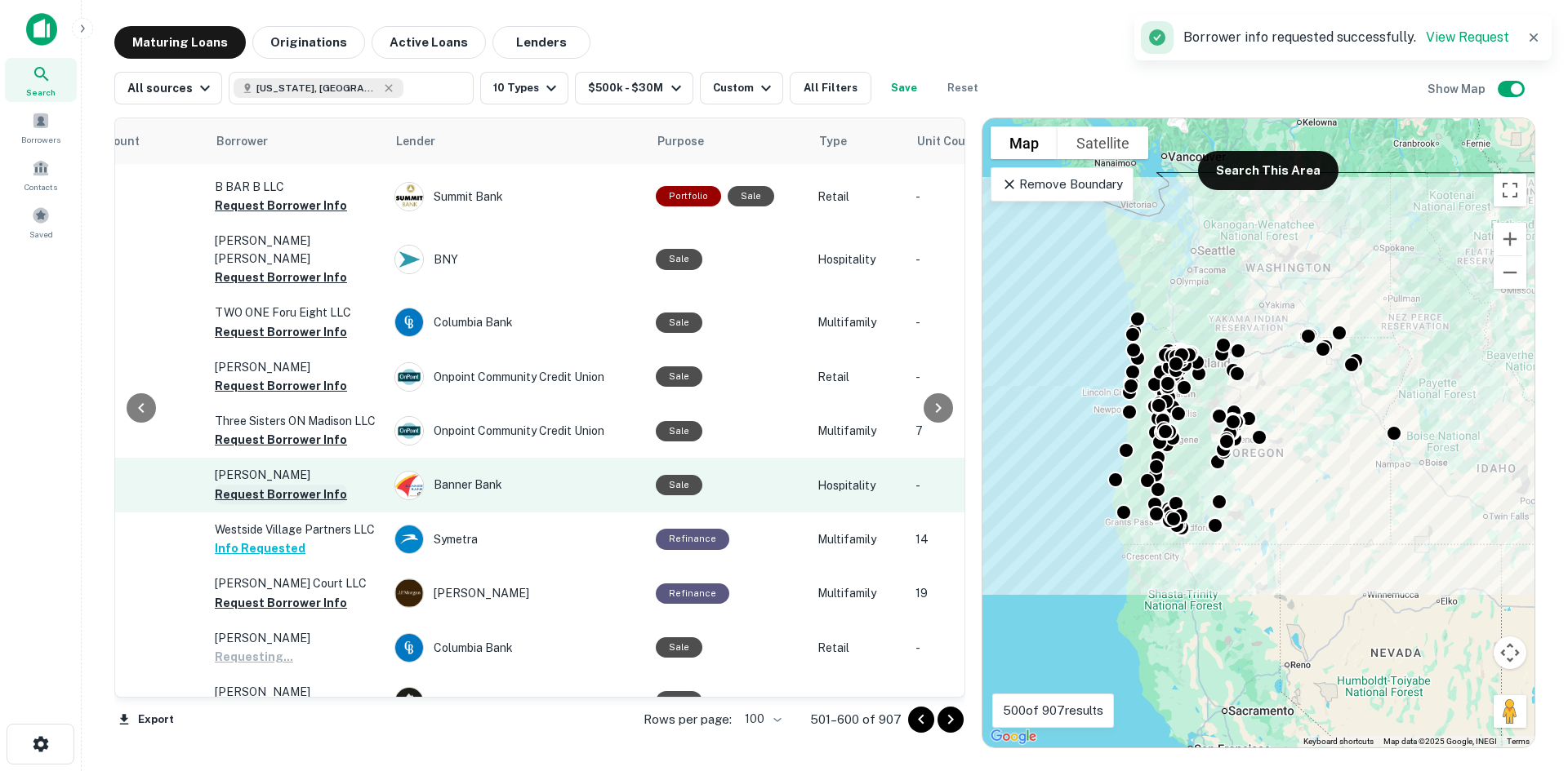
scroll to position [3512, 365]
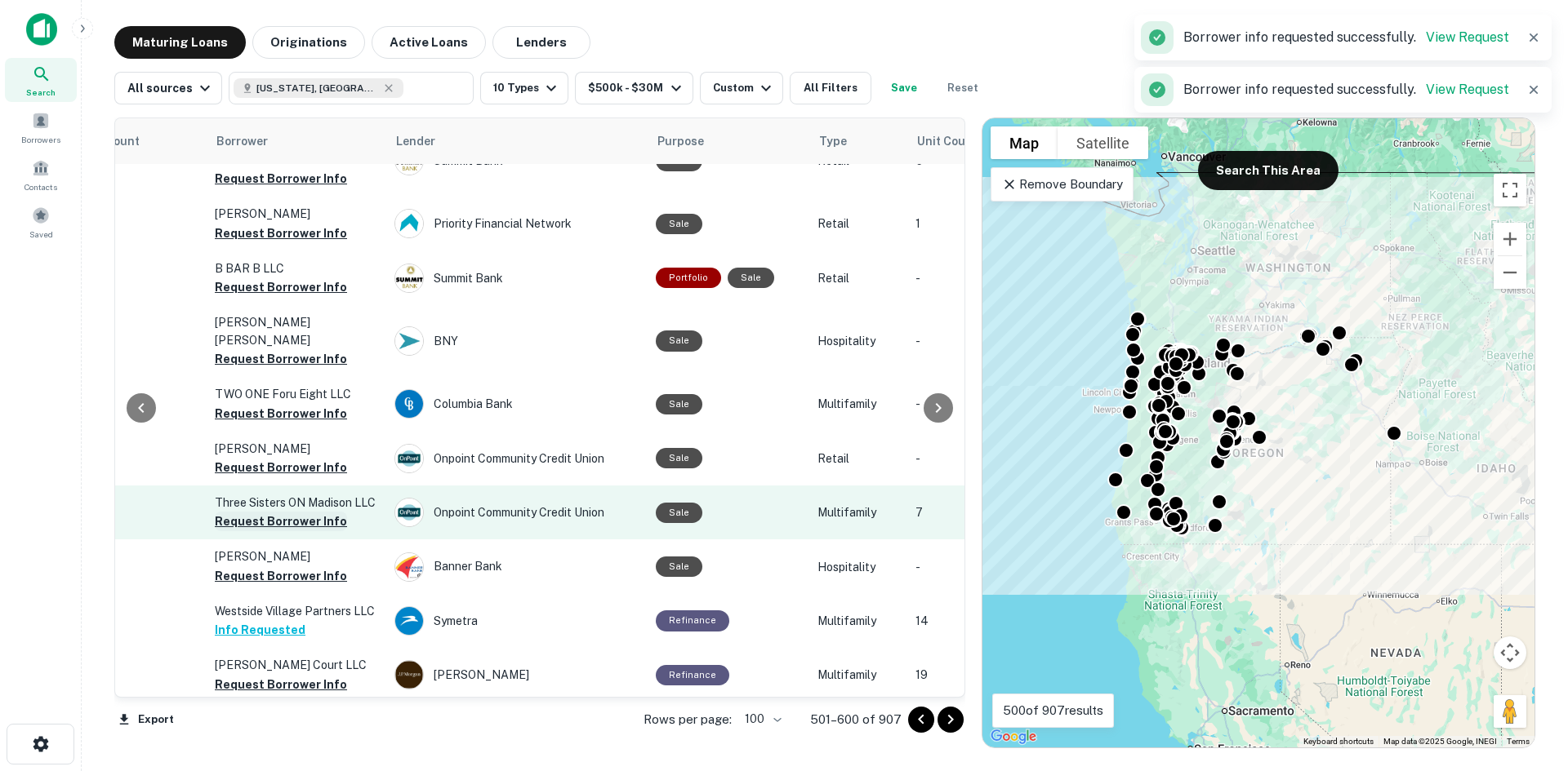
click at [311, 566] on button "Request Borrower Info" at bounding box center [280, 576] width 132 height 19
click at [305, 512] on button "Request Borrower Info" at bounding box center [280, 521] width 132 height 19
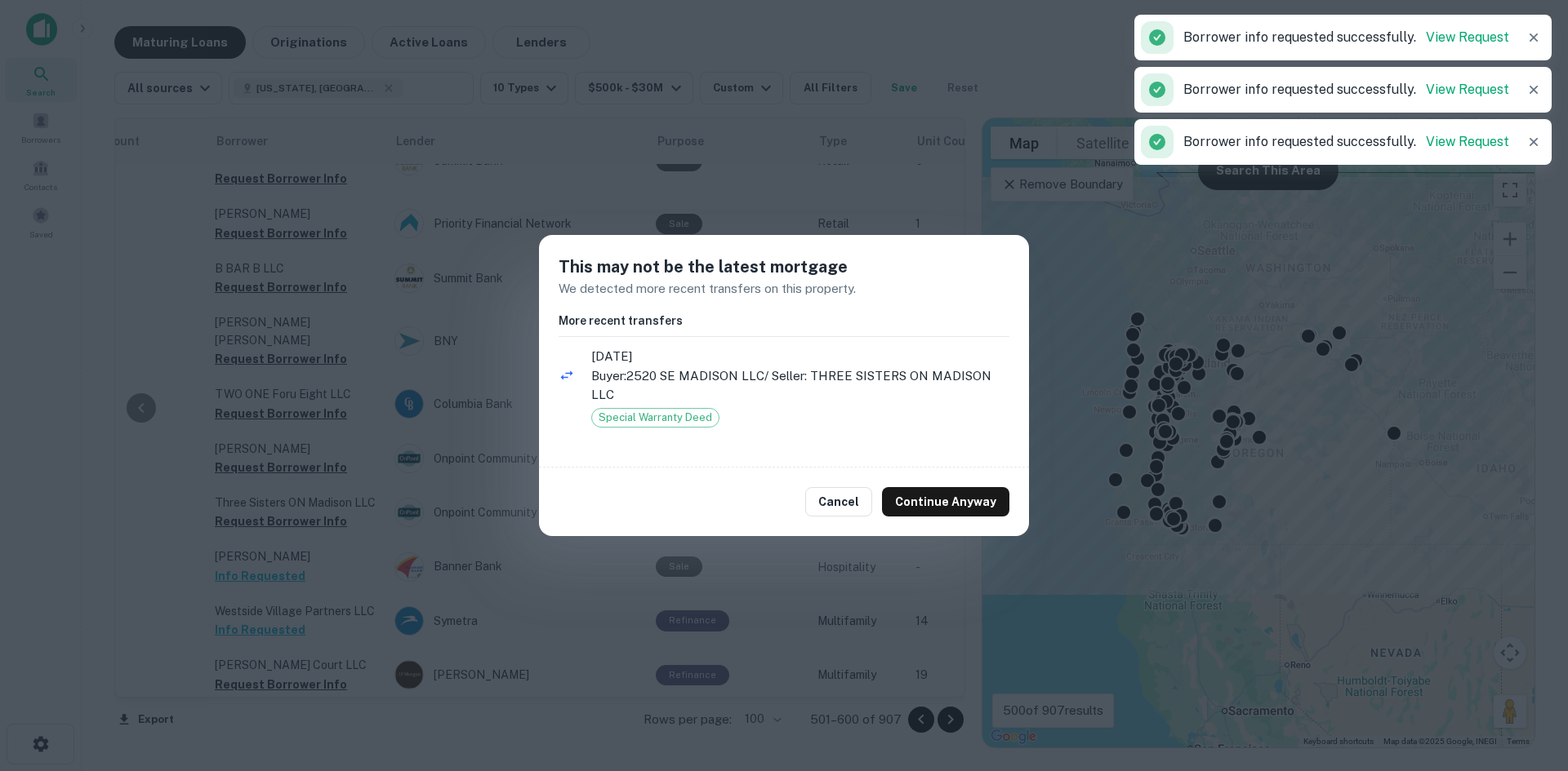
click at [981, 509] on button "Continue Anyway" at bounding box center [945, 502] width 127 height 29
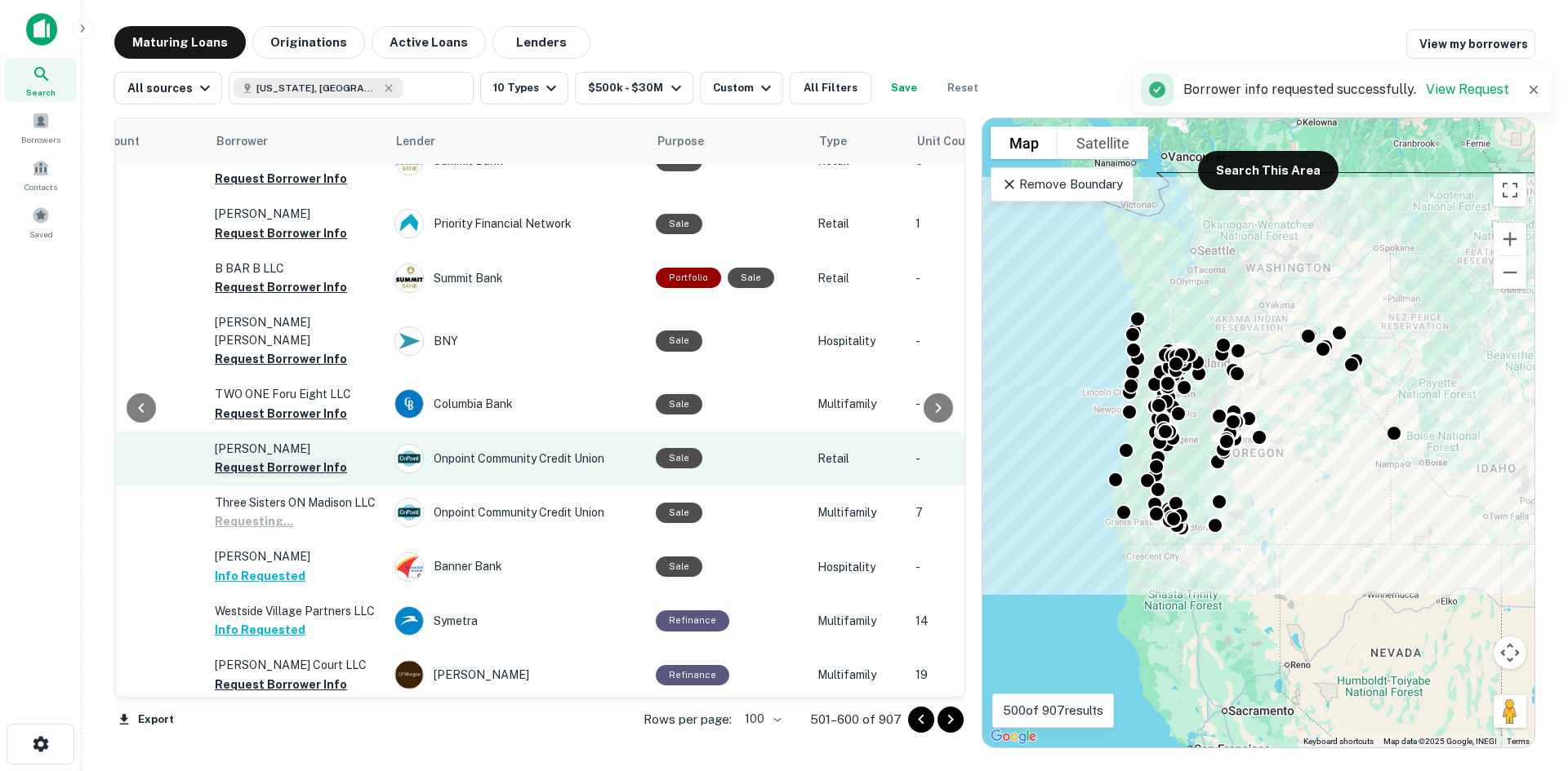
click at [312, 458] on button "Request Borrower Info" at bounding box center [280, 467] width 132 height 19
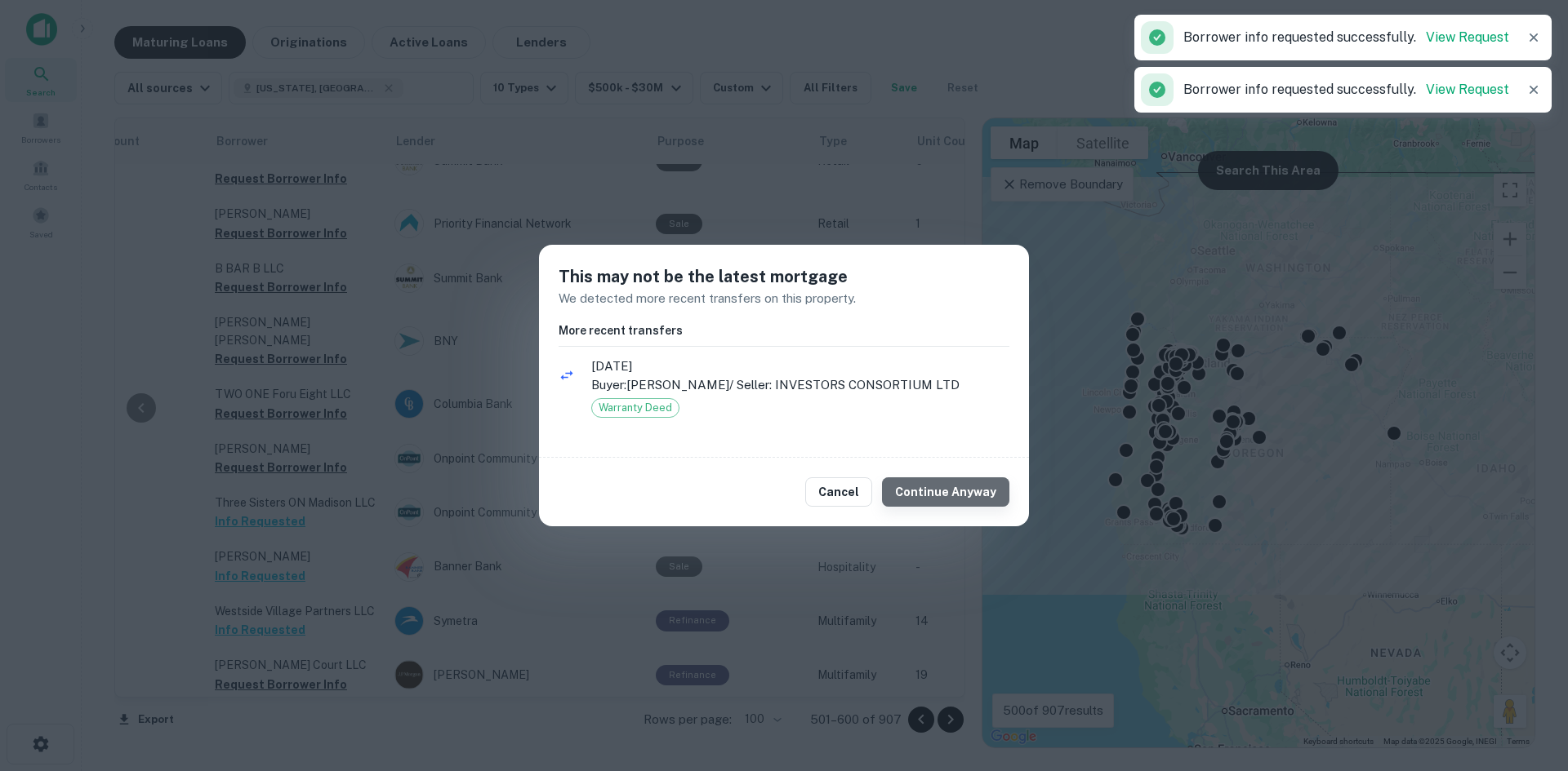
click at [963, 500] on button "Continue Anyway" at bounding box center [945, 492] width 127 height 29
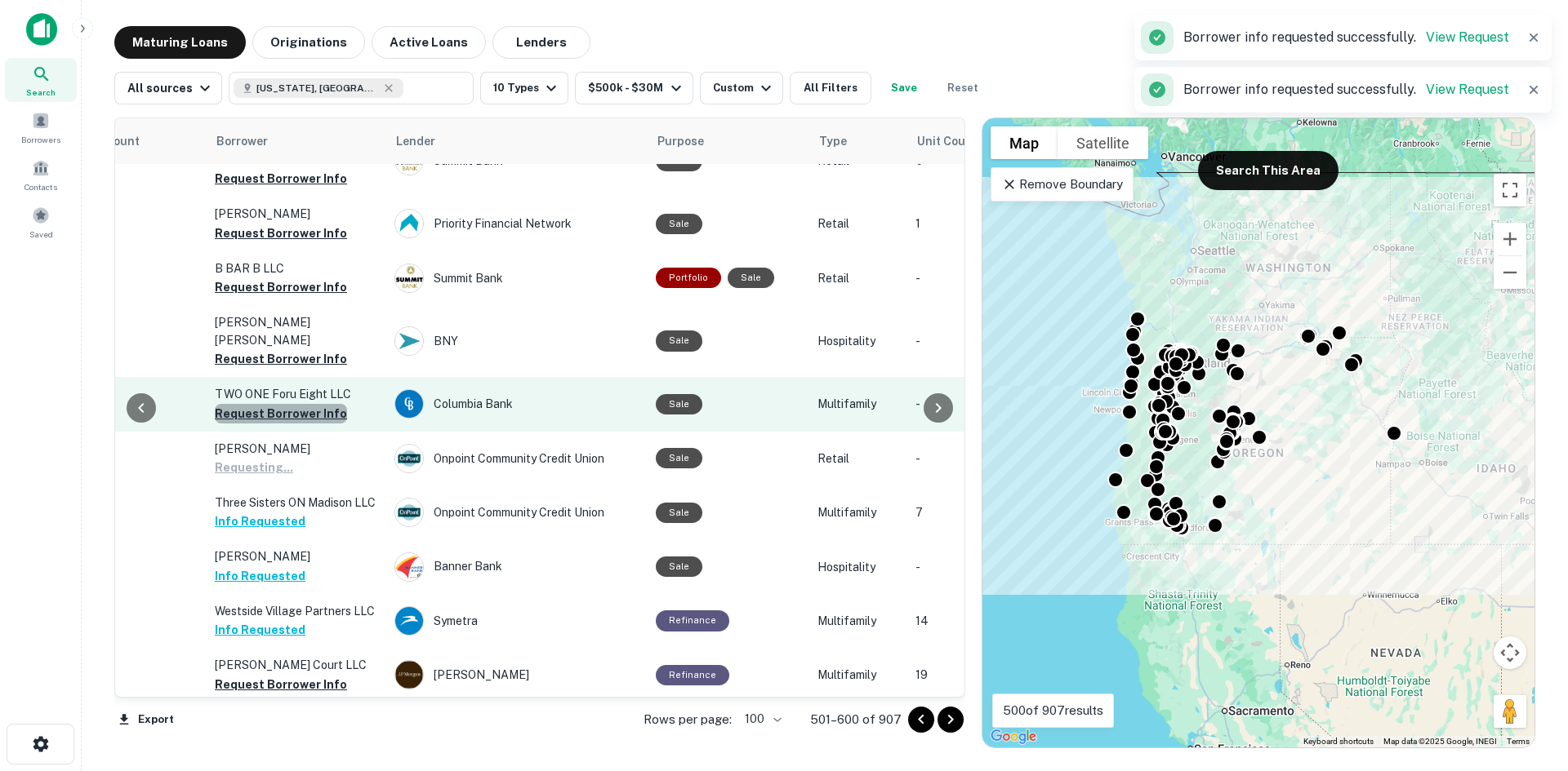
click at [307, 404] on button "Request Borrower Info" at bounding box center [280, 413] width 132 height 19
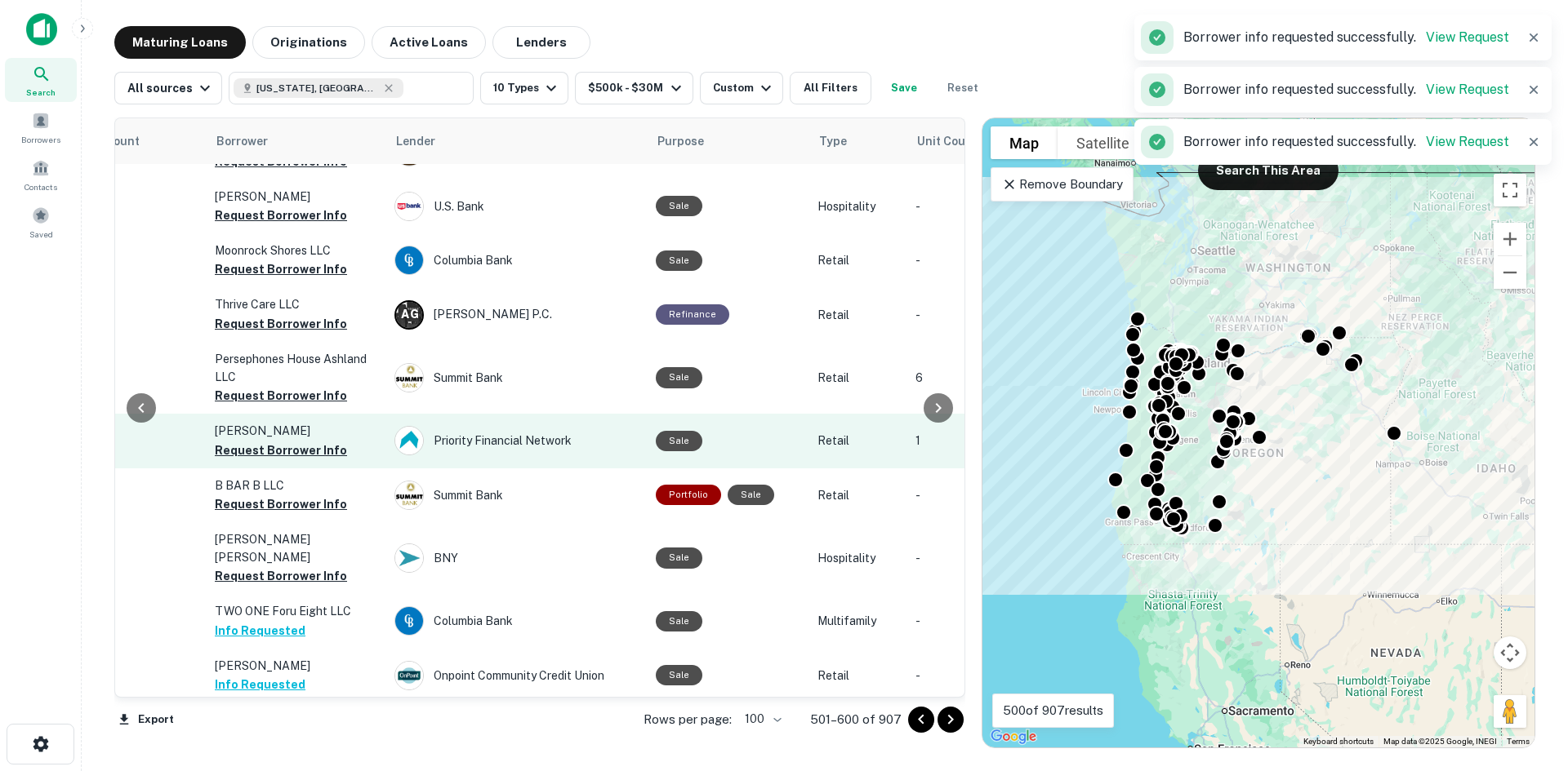
scroll to position [3267, 365]
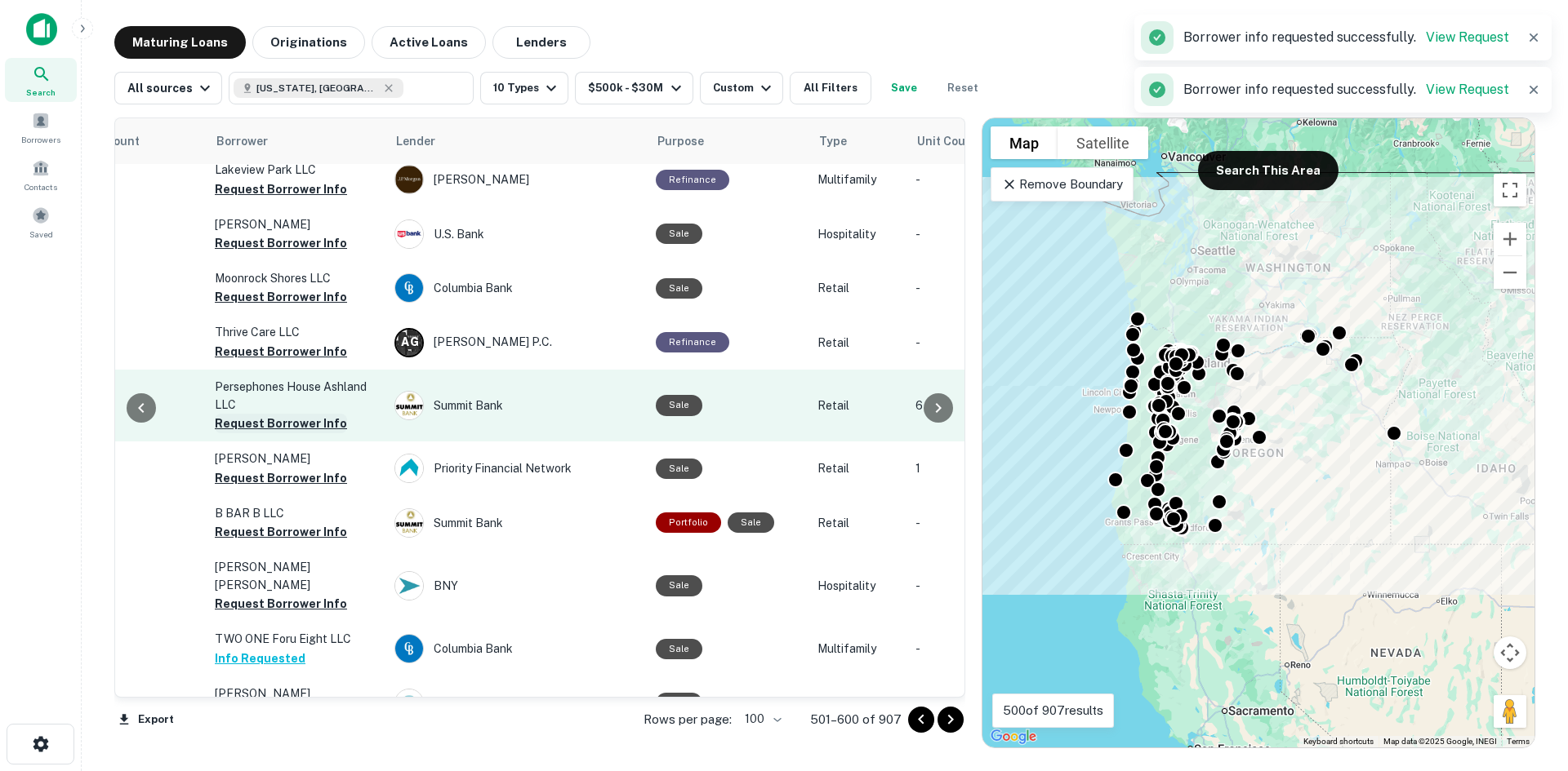
click at [307, 414] on button "Request Borrower Info" at bounding box center [280, 423] width 132 height 19
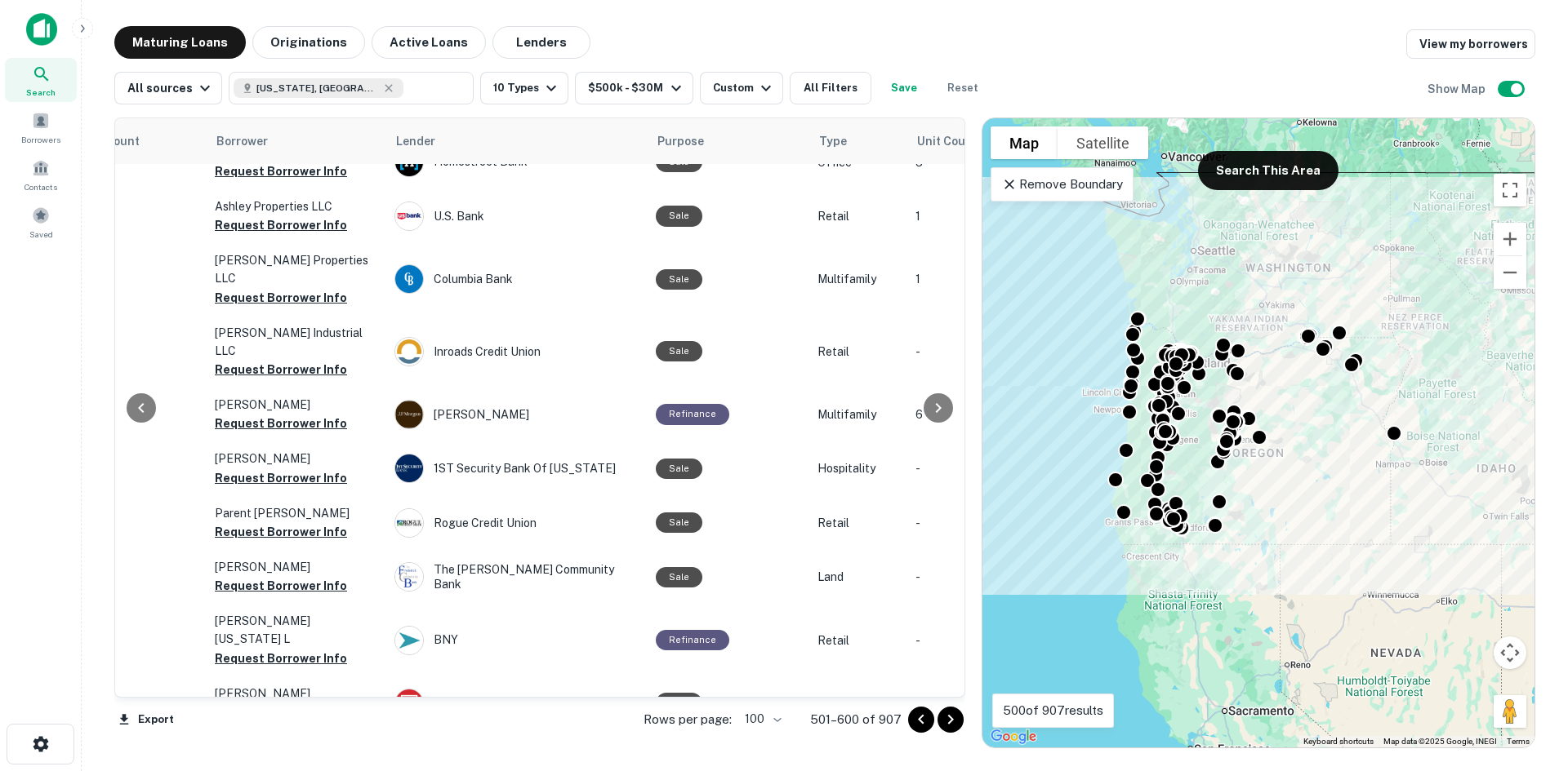
scroll to position [0, 365]
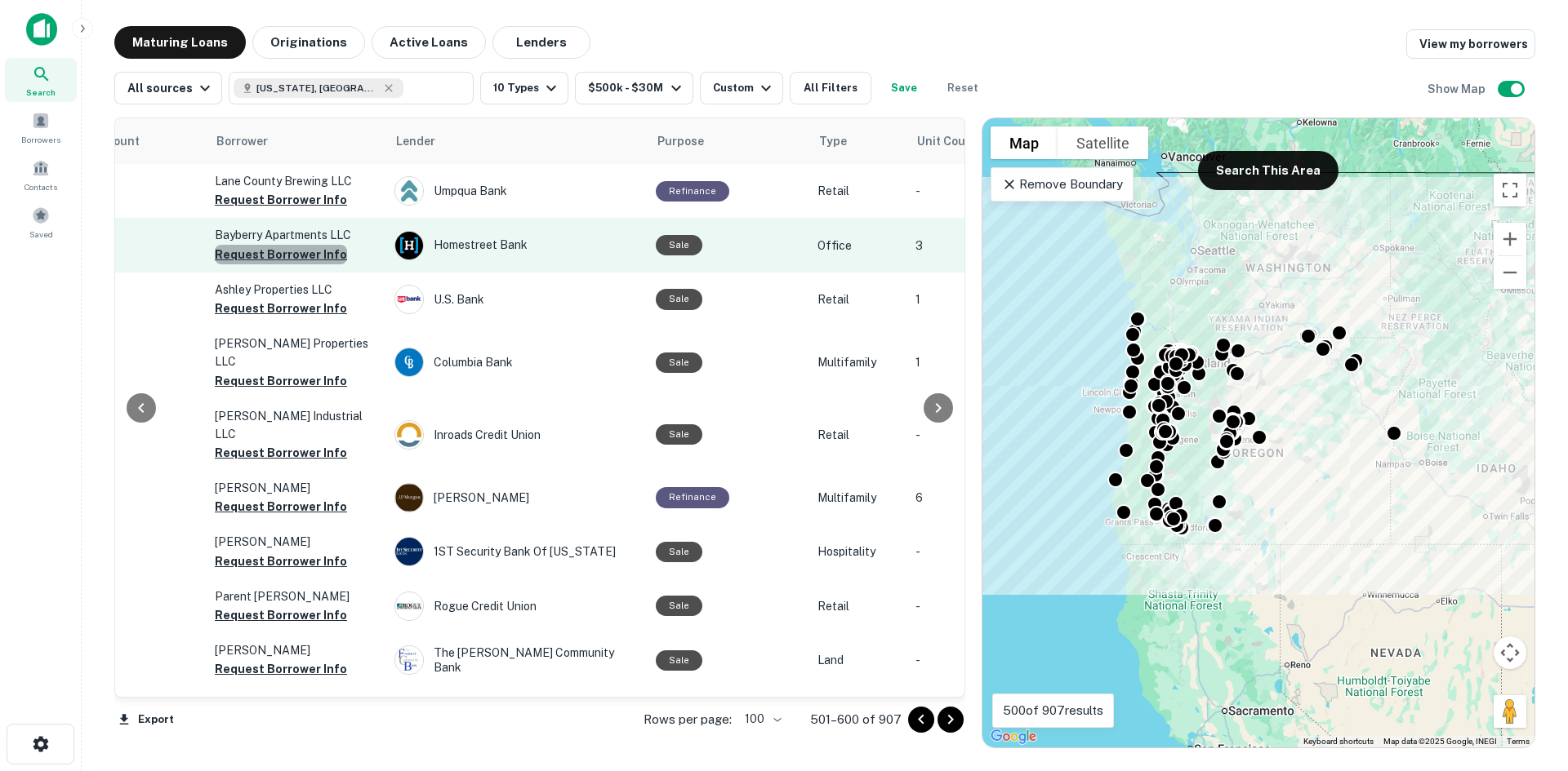
click at [301, 257] on button "Request Borrower Info" at bounding box center [280, 254] width 132 height 19
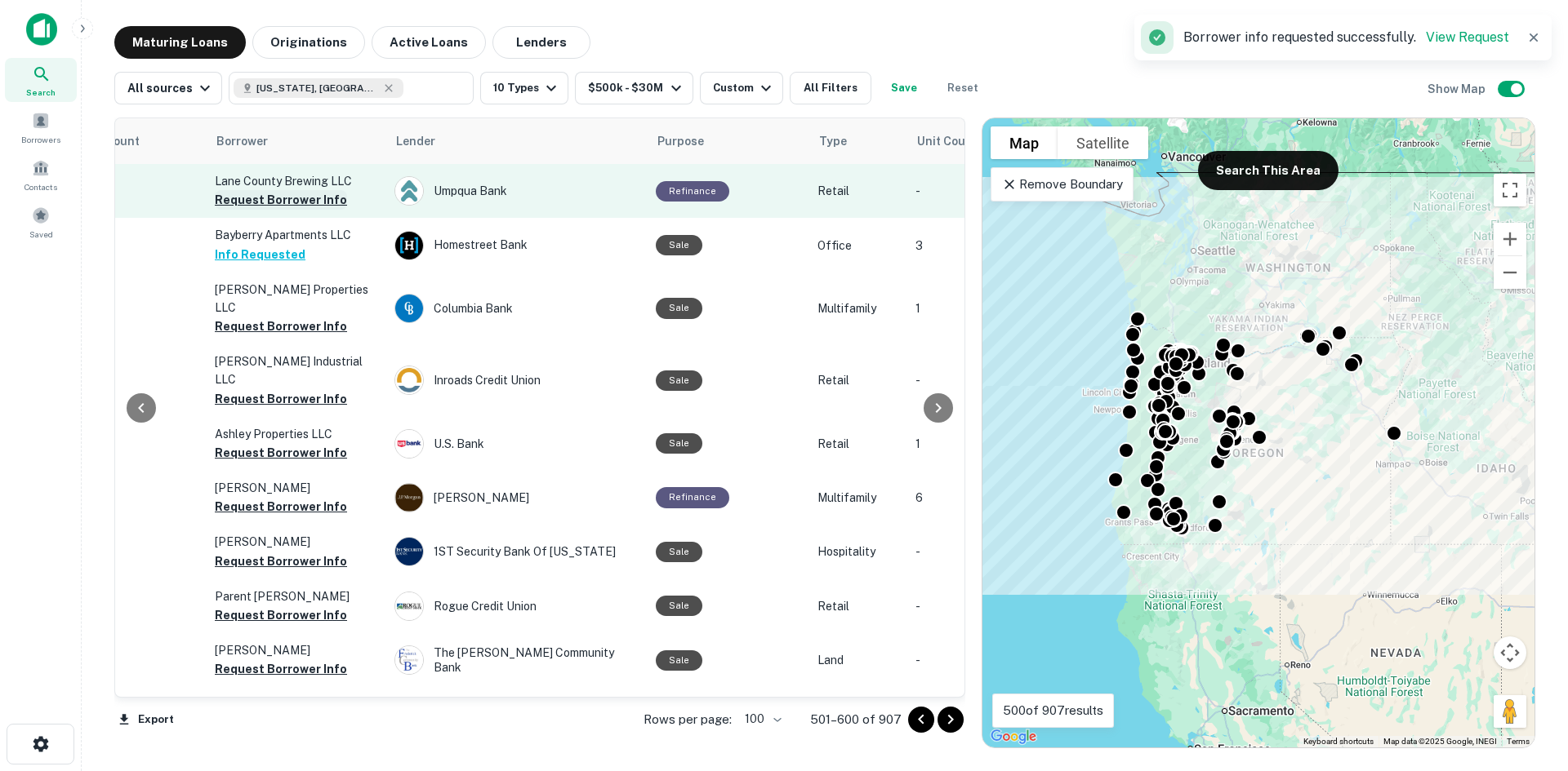
click at [317, 205] on button "Request Borrower Info" at bounding box center [280, 199] width 132 height 19
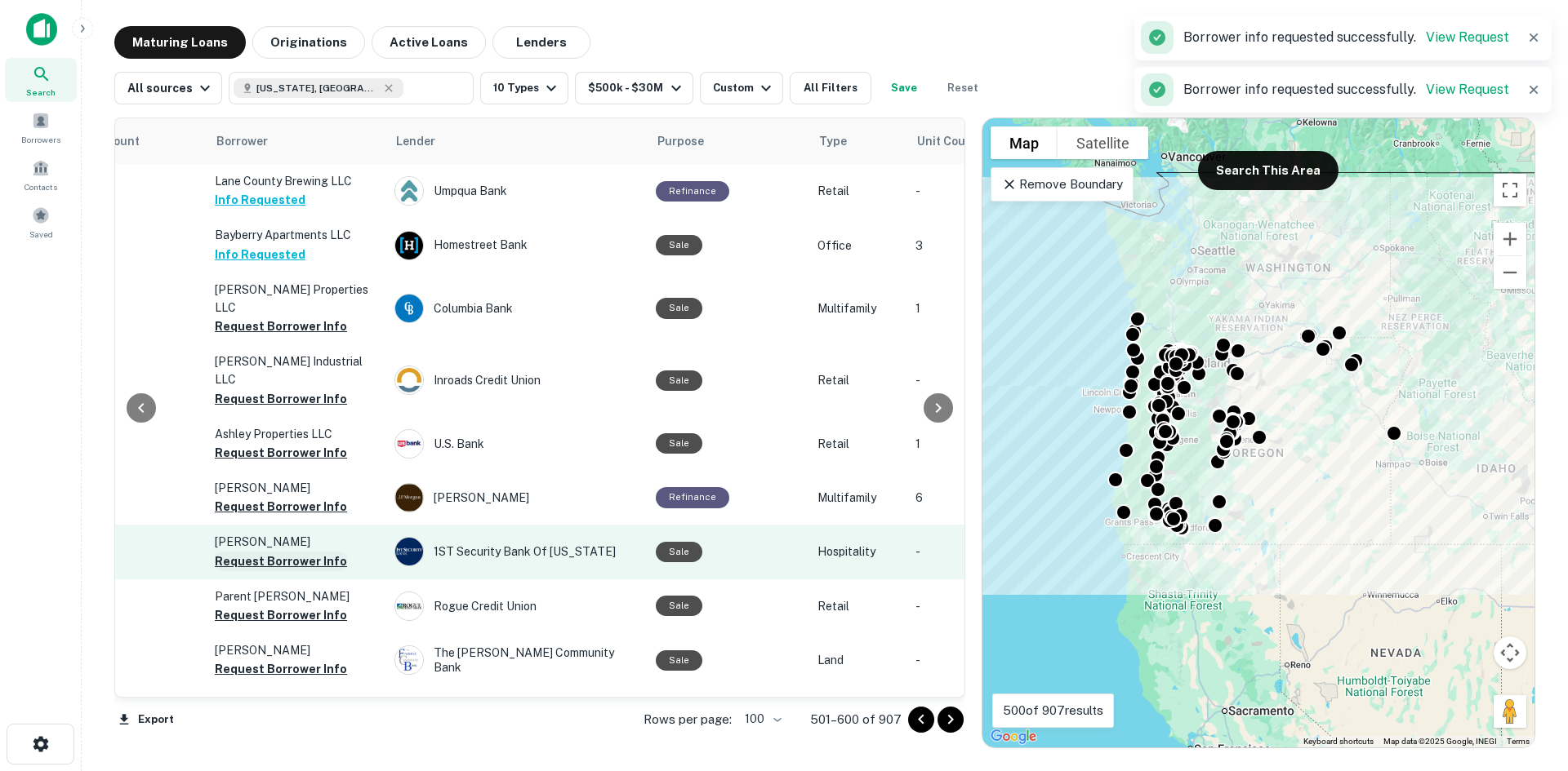
click at [302, 552] on button "Request Borrower Info" at bounding box center [280, 561] width 132 height 19
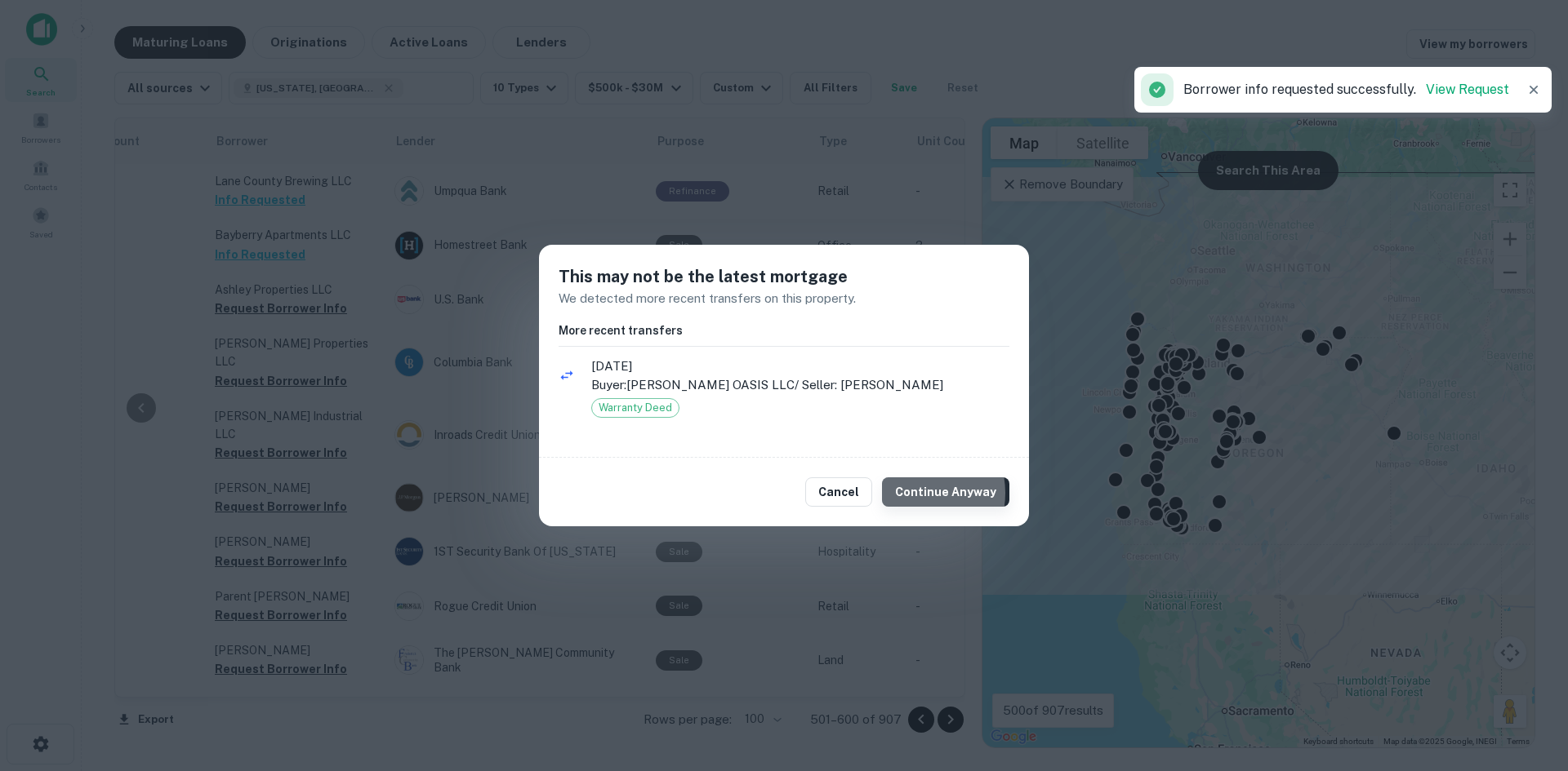
click at [923, 493] on button "Continue Anyway" at bounding box center [945, 492] width 127 height 29
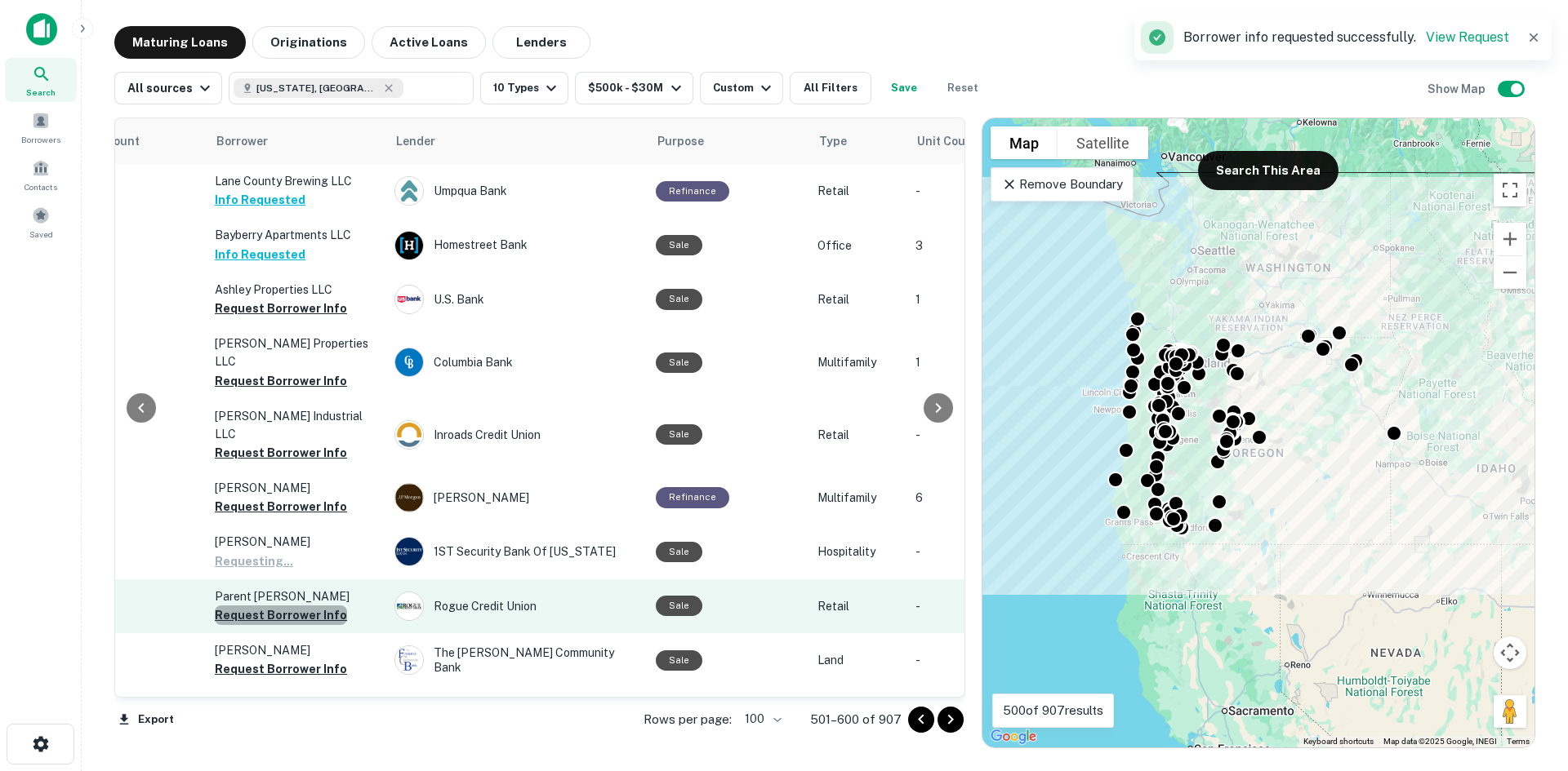
click at [301, 606] on button "Request Borrower Info" at bounding box center [280, 615] width 132 height 19
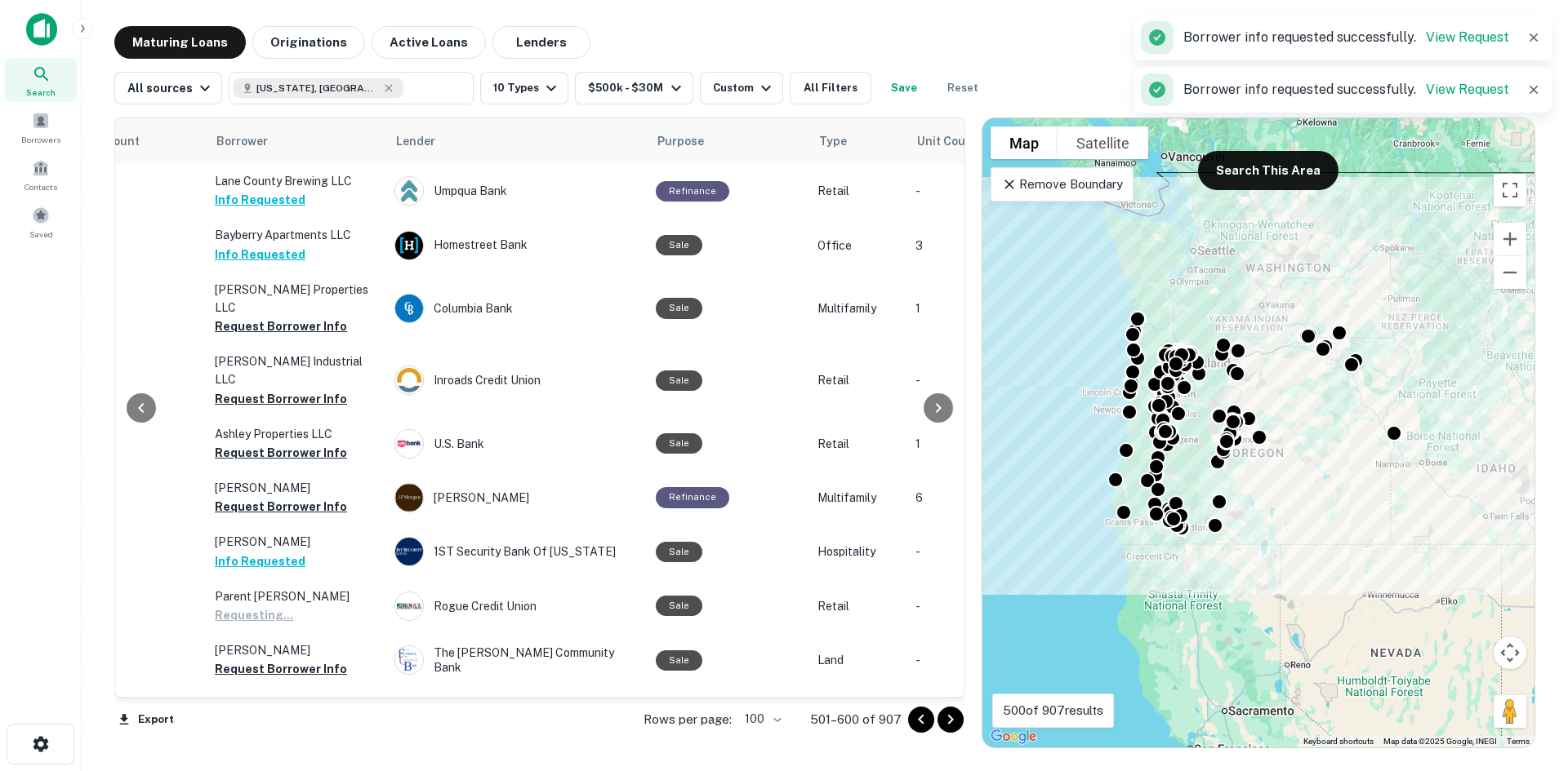
scroll to position [245, 365]
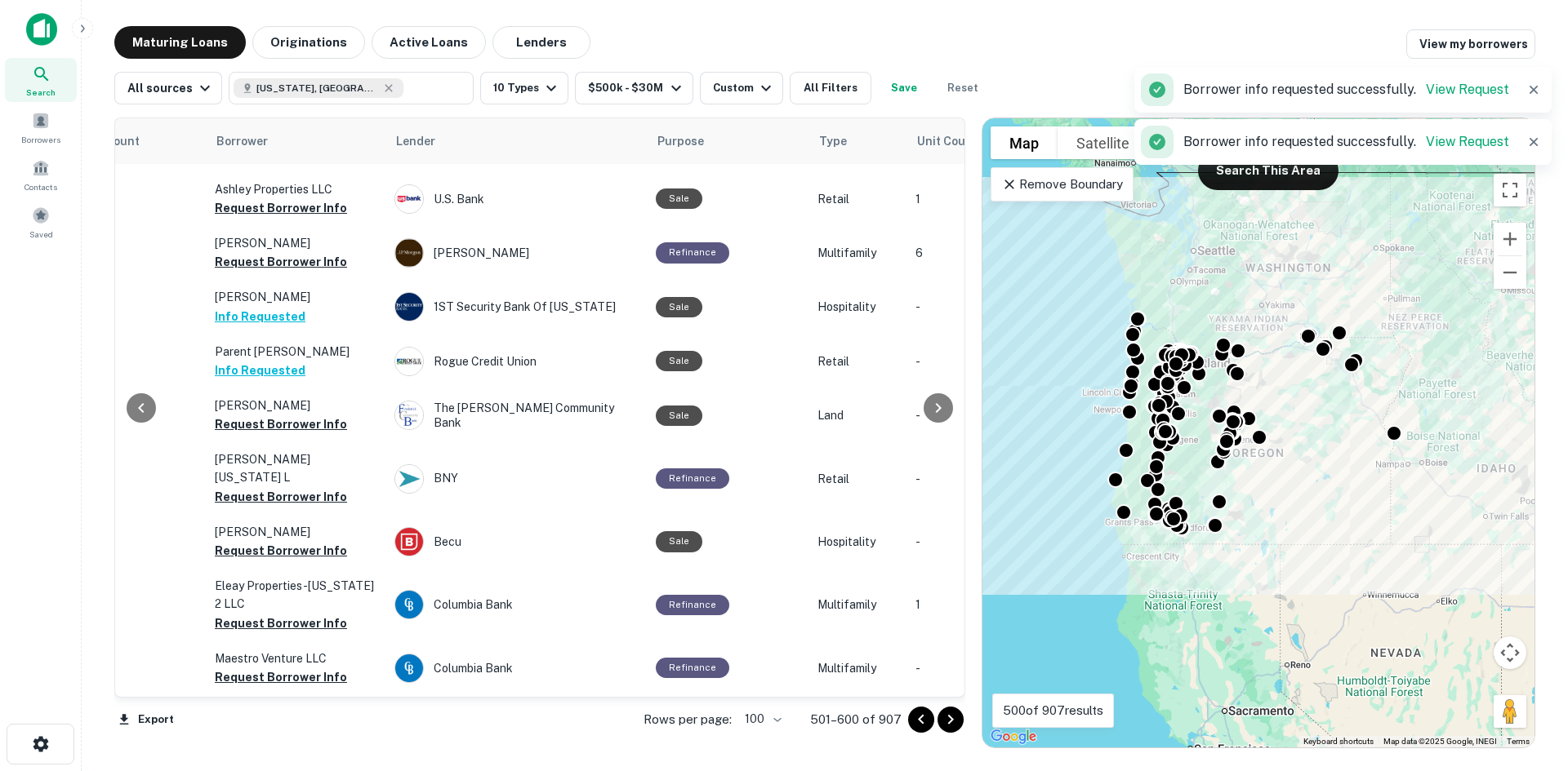
click at [952, 720] on icon "Go to next page" at bounding box center [951, 720] width 6 height 10
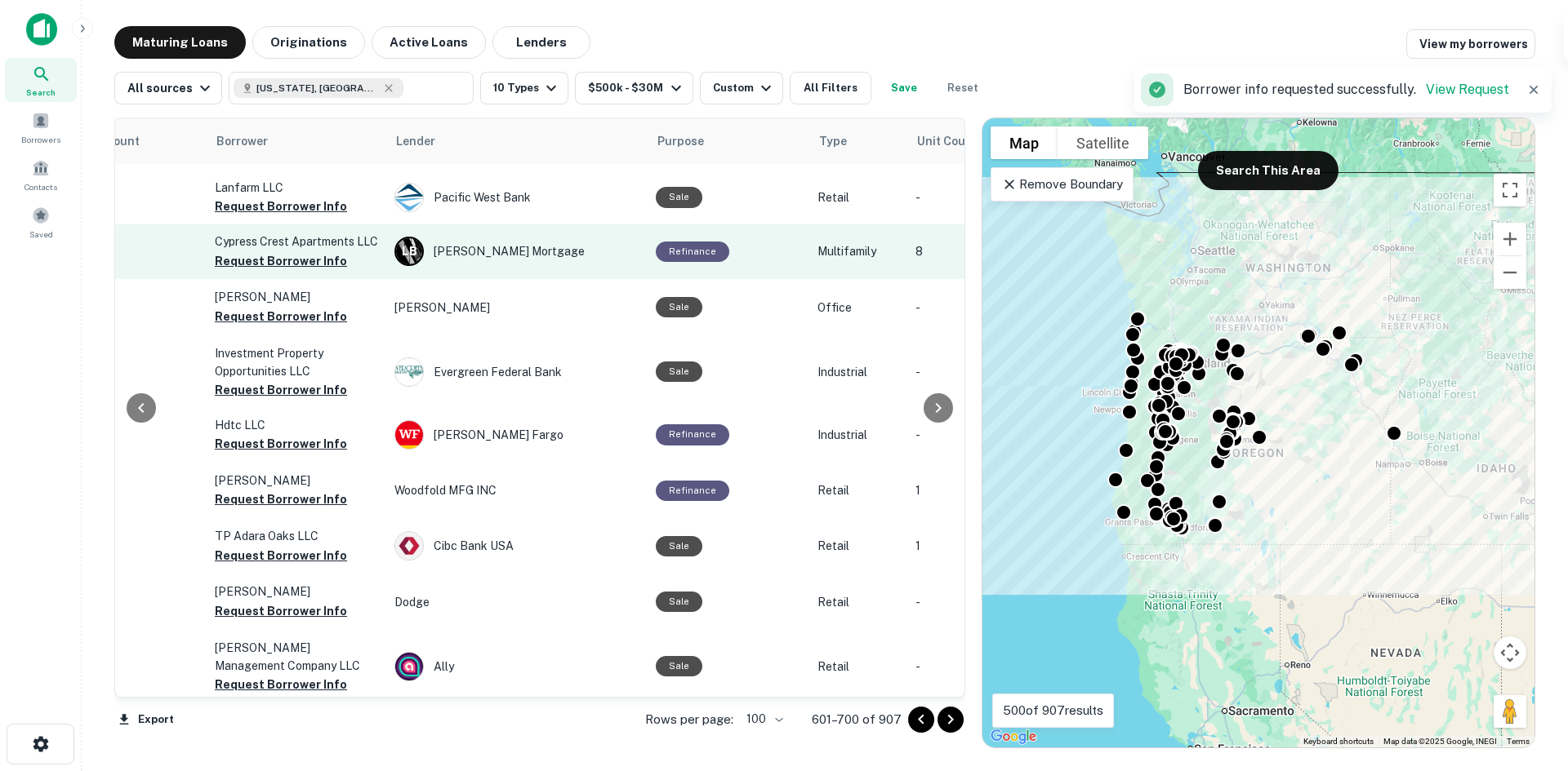
scroll to position [1061, 365]
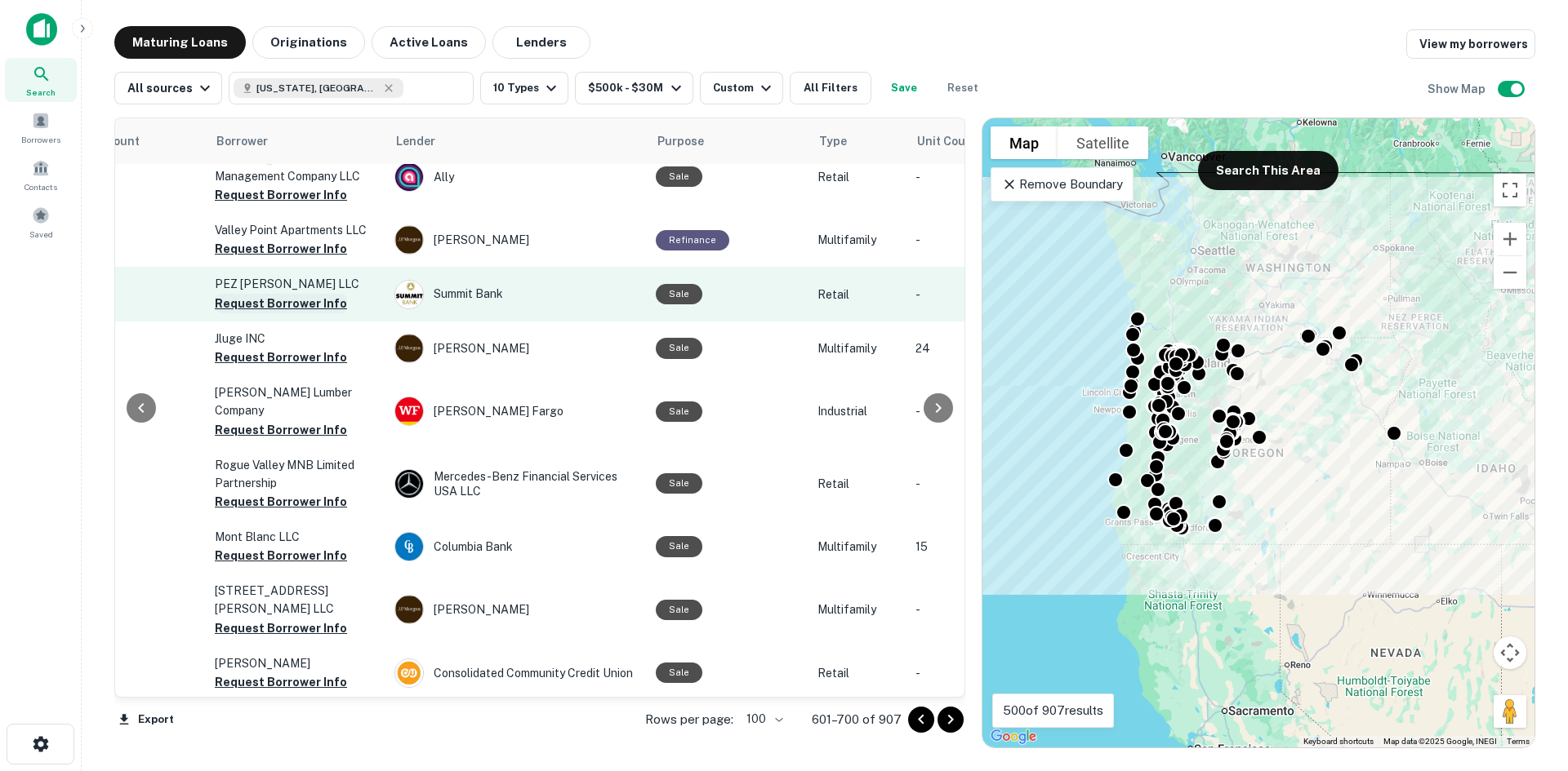
click at [323, 301] on button "Request Borrower Info" at bounding box center [280, 303] width 132 height 19
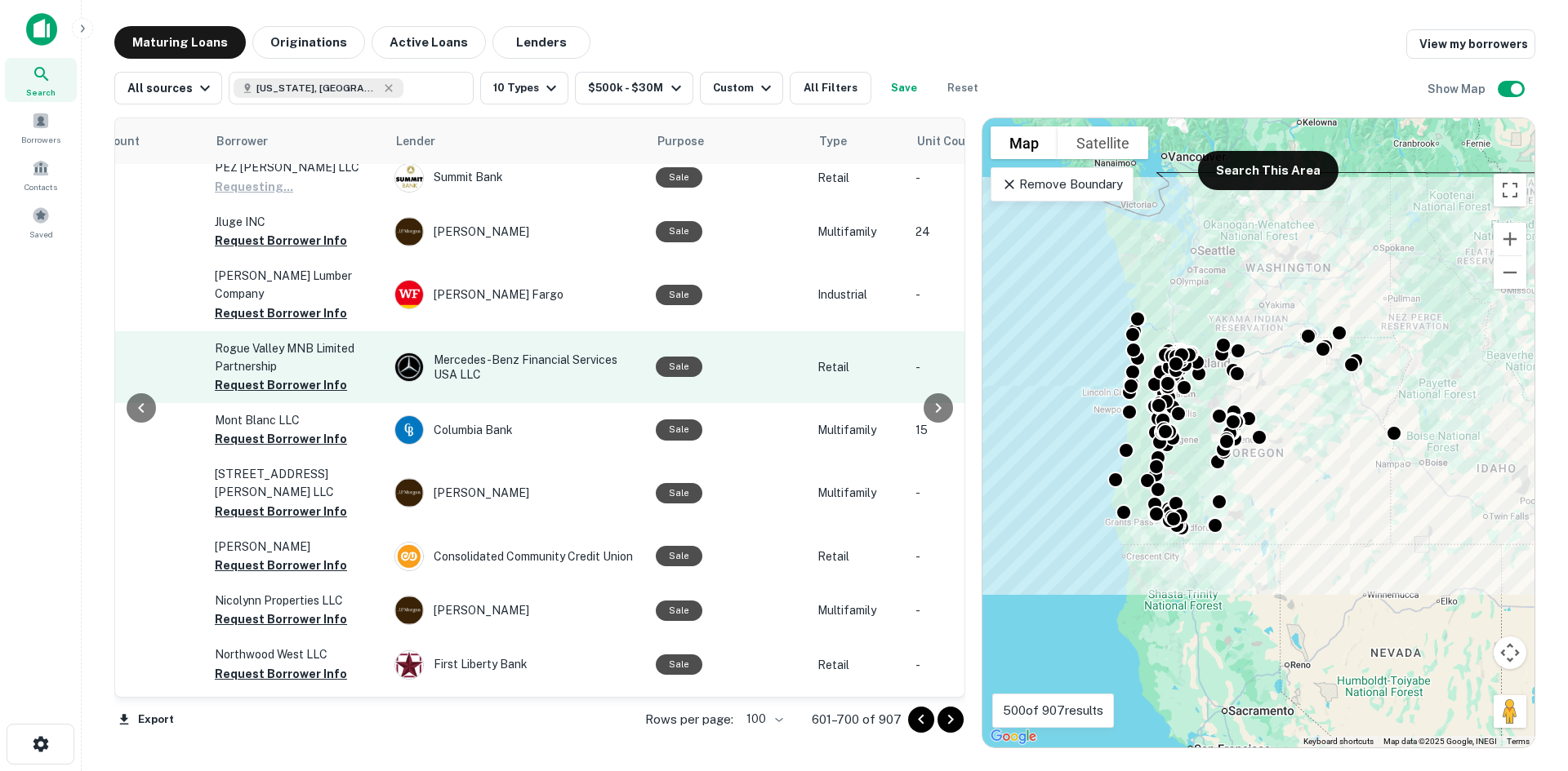
scroll to position [1225, 365]
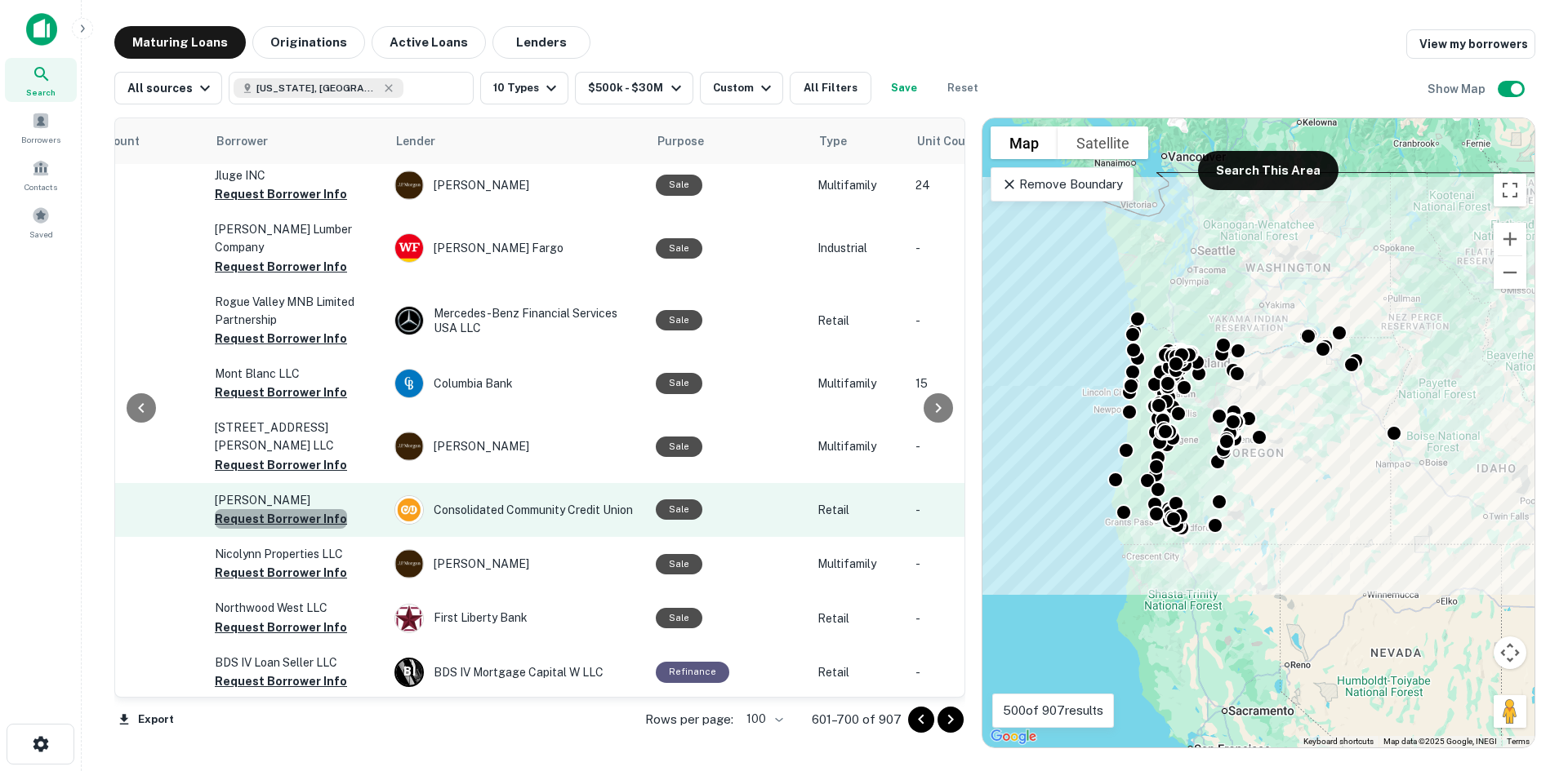
click at [317, 509] on button "Request Borrower Info" at bounding box center [280, 518] width 132 height 19
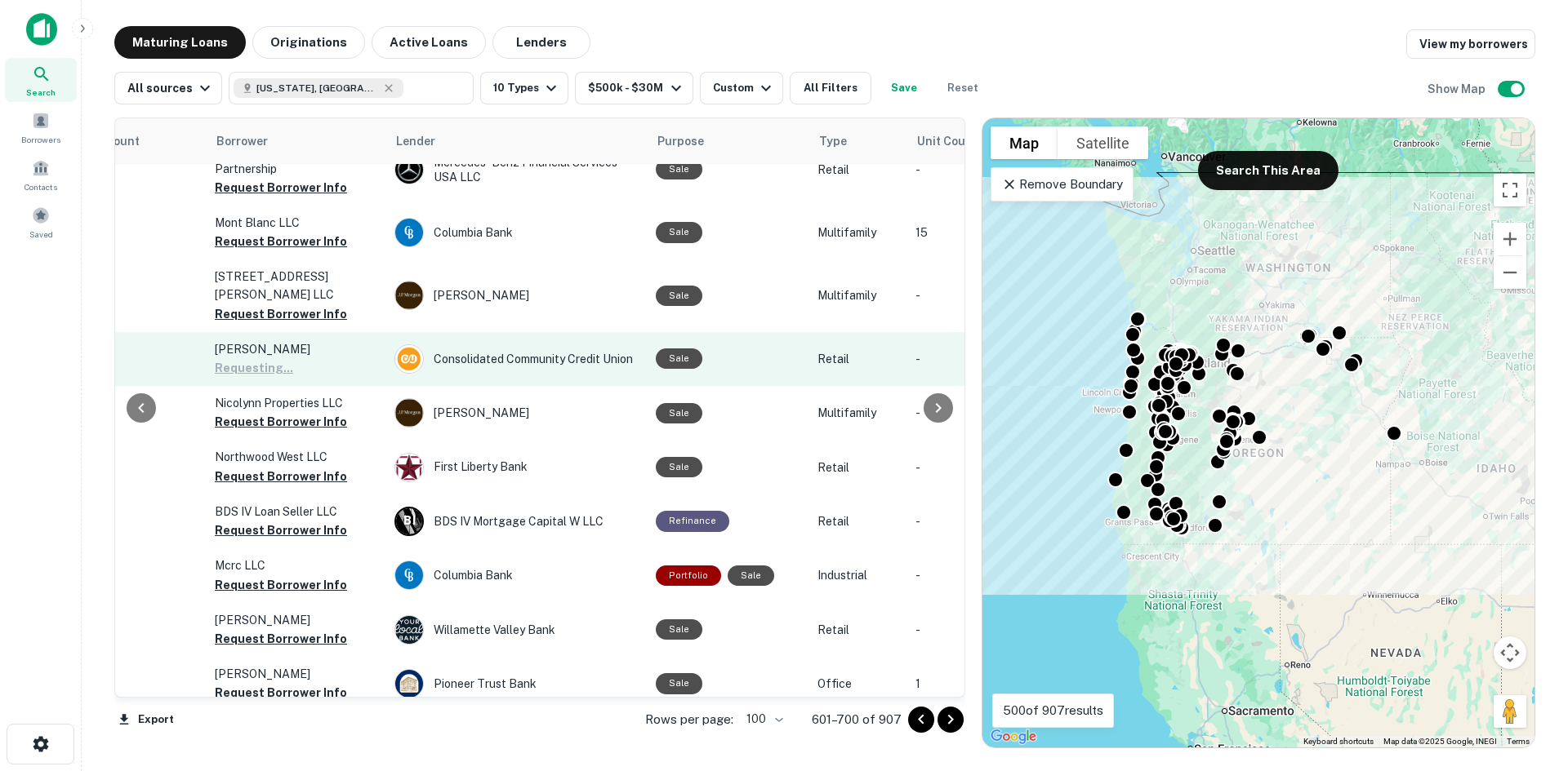
scroll to position [1388, 365]
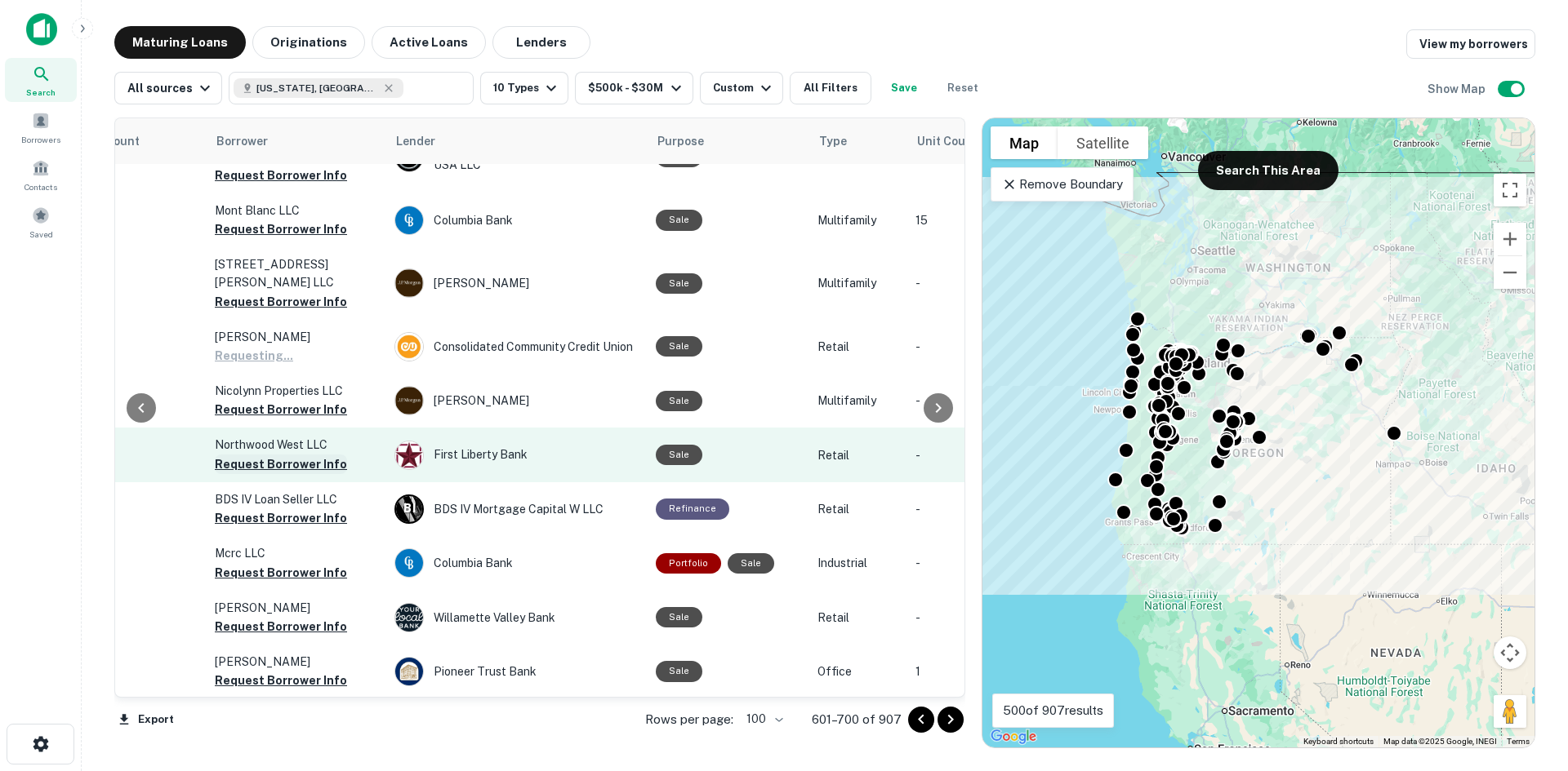
click at [323, 455] on button "Request Borrower Info" at bounding box center [280, 464] width 132 height 19
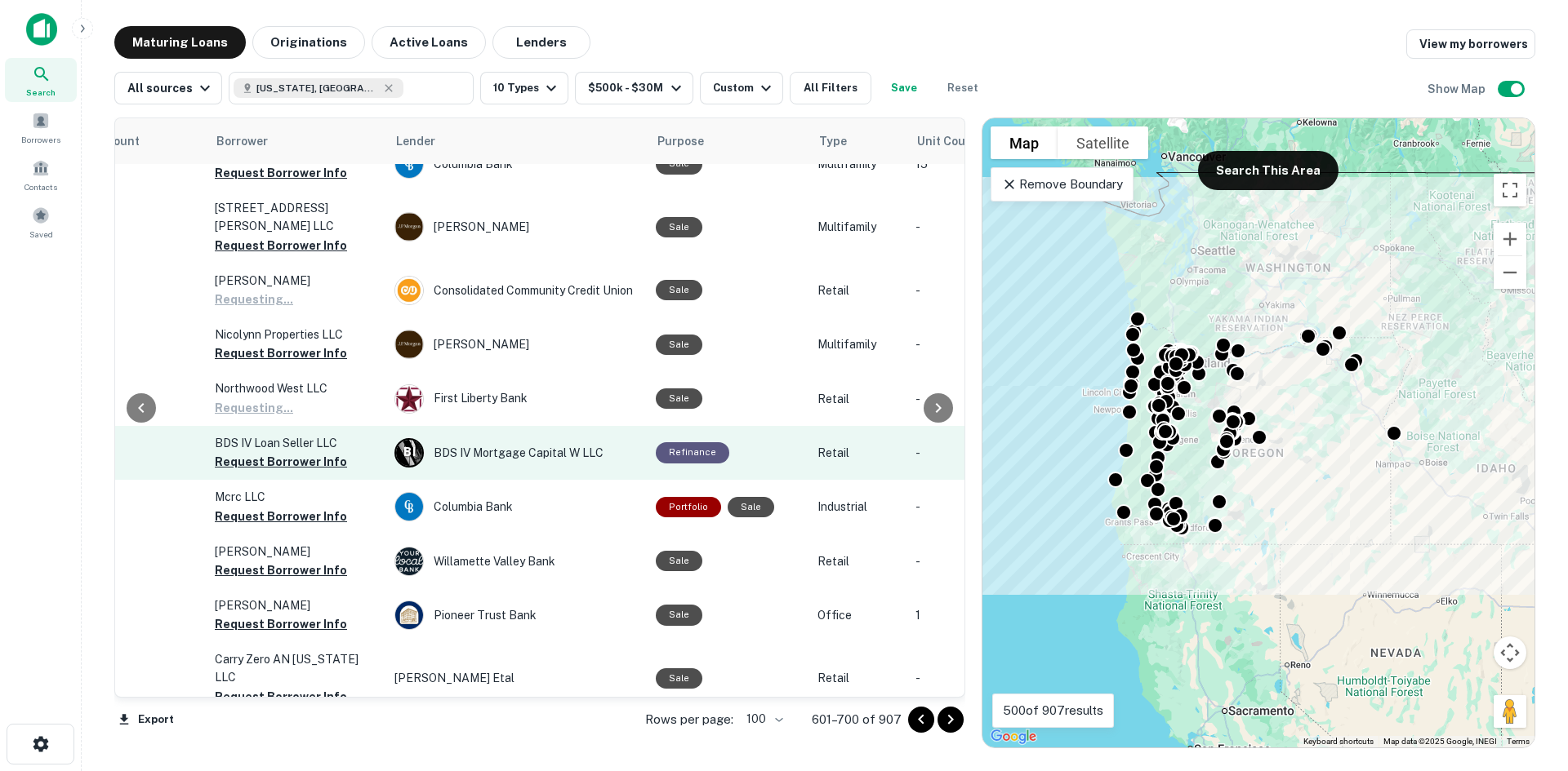
scroll to position [1470, 365]
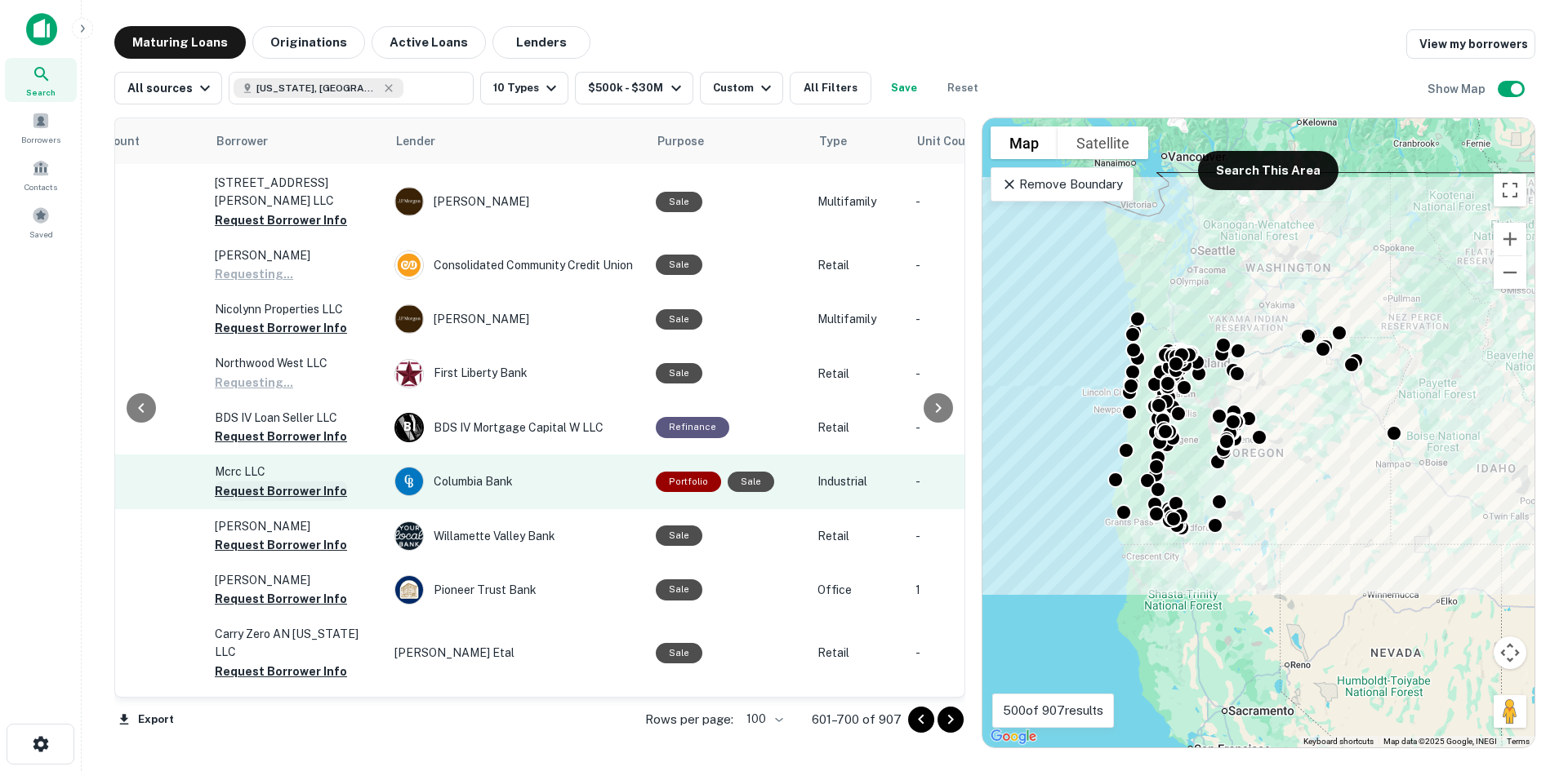
click at [328, 481] on button "Request Borrower Info" at bounding box center [280, 491] width 132 height 19
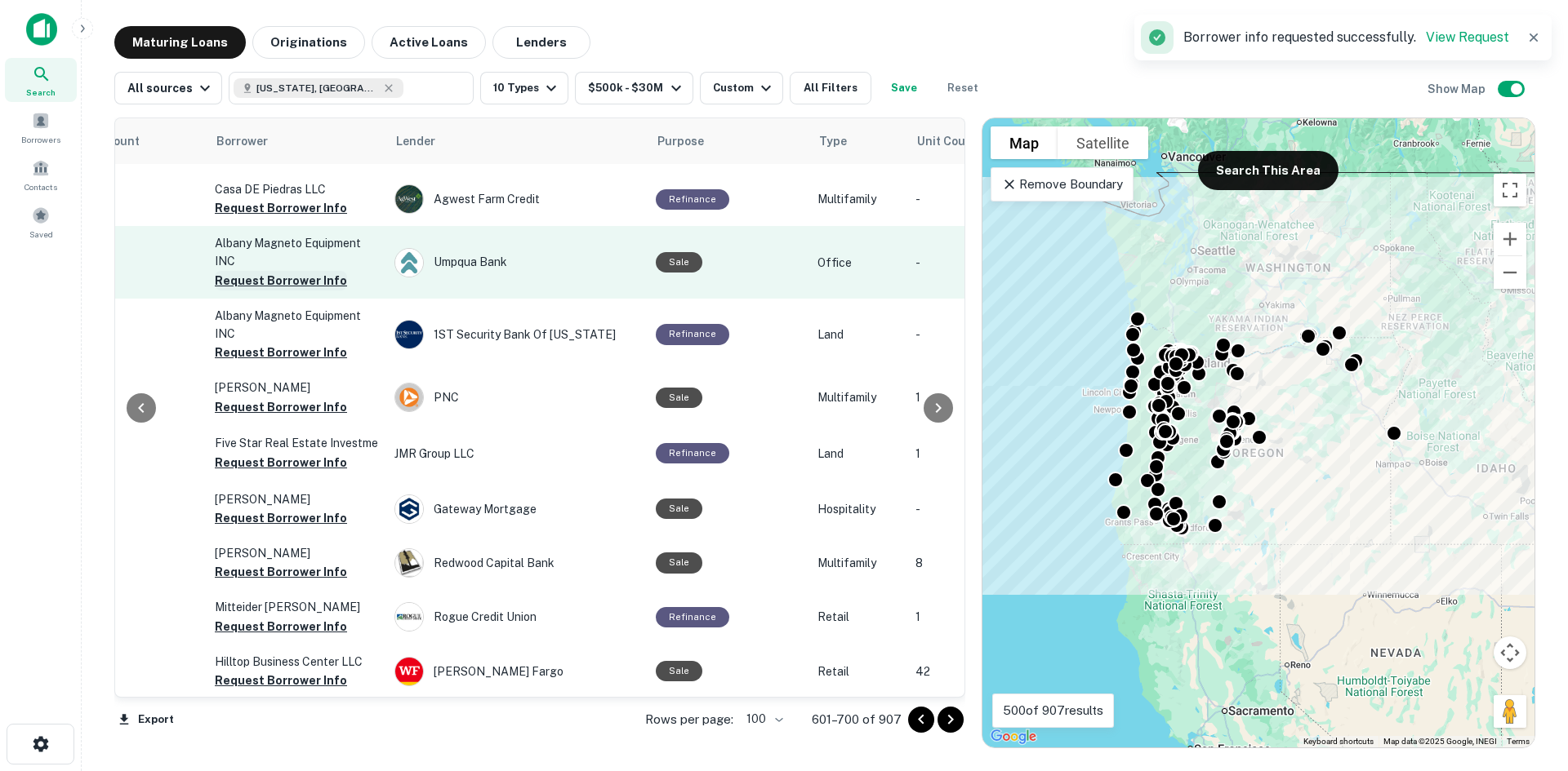
scroll to position [2084, 365]
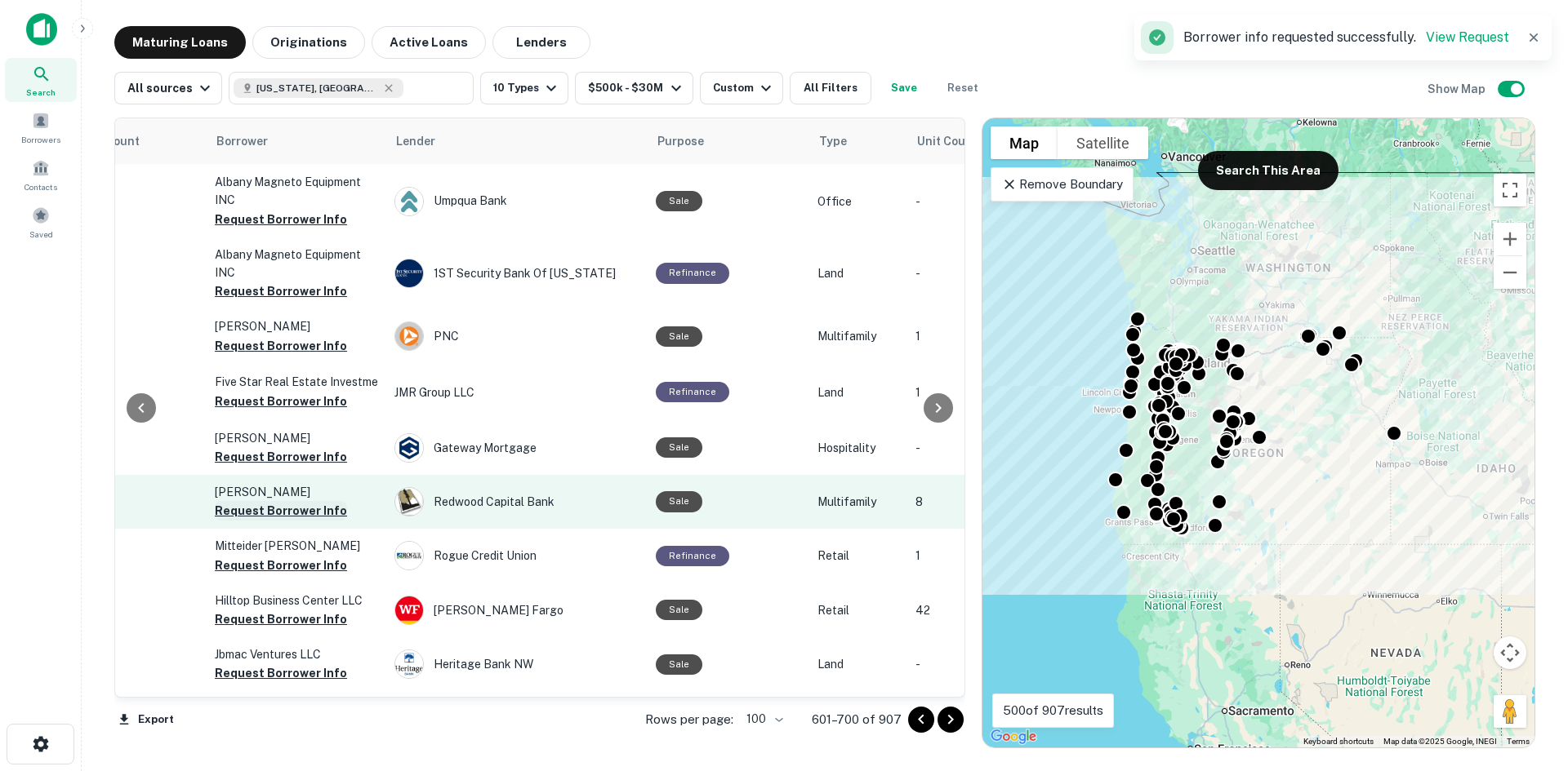
click at [303, 501] on button "Request Borrower Info" at bounding box center [280, 510] width 132 height 19
